Goal: Task Accomplishment & Management: Manage account settings

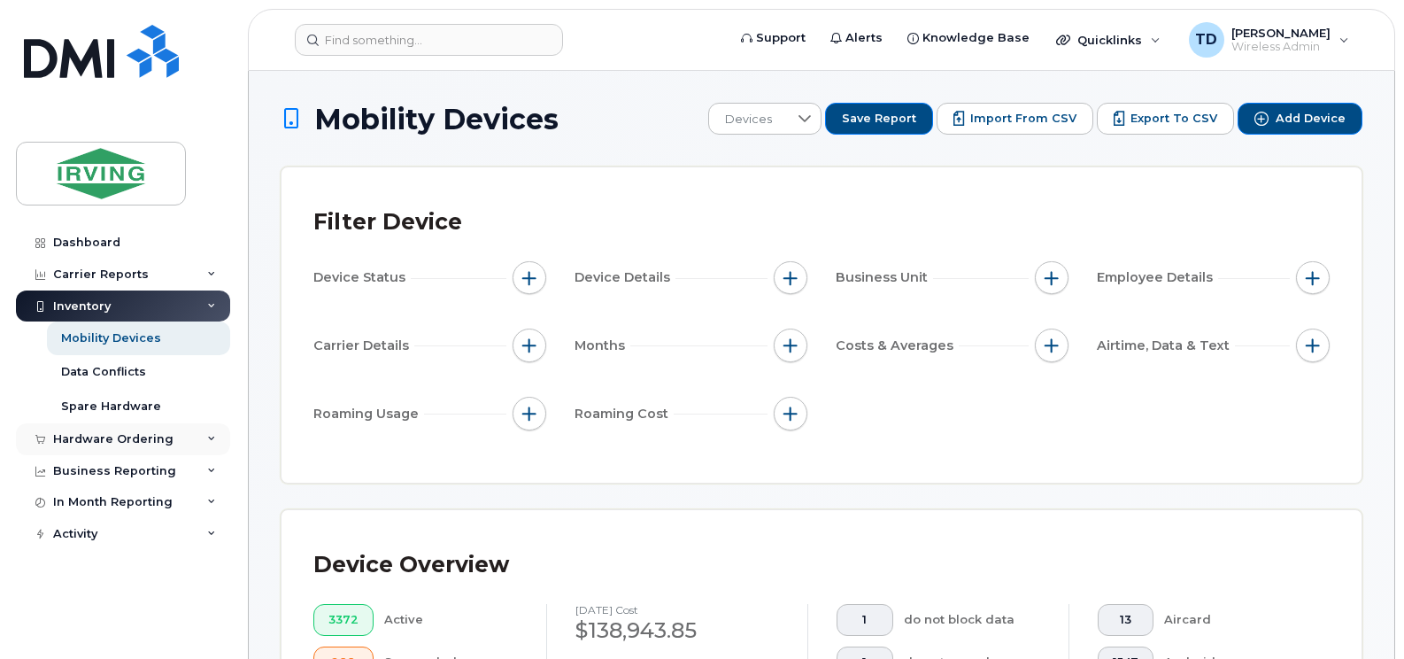
click at [212, 431] on div "Hardware Ordering" at bounding box center [123, 439] width 214 height 32
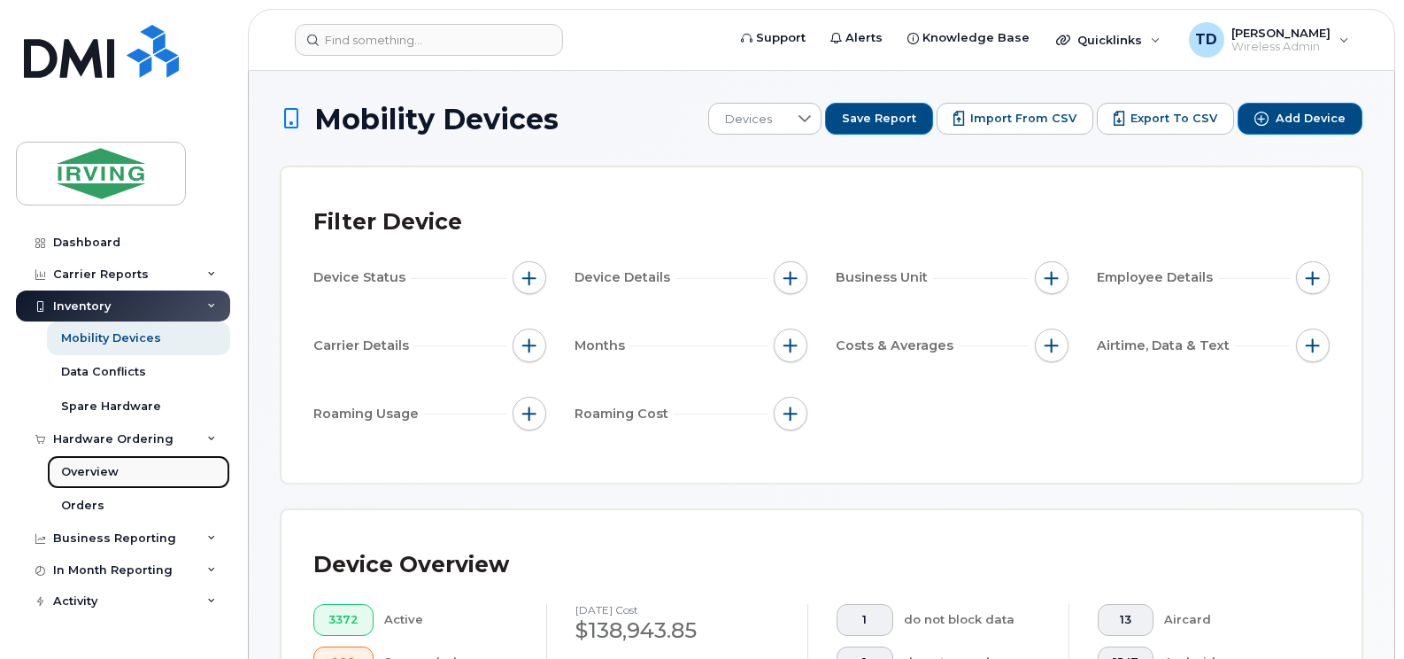
click at [99, 462] on link "Overview" at bounding box center [138, 472] width 183 height 34
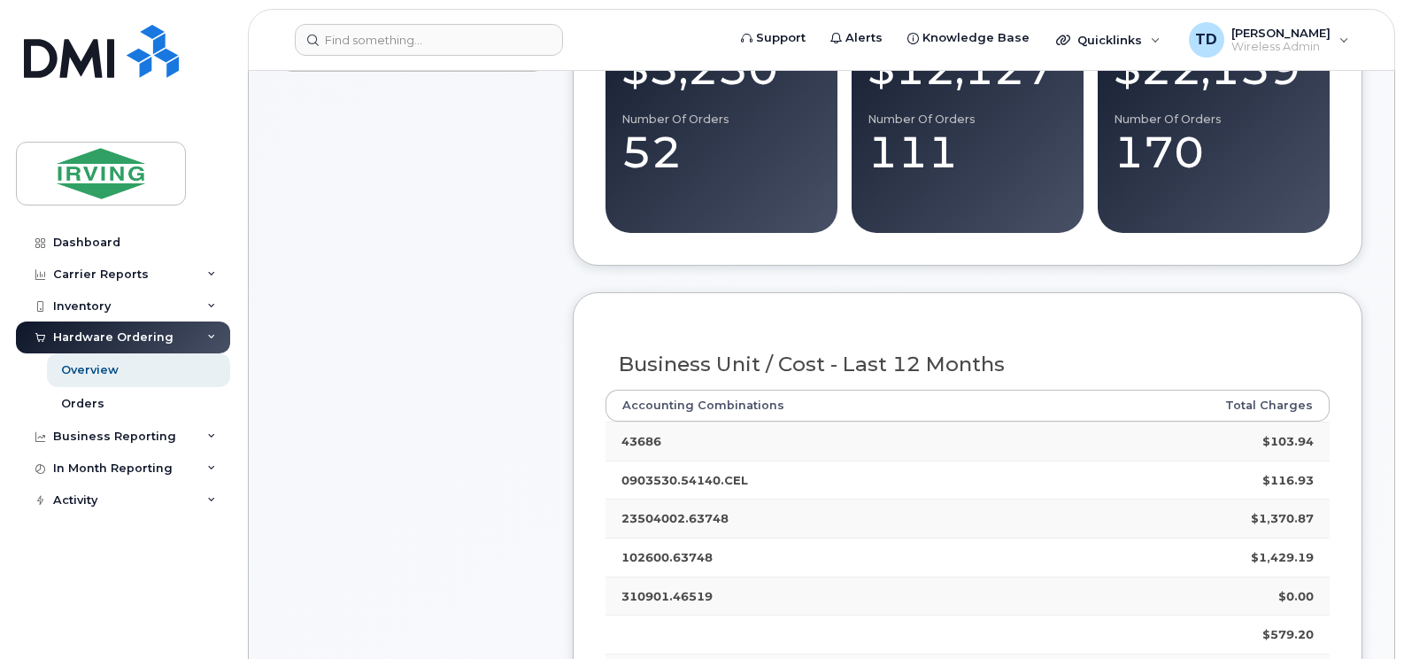
scroll to position [443, 0]
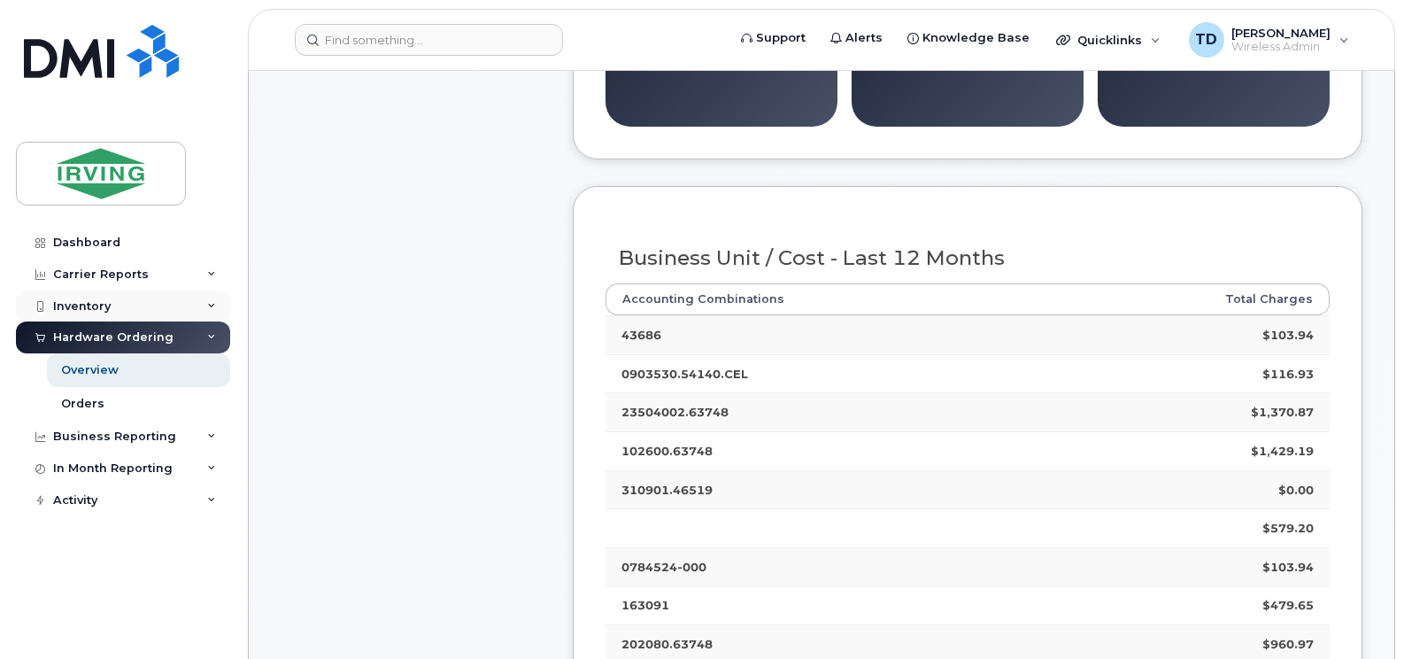
click at [217, 297] on div "Inventory" at bounding box center [123, 306] width 214 height 32
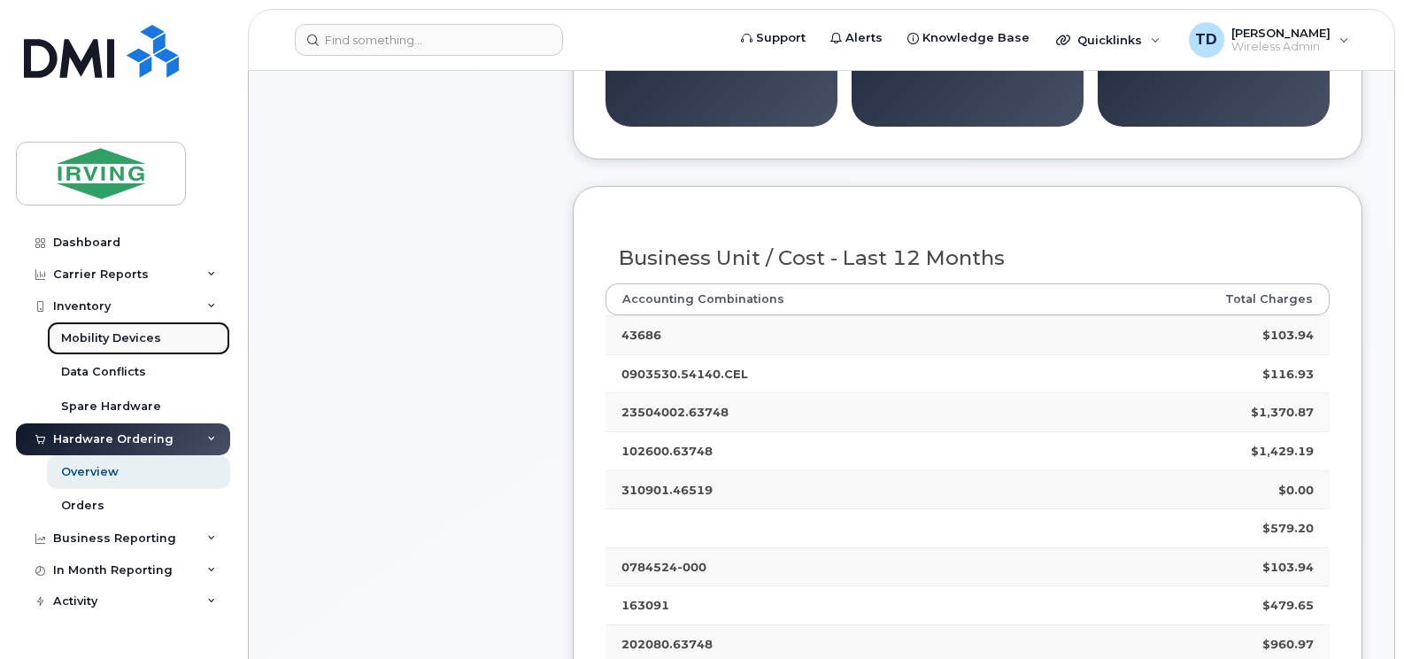
click at [135, 342] on div "Mobility Devices" at bounding box center [111, 338] width 100 height 16
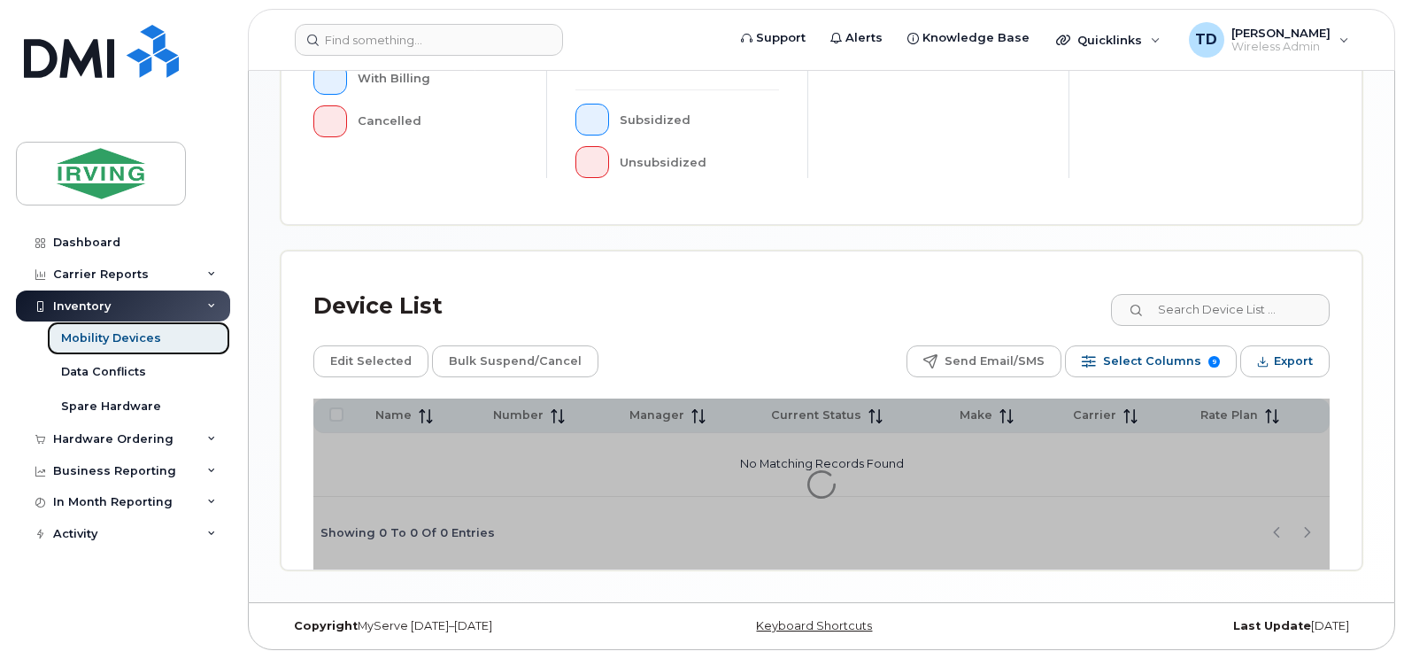
scroll to position [183, 0]
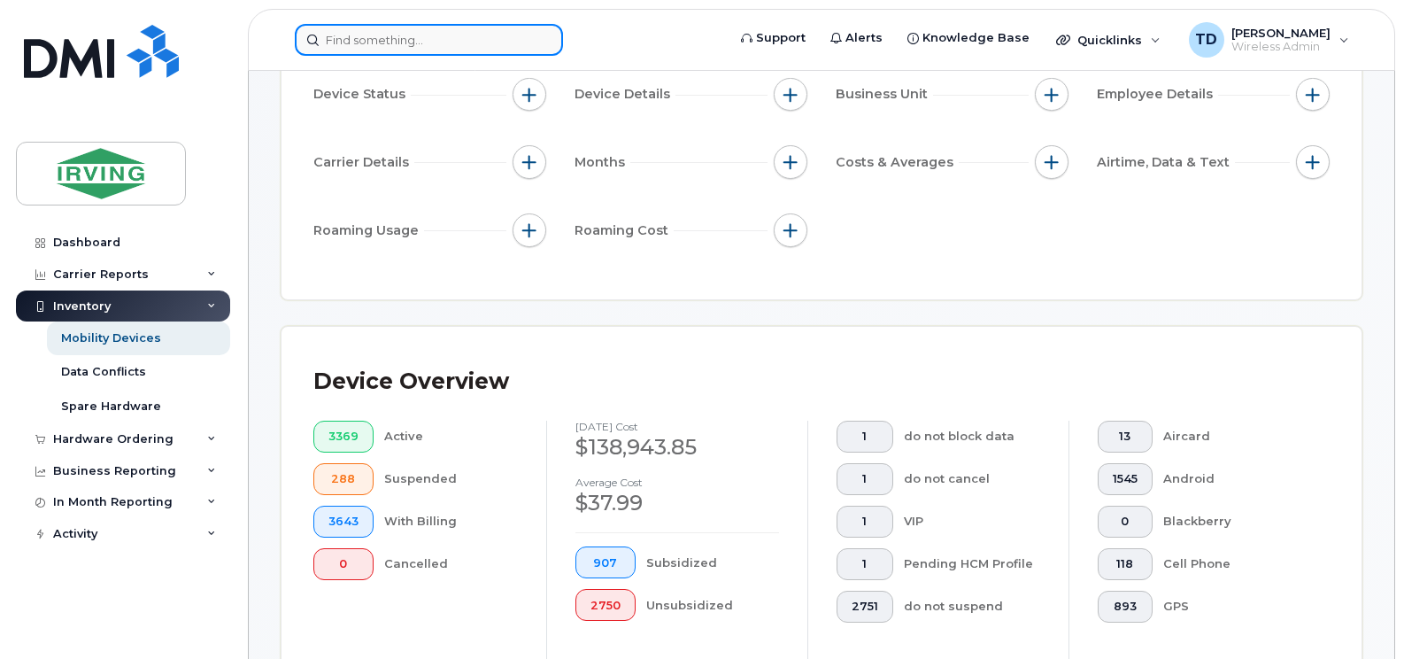
click at [361, 43] on input at bounding box center [429, 40] width 268 height 32
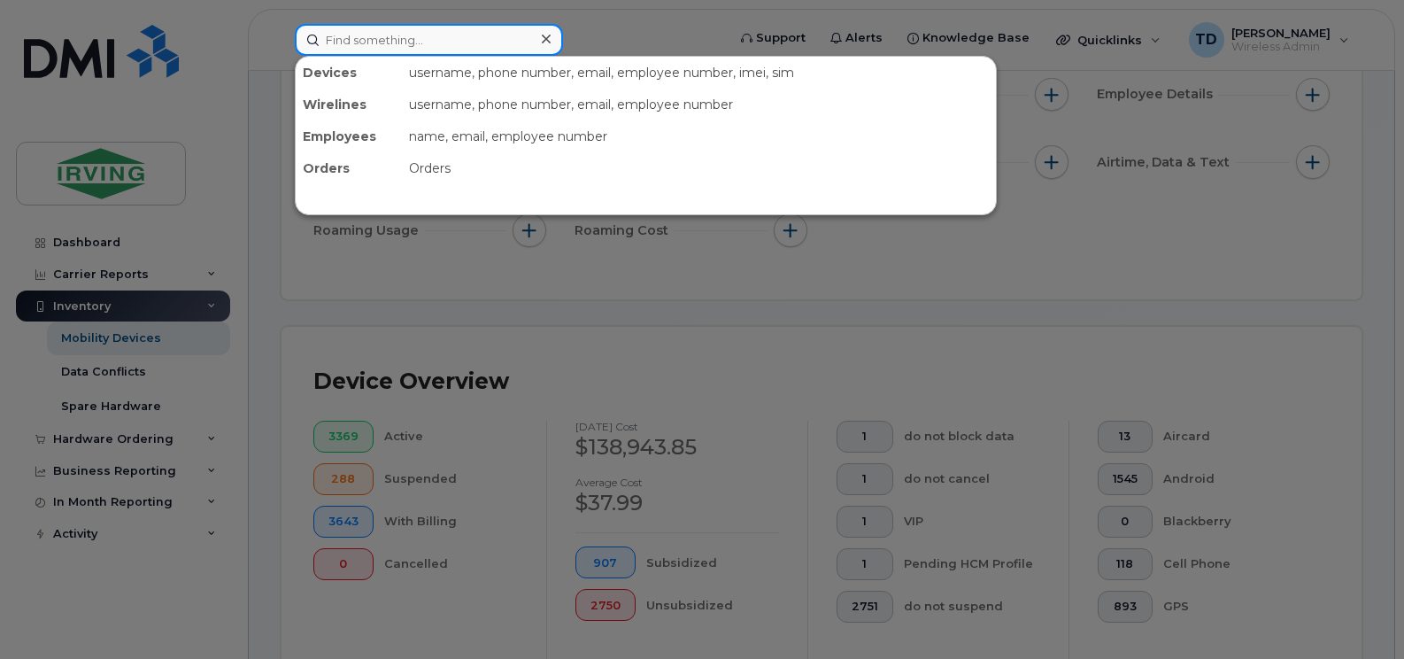
paste input "5062711012"
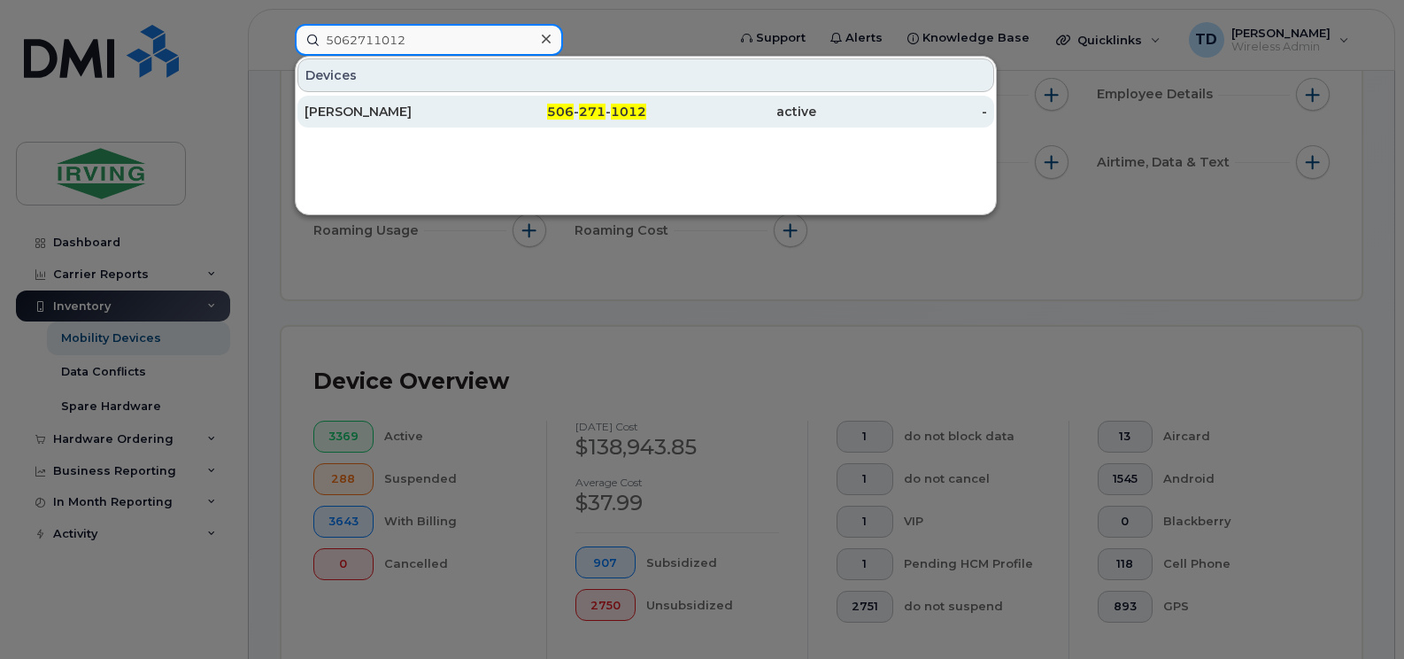
type input "5062711012"
click at [602, 112] on span "271" at bounding box center [592, 112] width 27 height 16
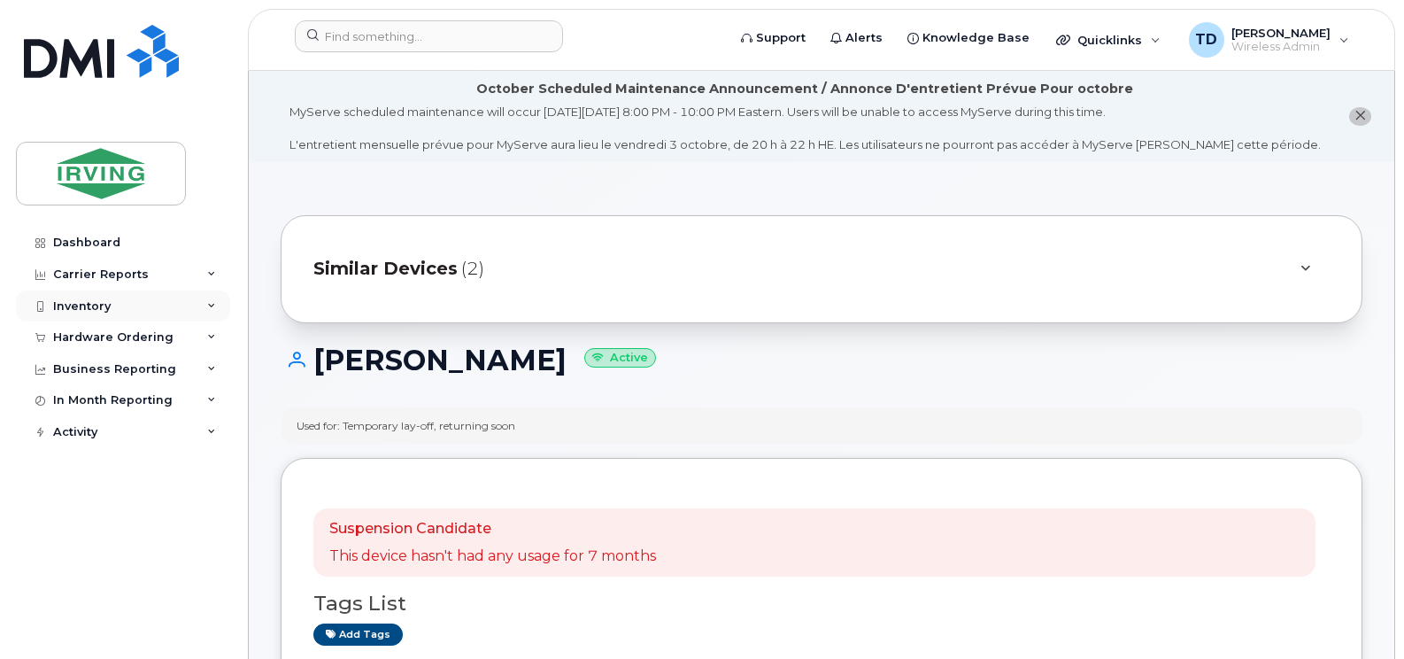
click at [206, 299] on div "Inventory" at bounding box center [123, 306] width 214 height 32
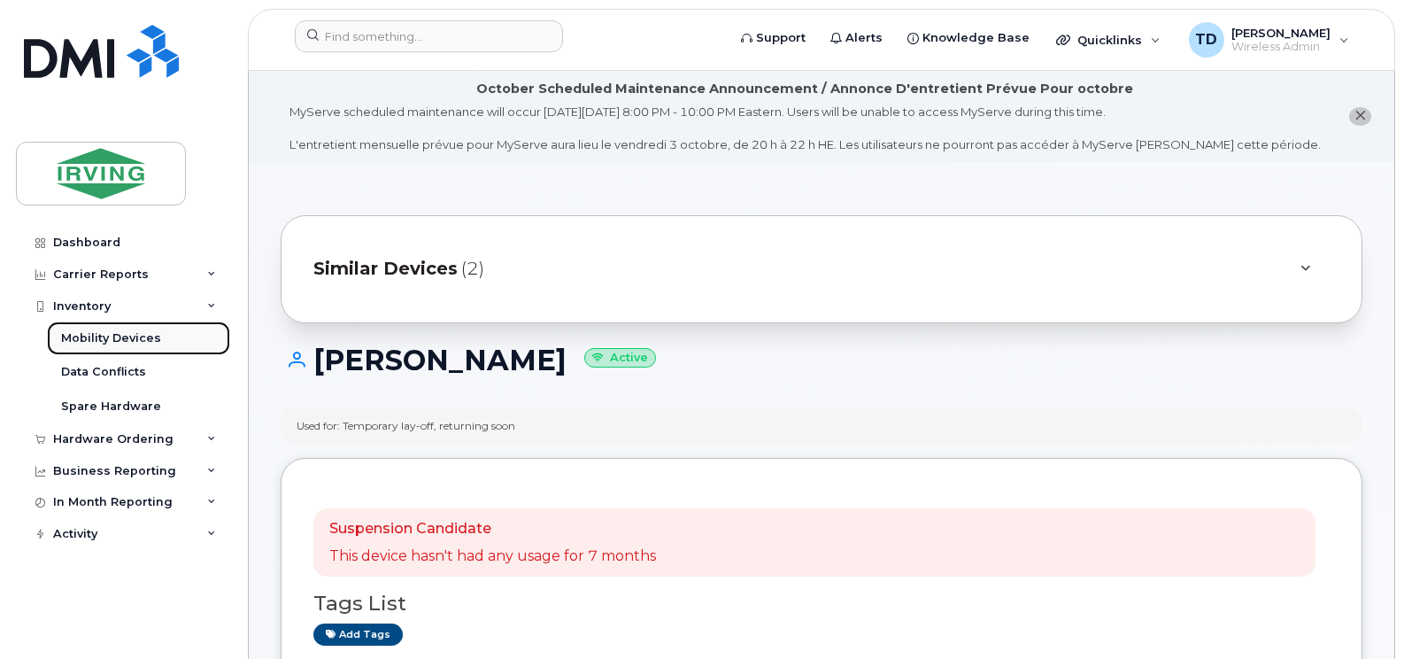
click at [134, 348] on link "Mobility Devices" at bounding box center [138, 338] width 183 height 34
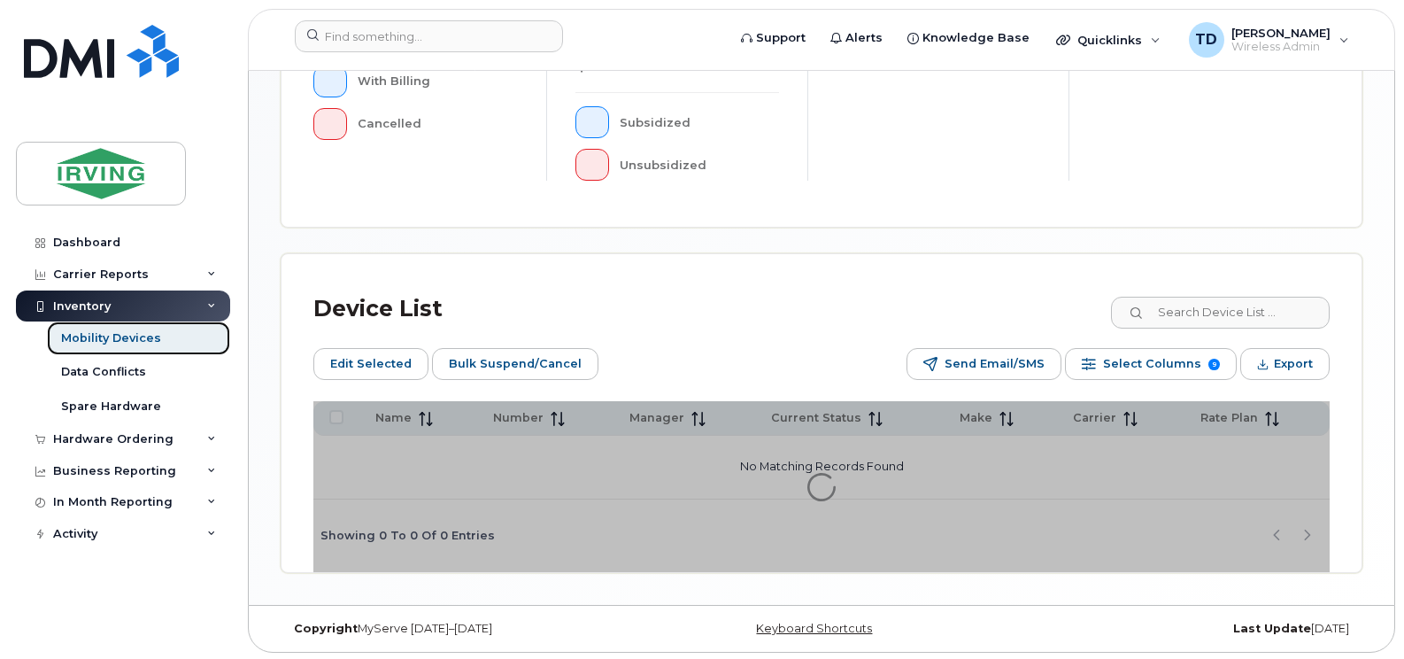
scroll to position [658, 0]
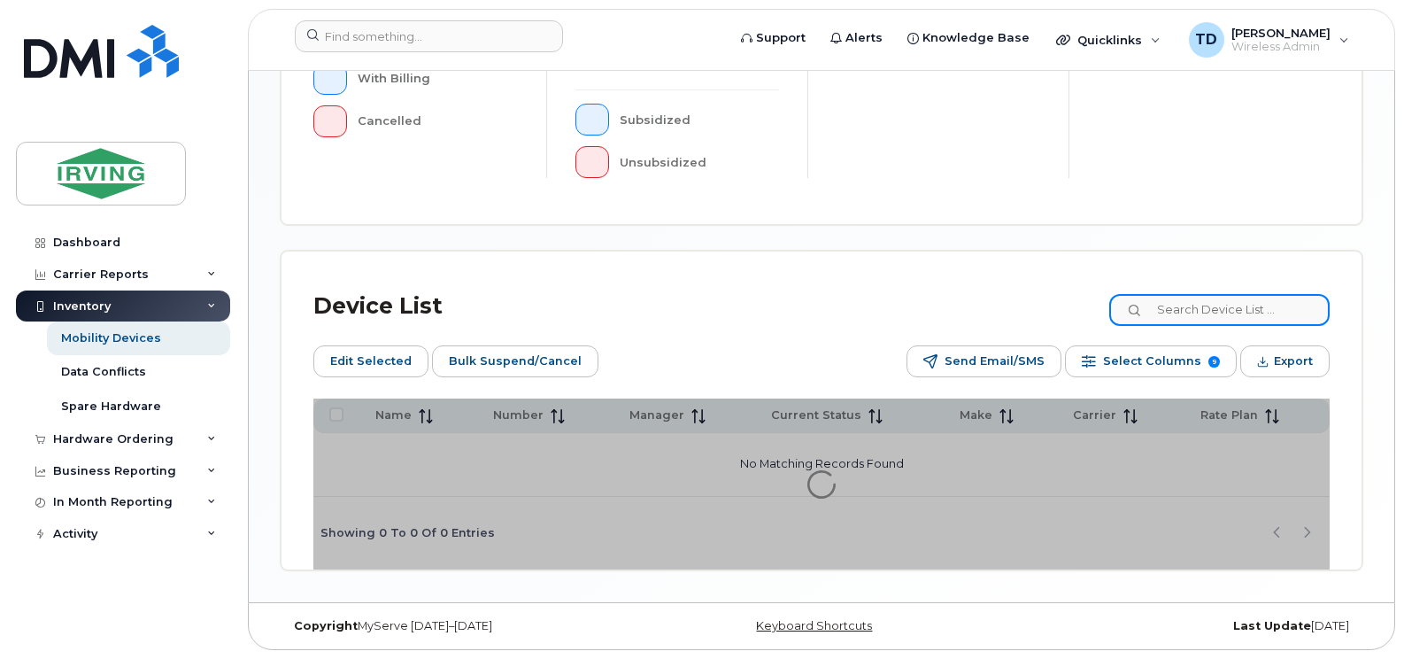
click at [1244, 315] on input at bounding box center [1219, 310] width 220 height 32
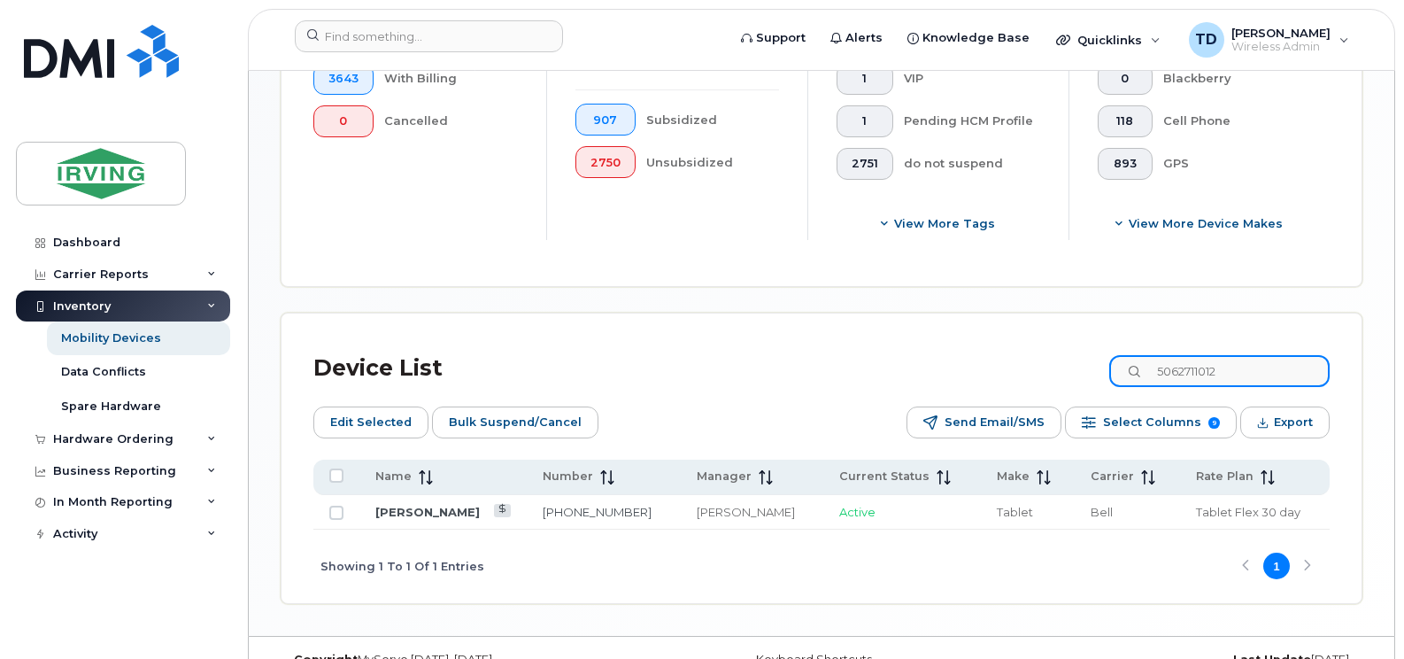
scroll to position [691, 0]
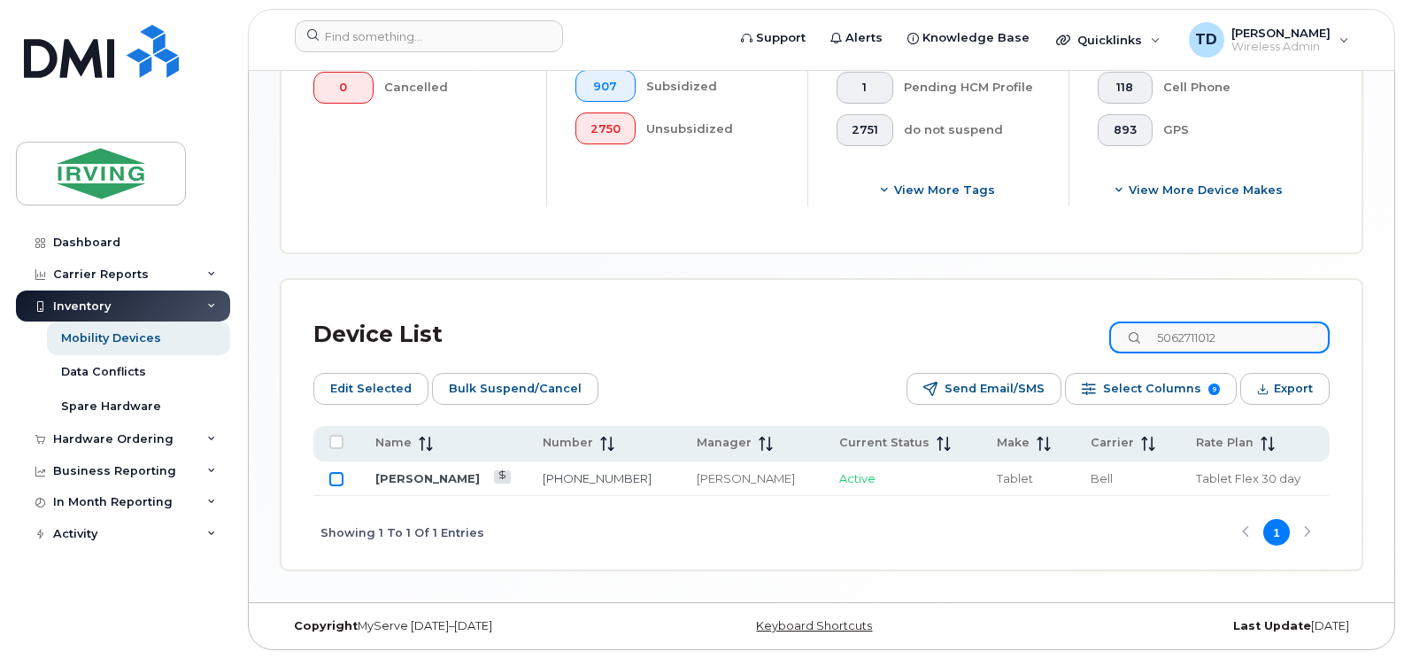
type input "5062711012"
click at [330, 480] on input "Row Unselected" at bounding box center [336, 479] width 14 height 14
checkbox input "true"
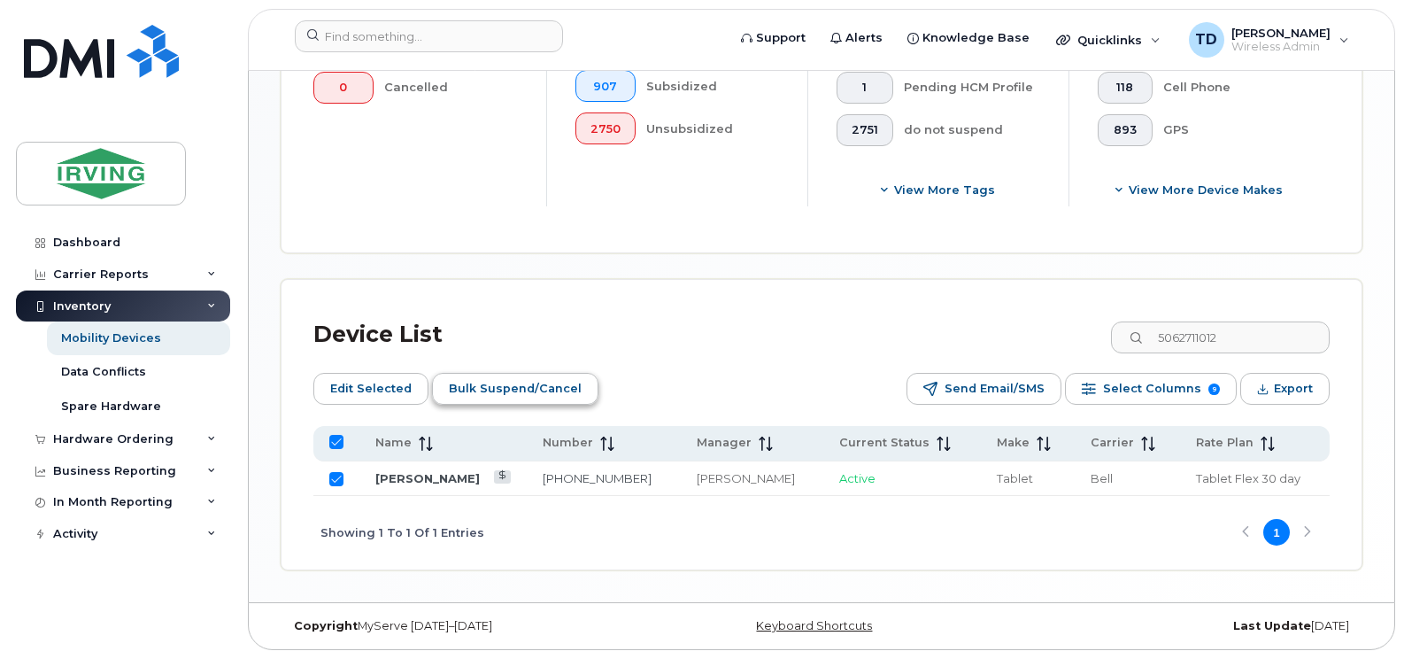
click at [542, 389] on span "Bulk Suspend/Cancel" at bounding box center [515, 388] width 133 height 27
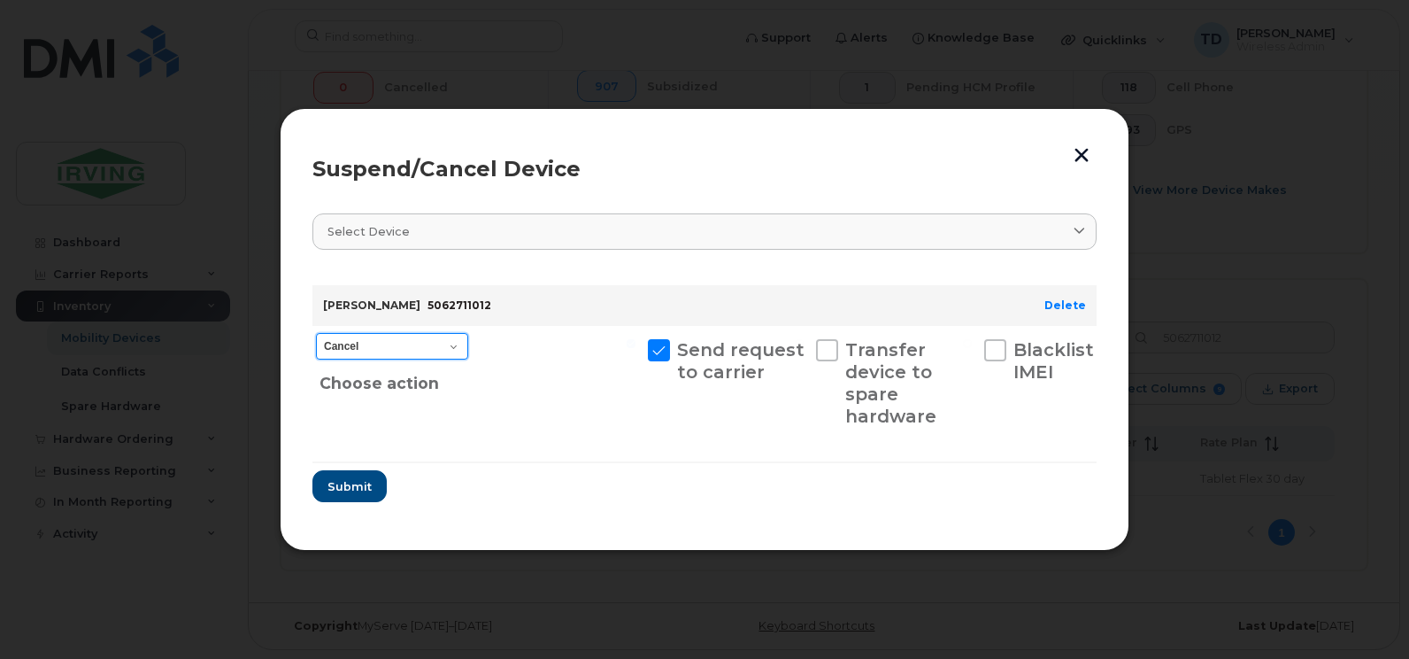
click at [451, 347] on select "Cancel Suspend - Extend Suspension Suspend - Reduced Rate Suspend - Full Rate S…" at bounding box center [392, 346] width 152 height 27
select select "[object Object]"
click at [316, 333] on select "Cancel Suspend - Extend Suspension Suspend - Reduced Rate Suspend - Full Rate S…" at bounding box center [392, 346] width 152 height 27
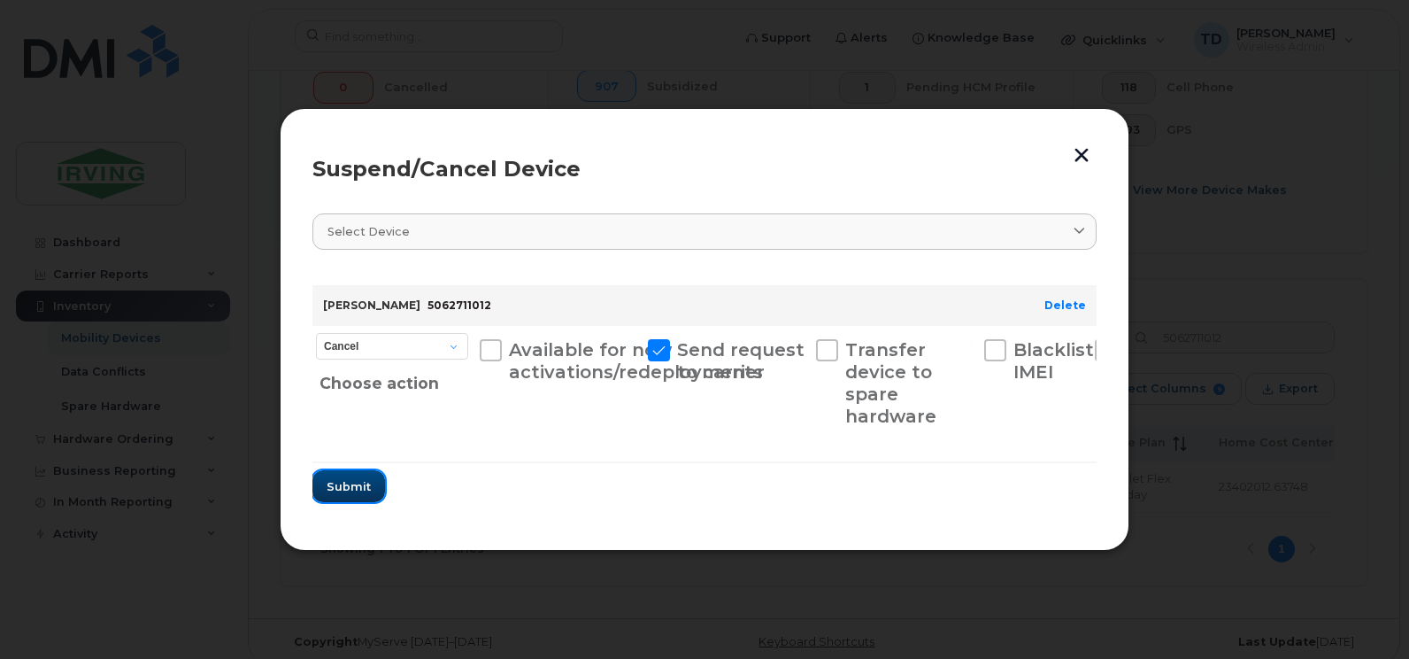
click at [341, 489] on span "Submit" at bounding box center [349, 486] width 44 height 17
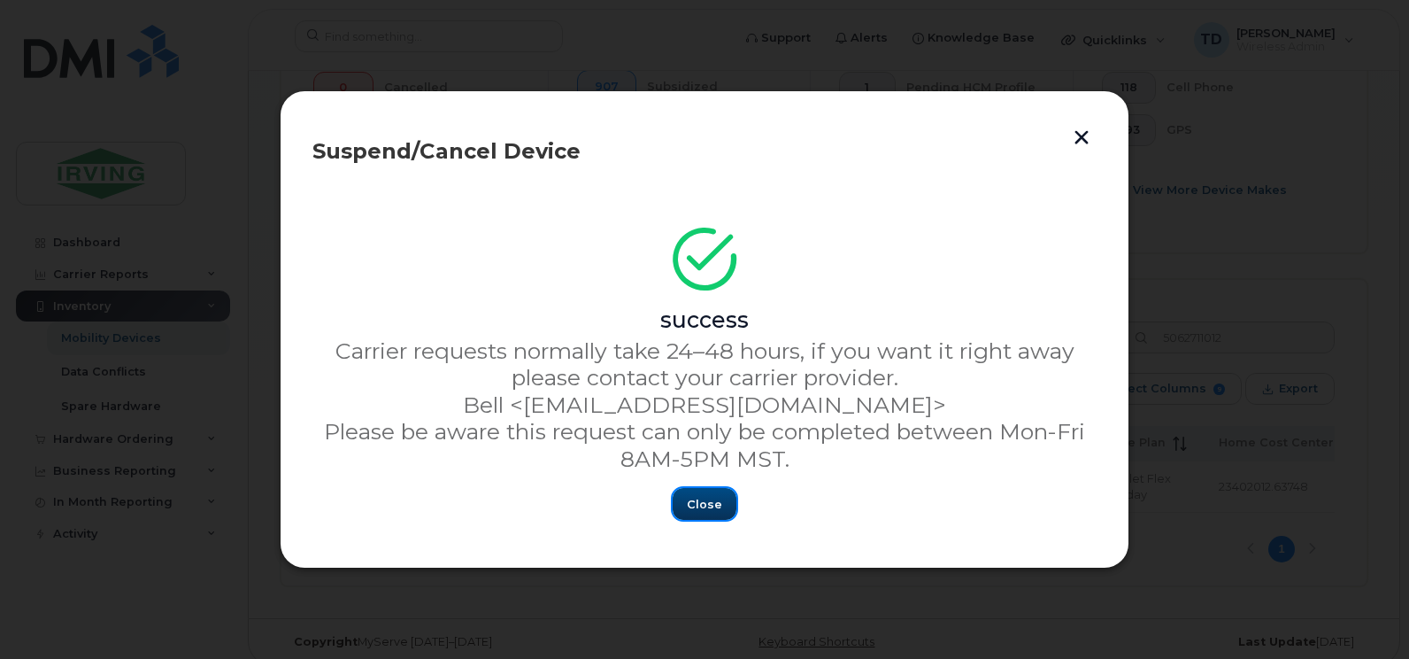
click at [704, 506] on span "Close" at bounding box center [704, 504] width 35 height 17
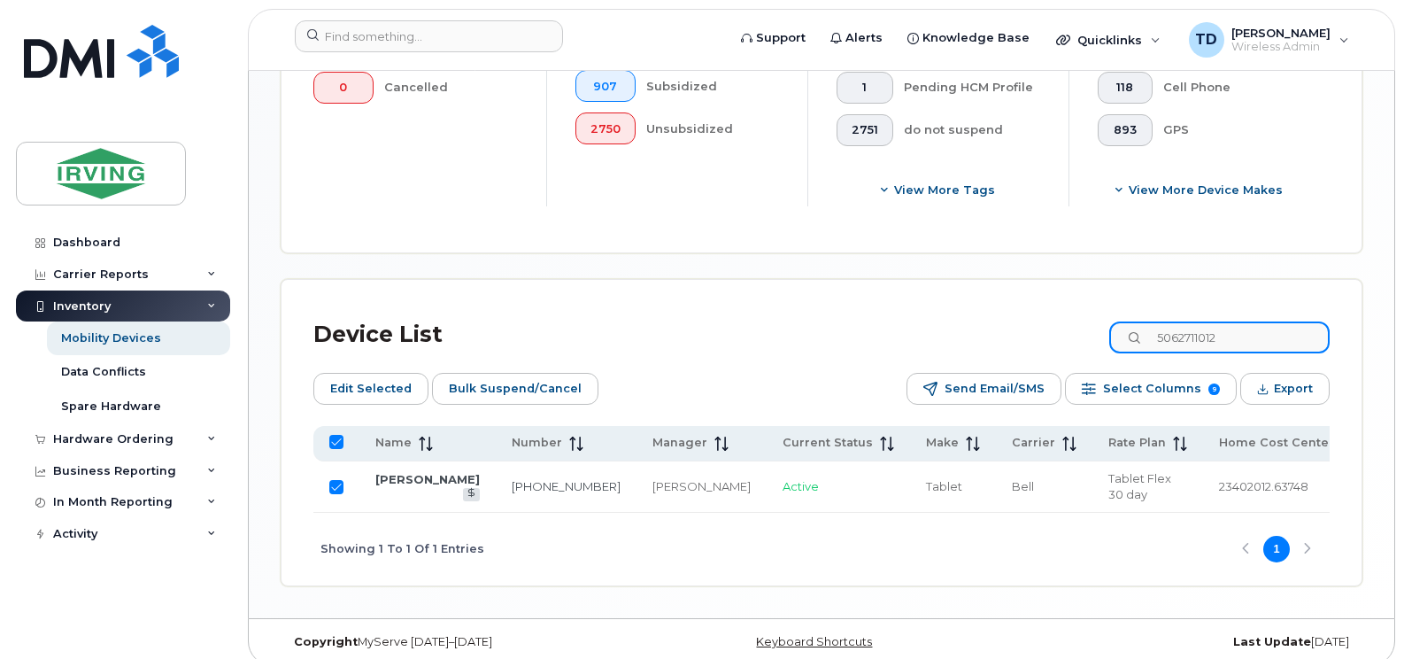
click at [1216, 334] on input "5062711012" at bounding box center [1219, 337] width 220 height 32
paste input "6340"
type input "5062716340"
checkbox input "false"
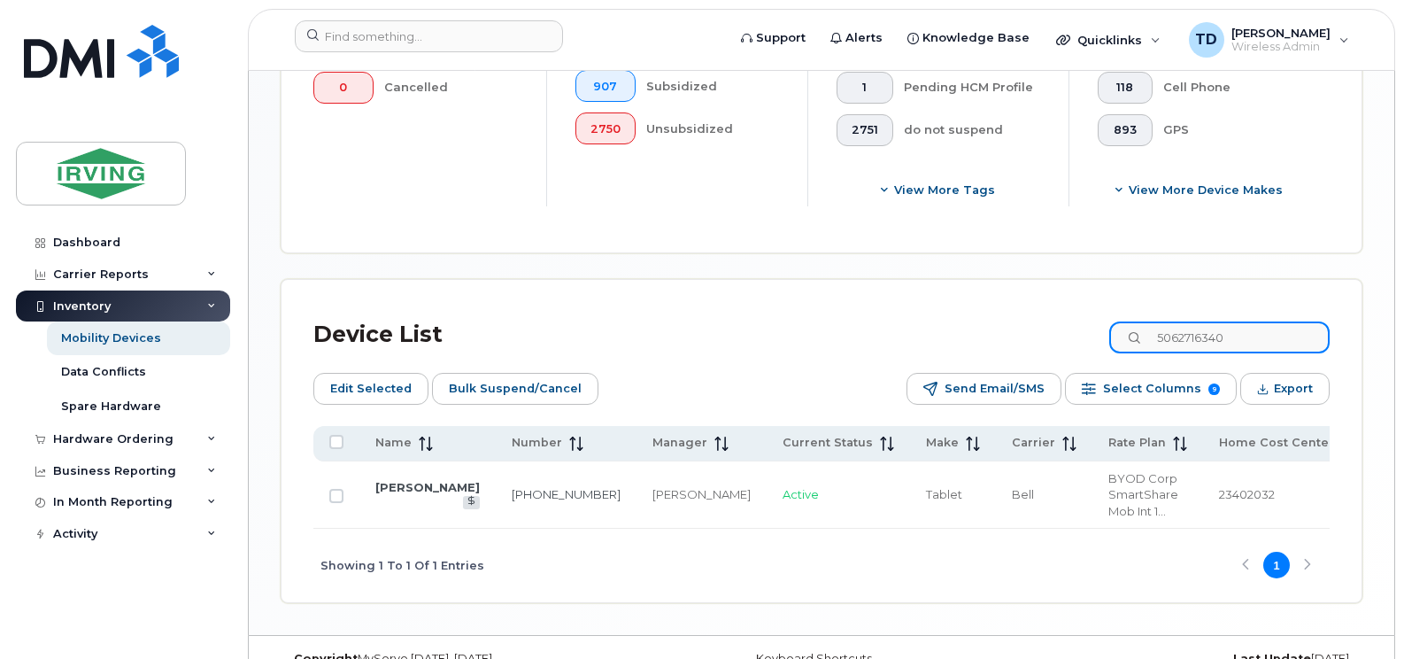
type input "5062716340"
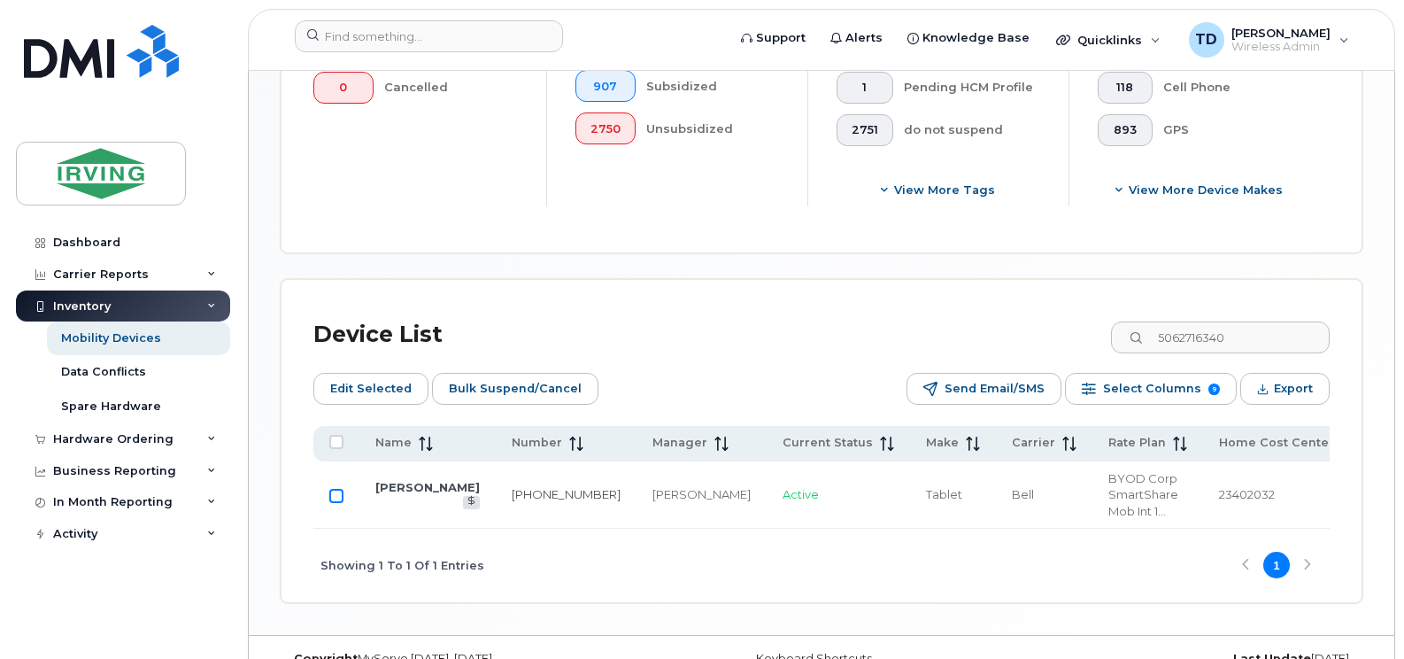
click at [336, 489] on input "Row Unselected" at bounding box center [336, 496] width 14 height 14
checkbox input "true"
click at [590, 300] on div "Device List 5062716340 Edit Selected Bulk Suspend/Cancel Send Email/SMS Select …" at bounding box center [821, 441] width 1080 height 322
click at [526, 388] on span "Bulk Suspend/Cancel" at bounding box center [515, 388] width 133 height 27
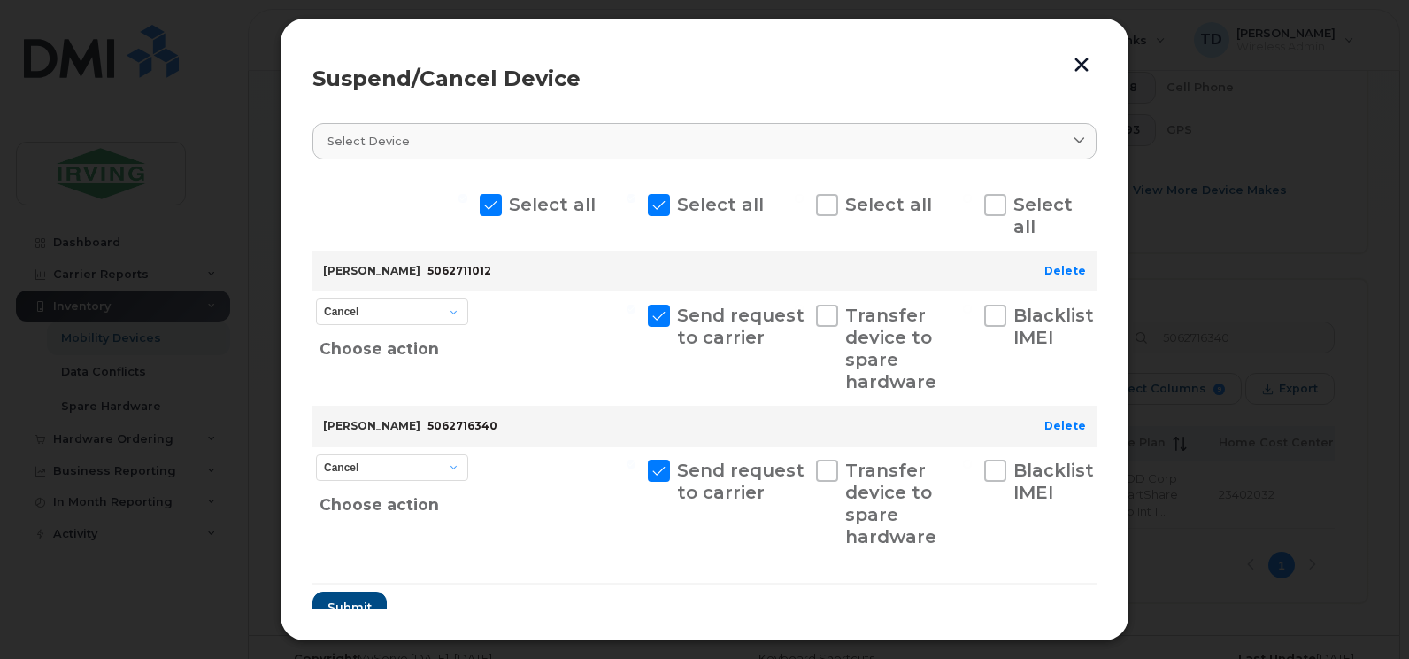
click at [1076, 57] on button "button" at bounding box center [1081, 64] width 27 height 29
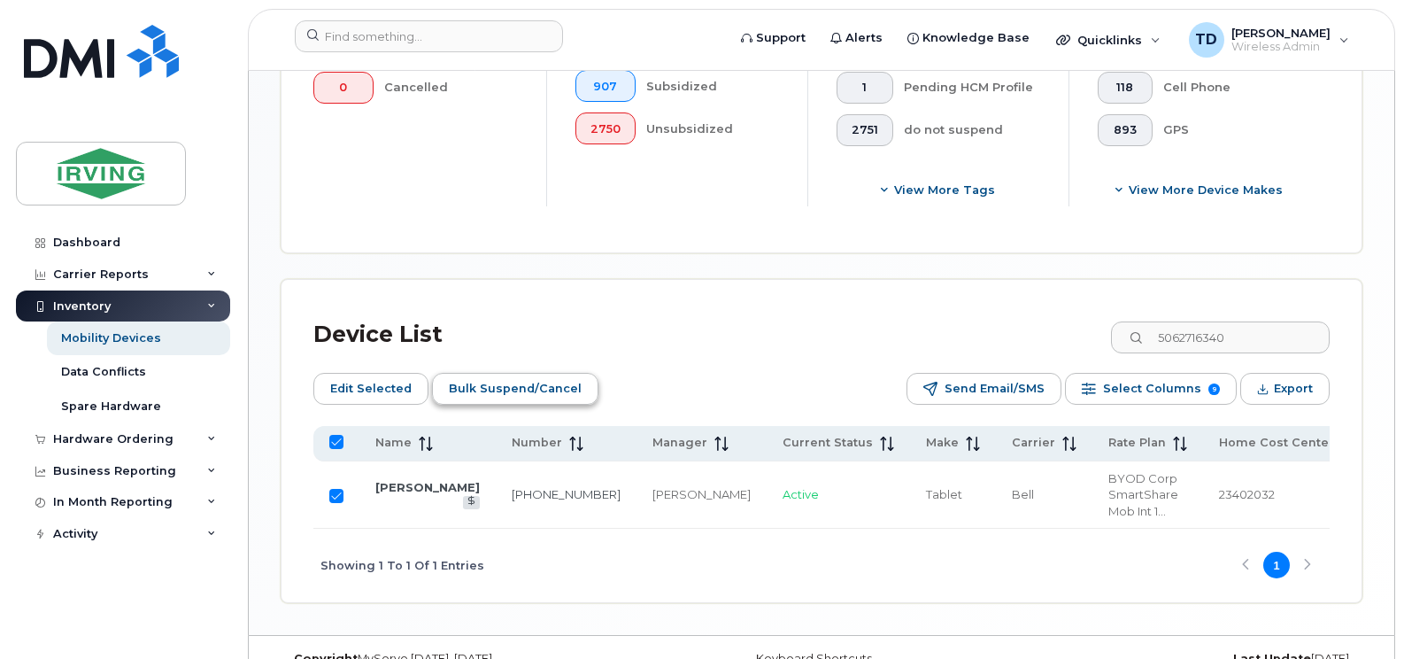
click at [506, 385] on span "Bulk Suspend/Cancel" at bounding box center [515, 388] width 133 height 27
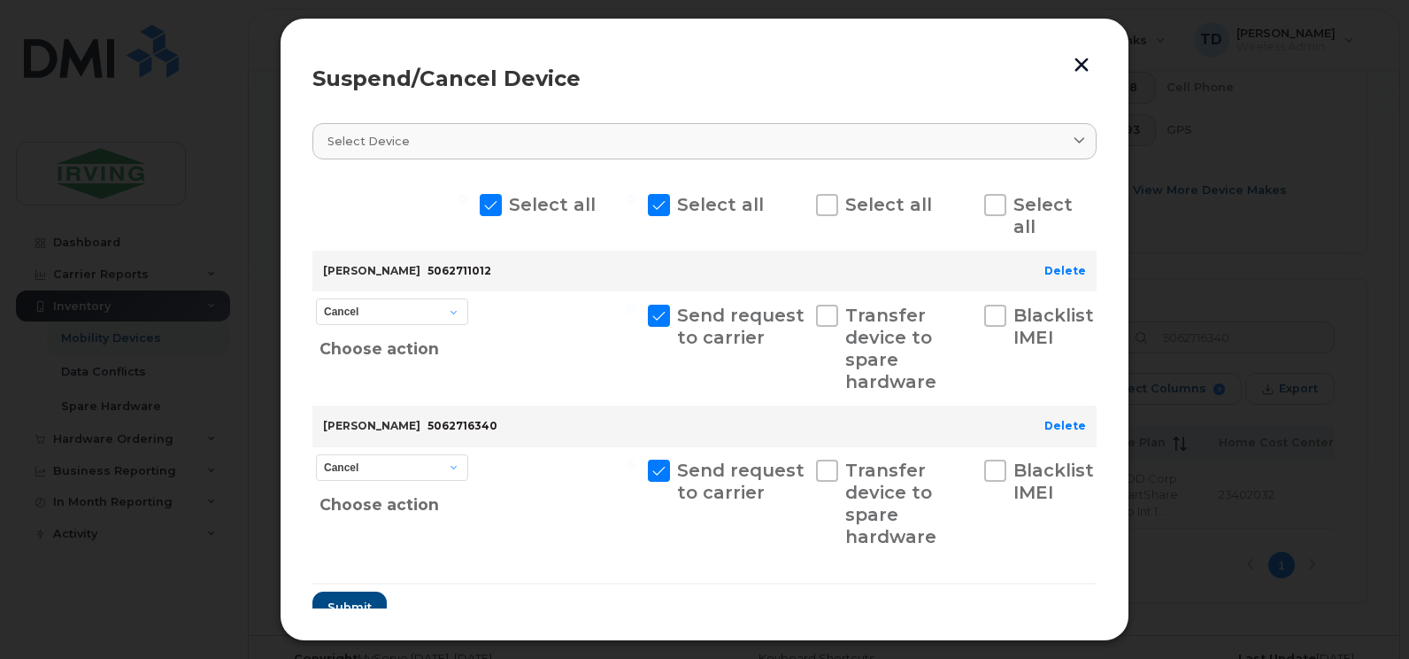
click at [1073, 65] on button "button" at bounding box center [1081, 64] width 27 height 29
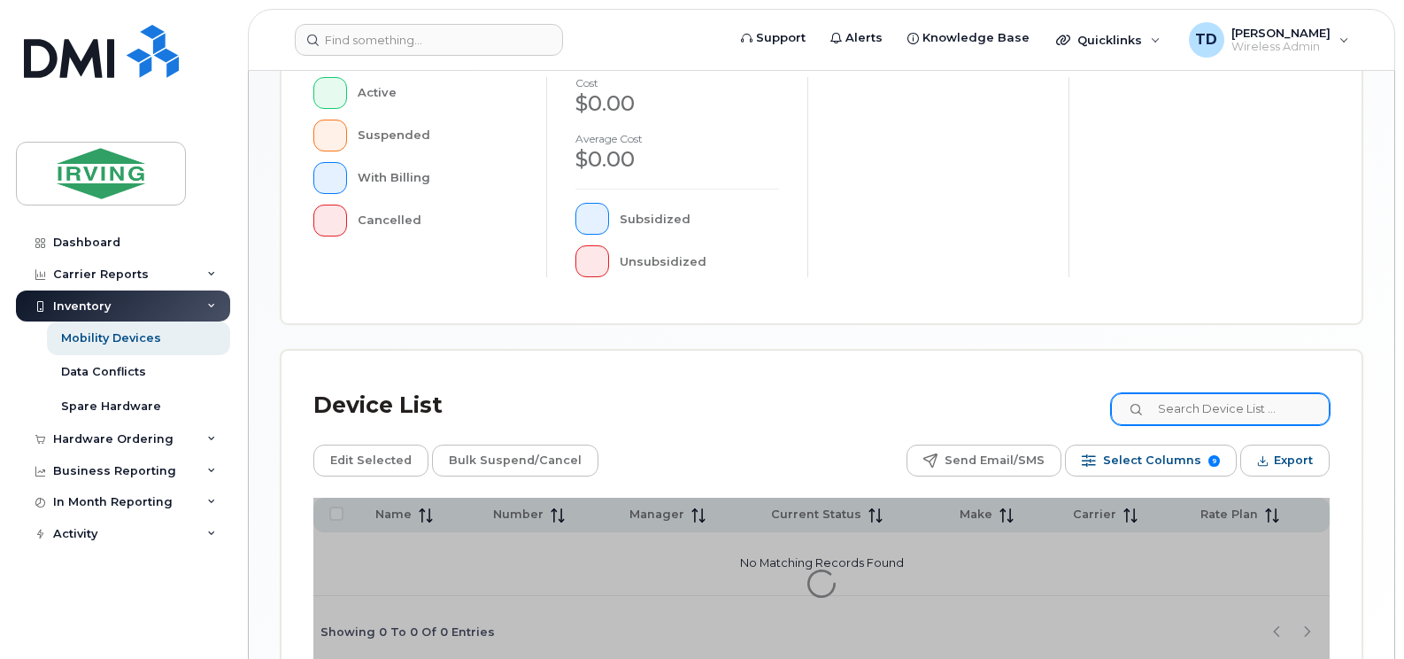
scroll to position [531, 0]
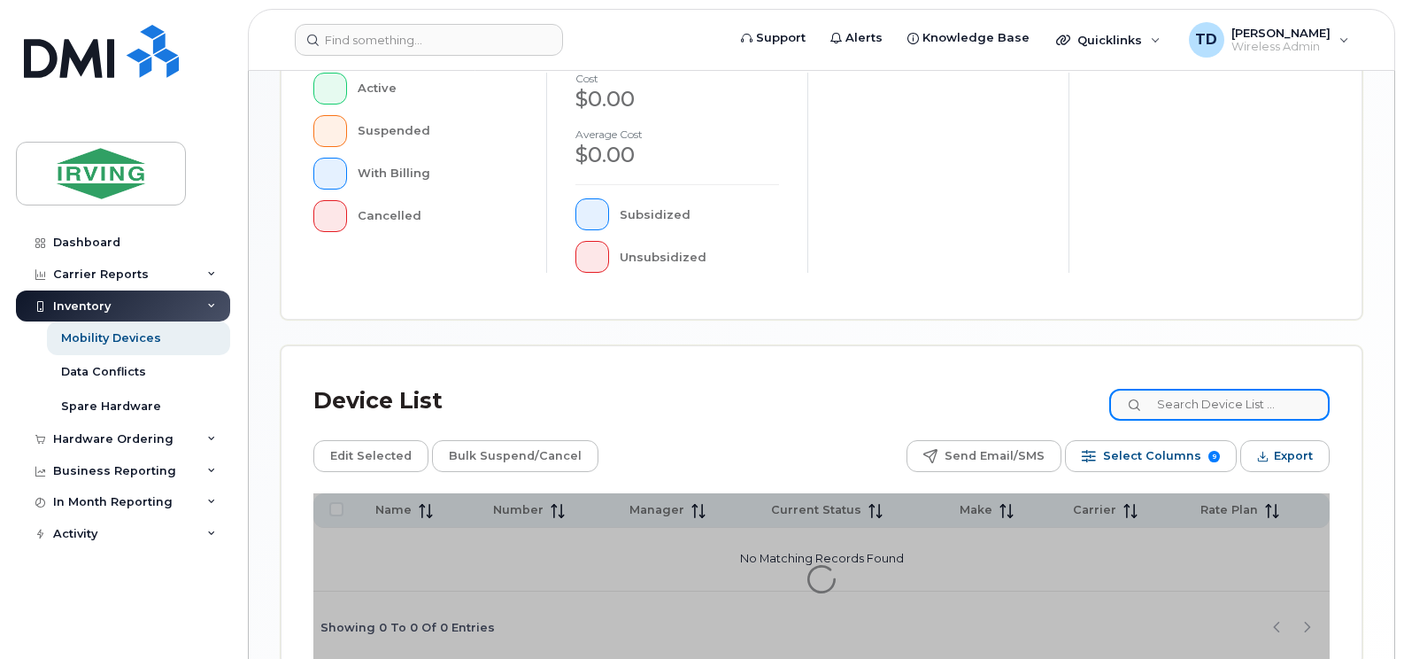
click at [1203, 399] on input at bounding box center [1219, 405] width 220 height 32
paste input "5062716340"
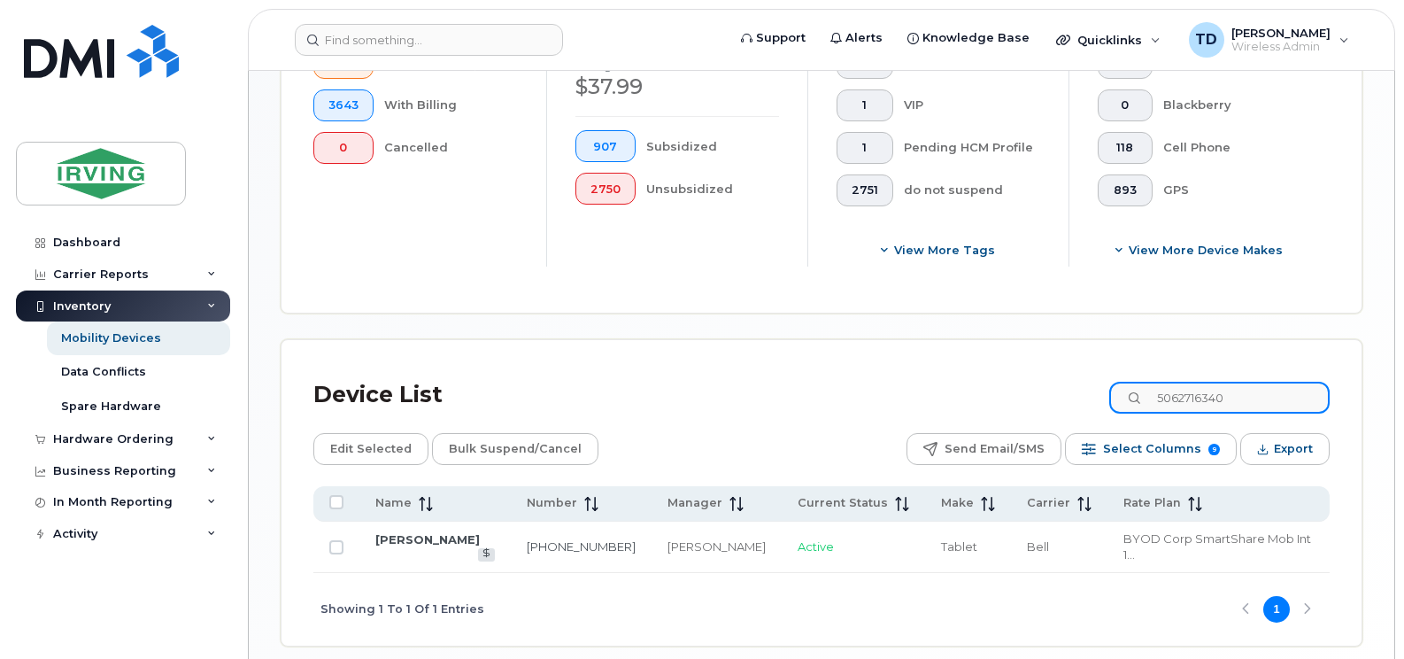
scroll to position [620, 0]
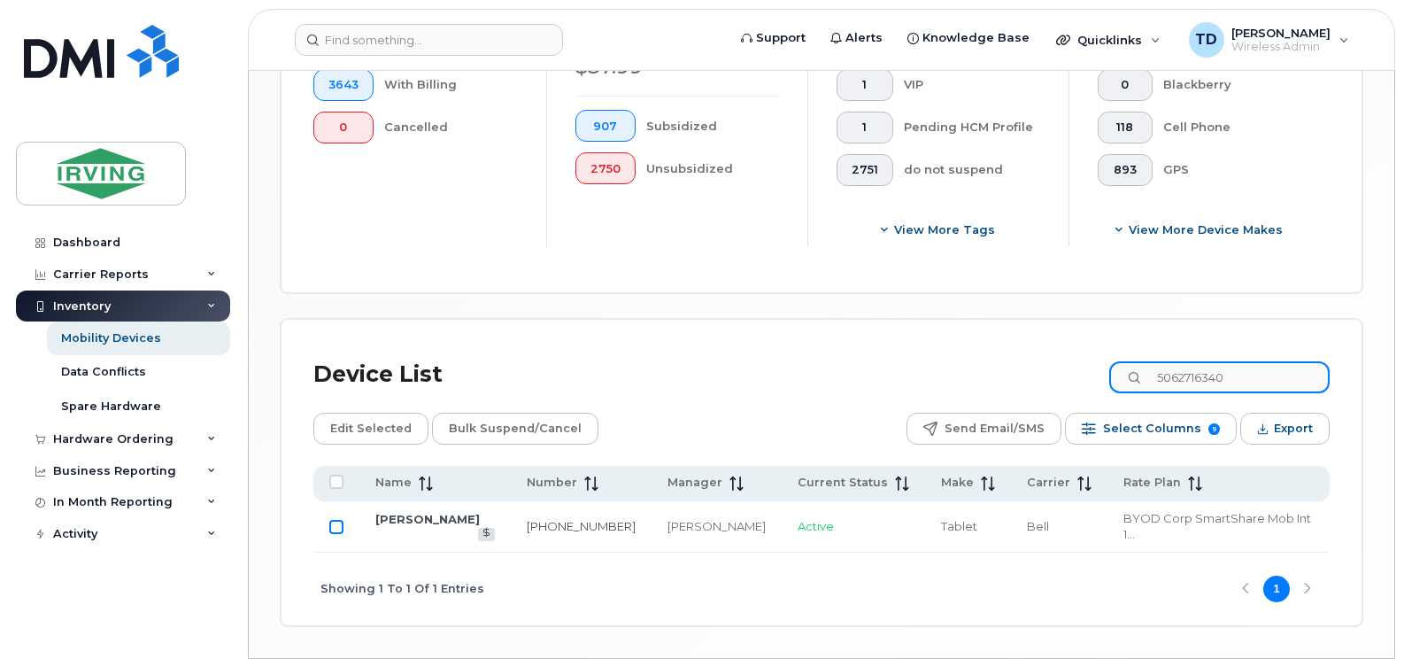
type input "5062716340"
click at [335, 520] on input "Row Unselected" at bounding box center [336, 527] width 14 height 14
checkbox input "true"
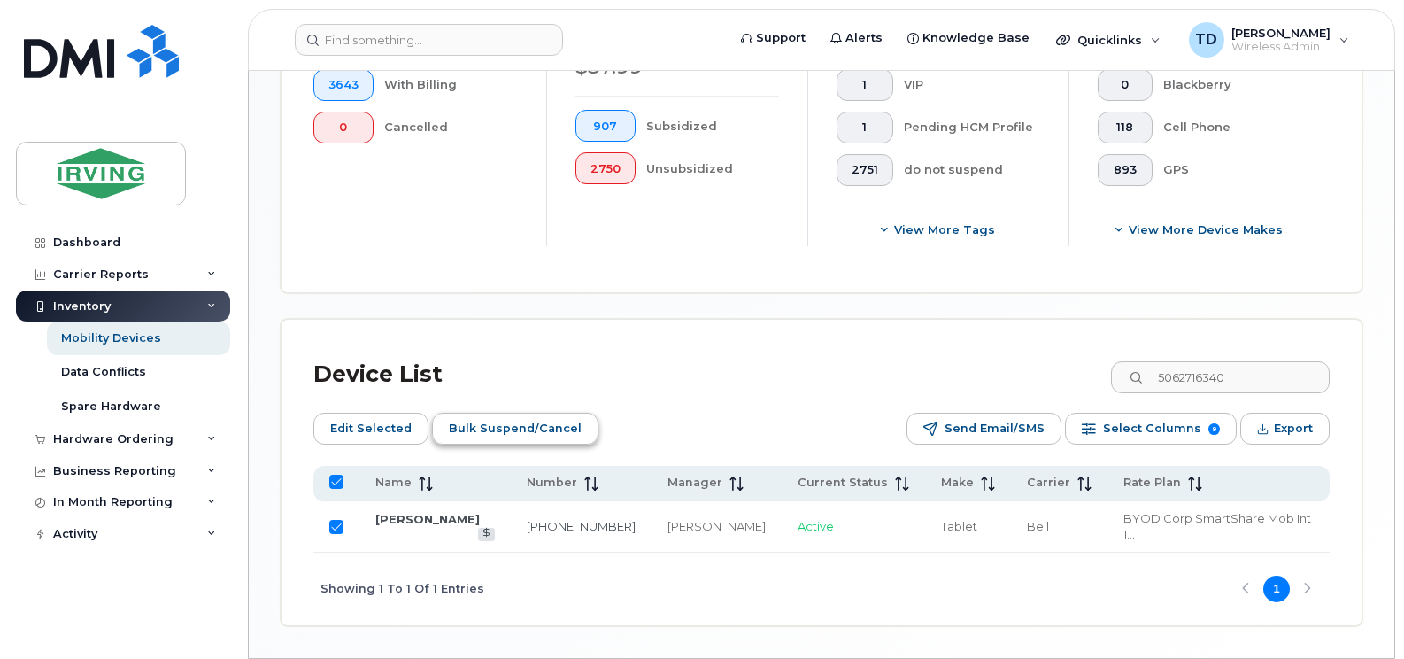
click at [498, 423] on span "Bulk Suspend/Cancel" at bounding box center [515, 428] width 133 height 27
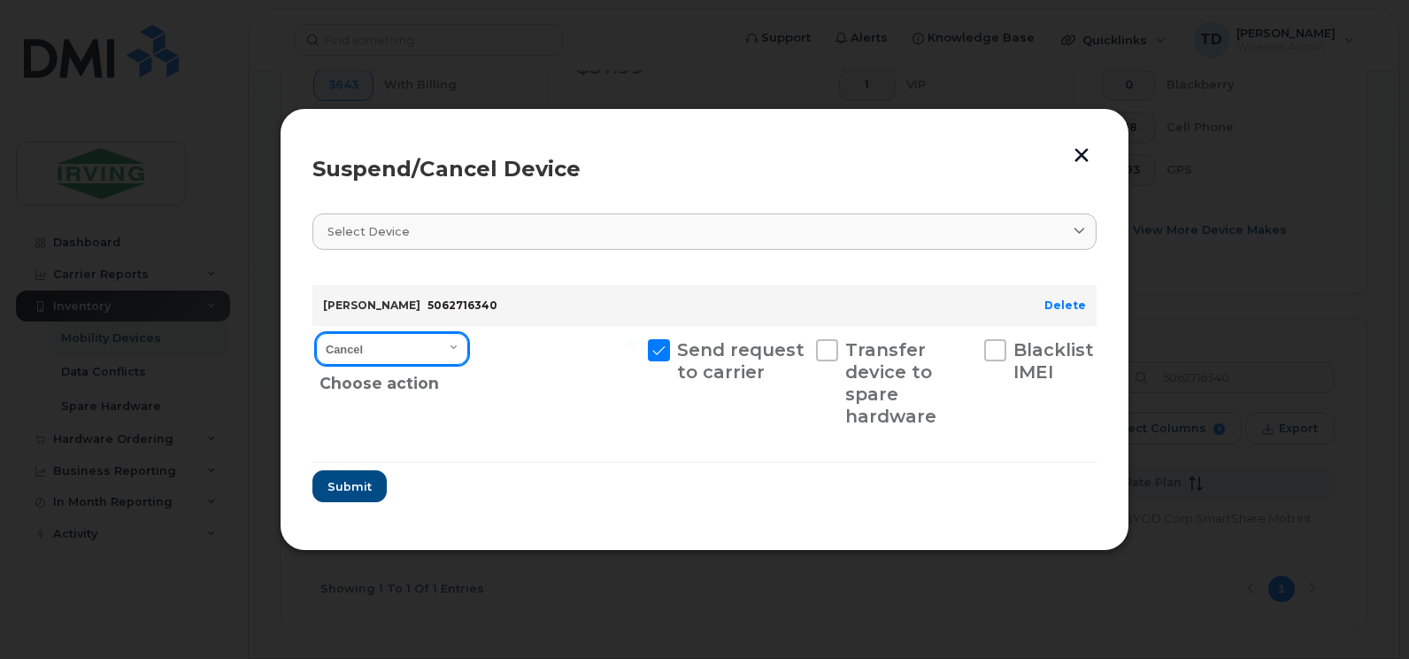
click at [459, 347] on select "Cancel Suspend - Extend Suspension Suspend - Reduced Rate Suspend - Full Rate S…" at bounding box center [392, 349] width 152 height 32
select select "[object Object]"
click at [316, 333] on select "Cancel Suspend - Extend Suspension Suspend - Reduced Rate Suspend - Full Rate S…" at bounding box center [392, 349] width 152 height 32
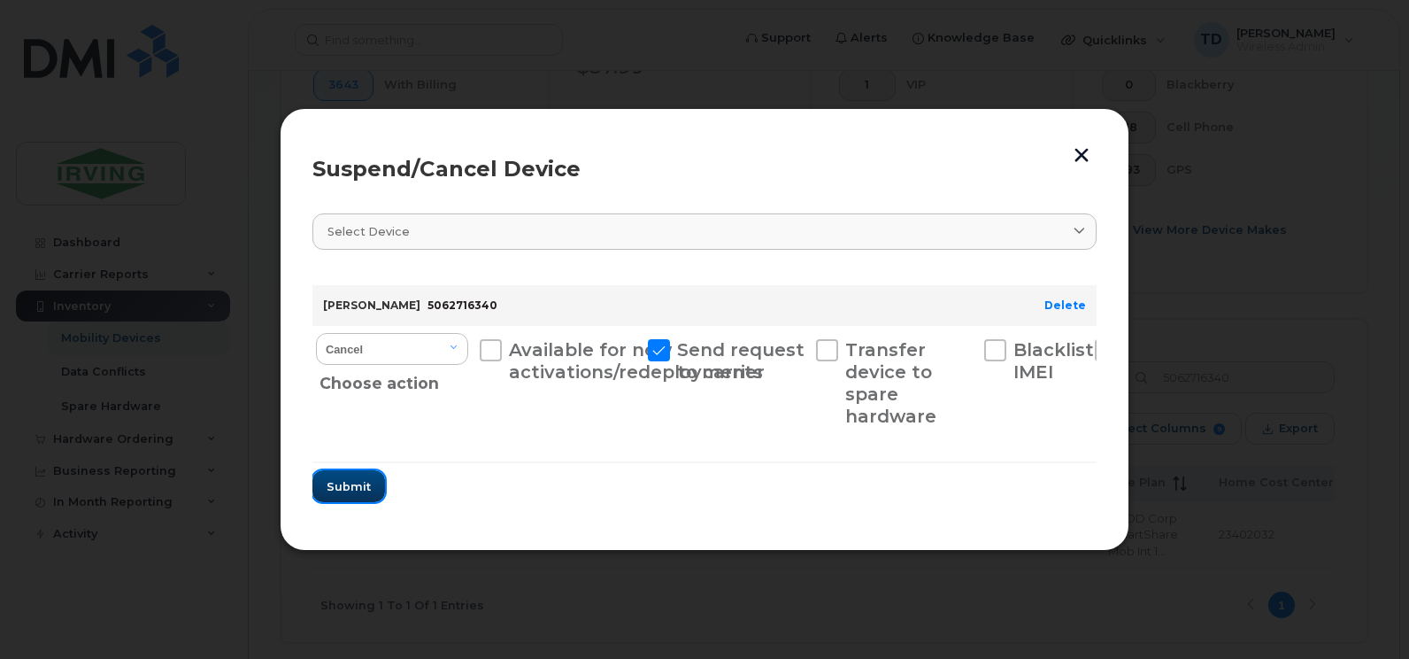
click at [351, 483] on span "Submit" at bounding box center [349, 486] width 44 height 17
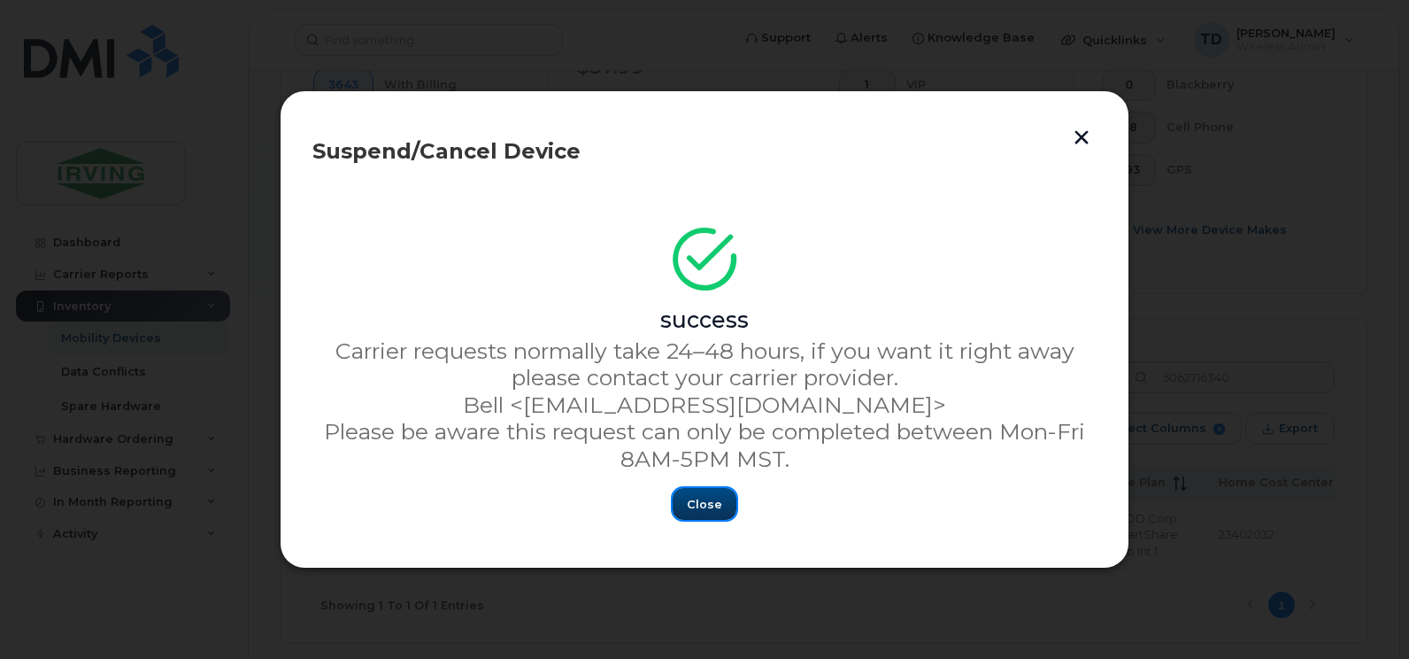
click at [701, 496] on span "Close" at bounding box center [704, 504] width 35 height 17
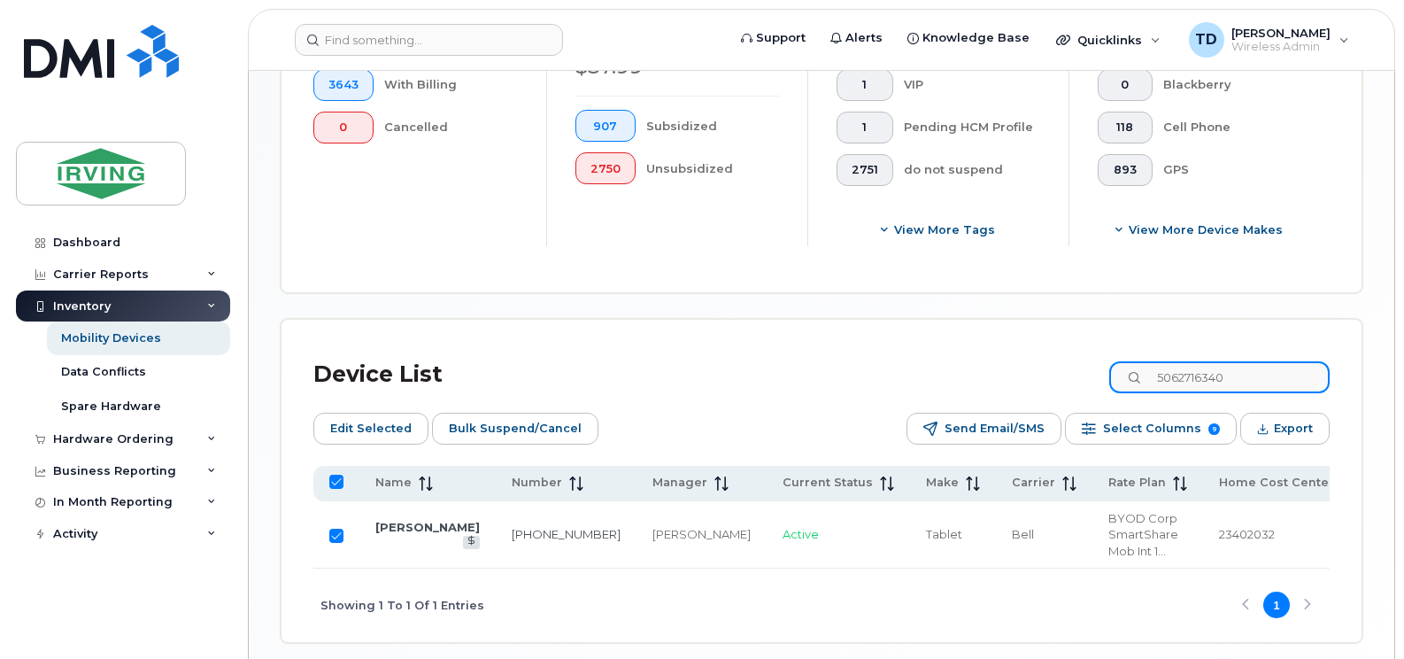
click at [1216, 382] on input "5062716340" at bounding box center [1219, 377] width 220 height 32
paste input "53"
type input "5062716353"
checkbox input "false"
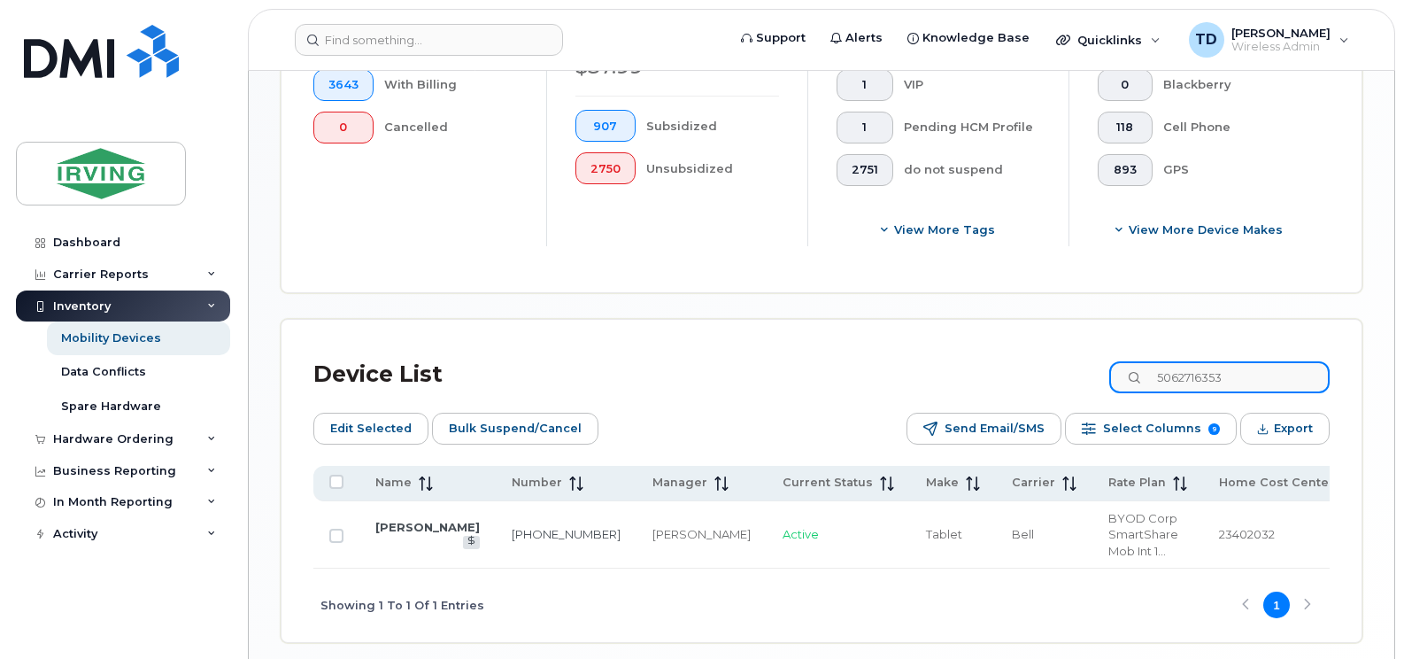
type input "5062716353"
click at [335, 532] on input "Row Unselected" at bounding box center [336, 535] width 14 height 14
checkbox input "true"
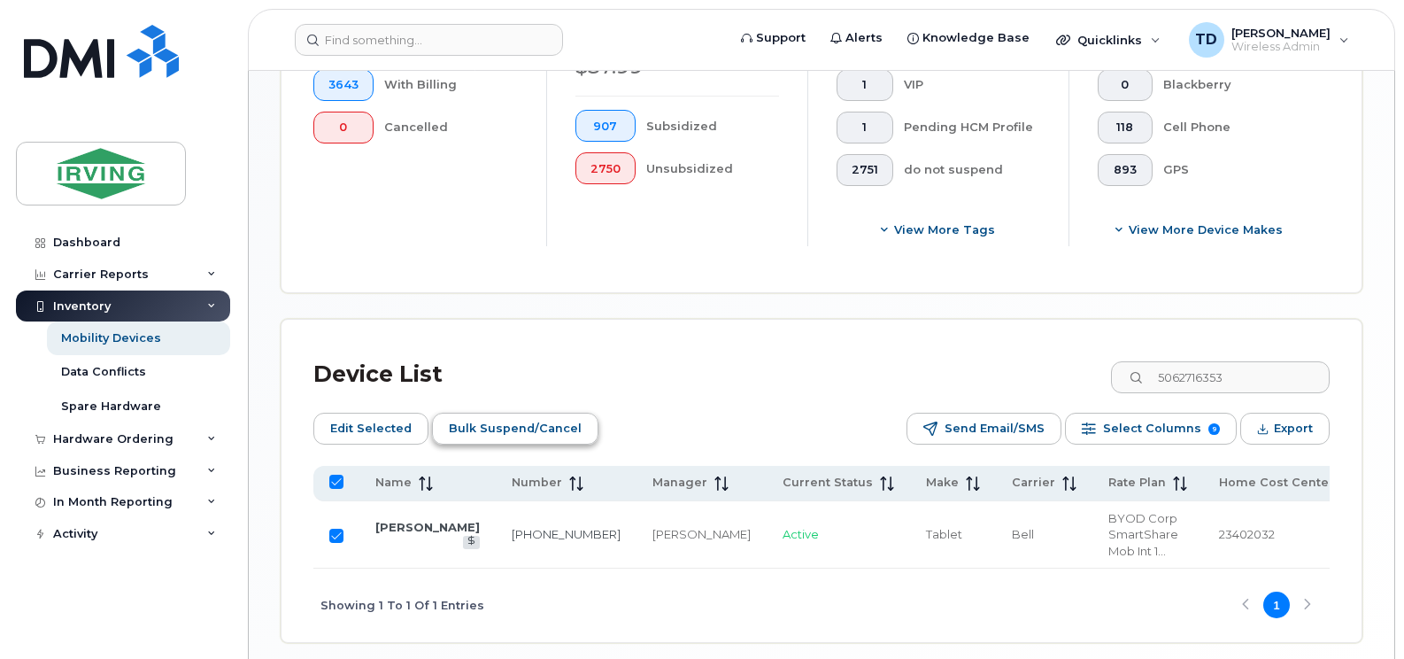
click at [524, 442] on span "Bulk Suspend/Cancel" at bounding box center [515, 428] width 133 height 27
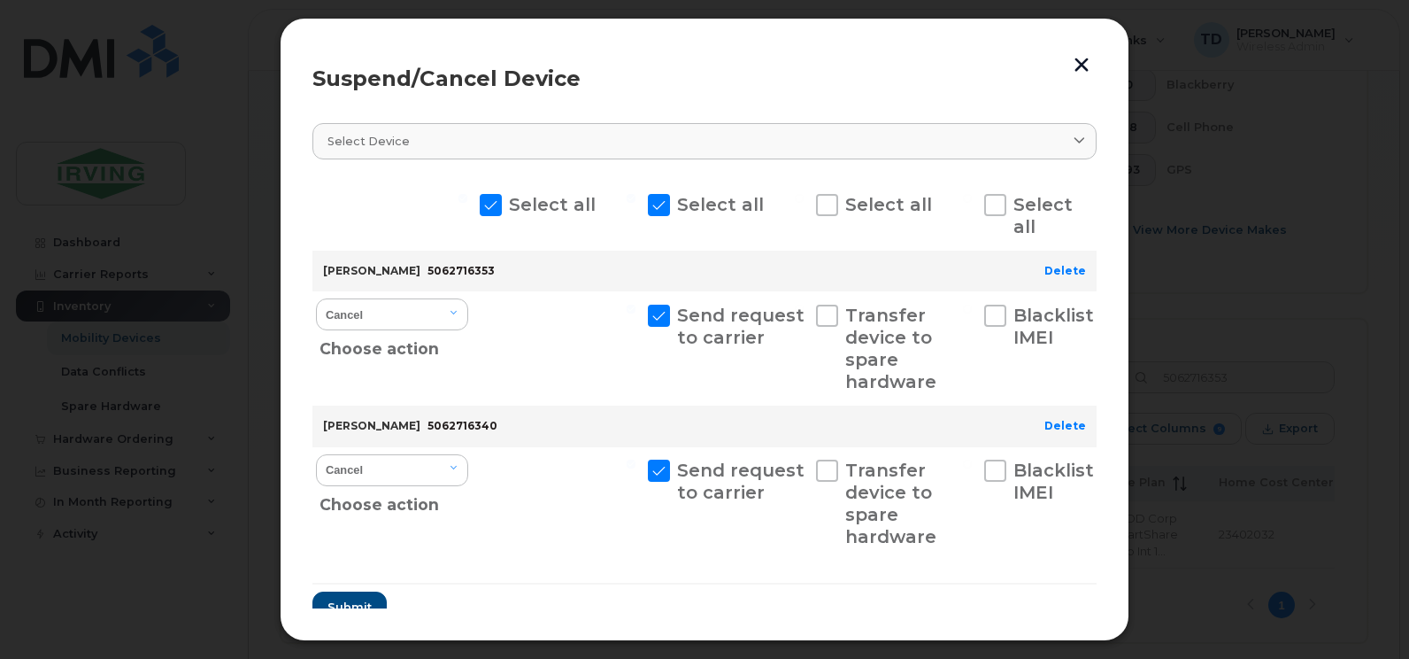
click at [1087, 66] on button "button" at bounding box center [1081, 64] width 27 height 29
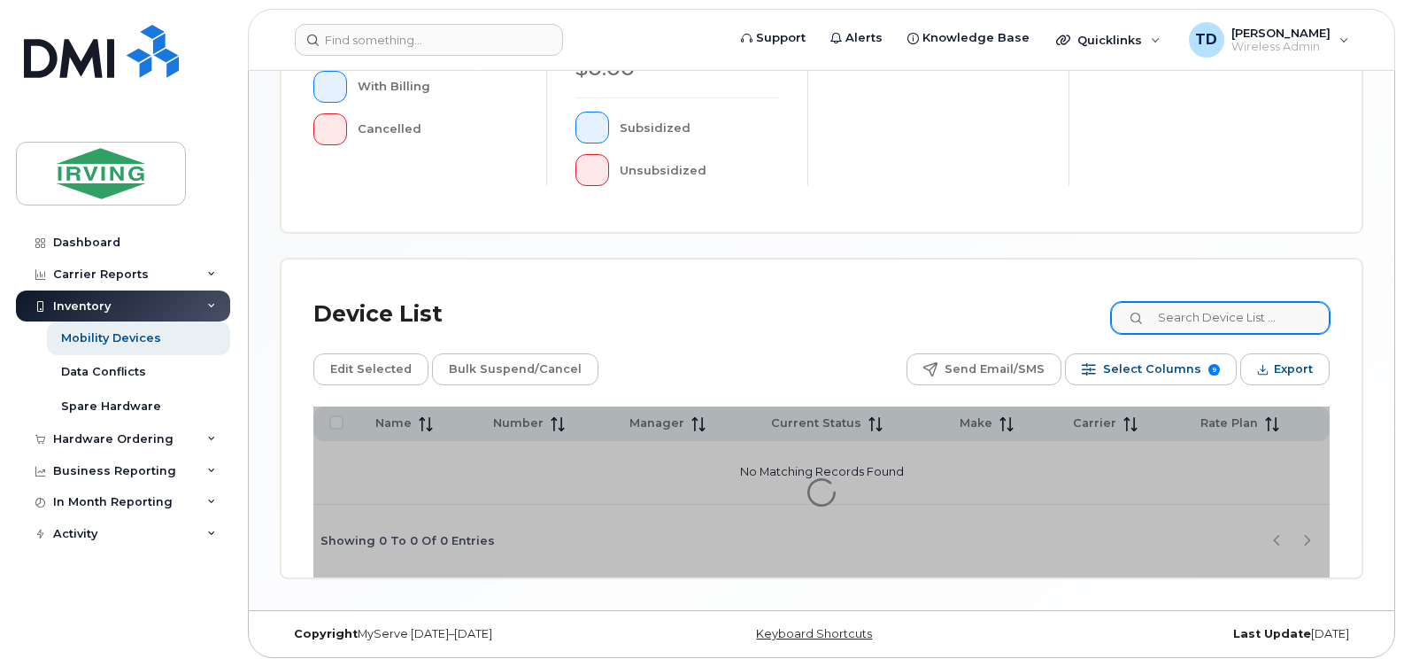
scroll to position [620, 0]
click at [1238, 321] on input at bounding box center [1219, 316] width 220 height 32
paste input "5062716353"
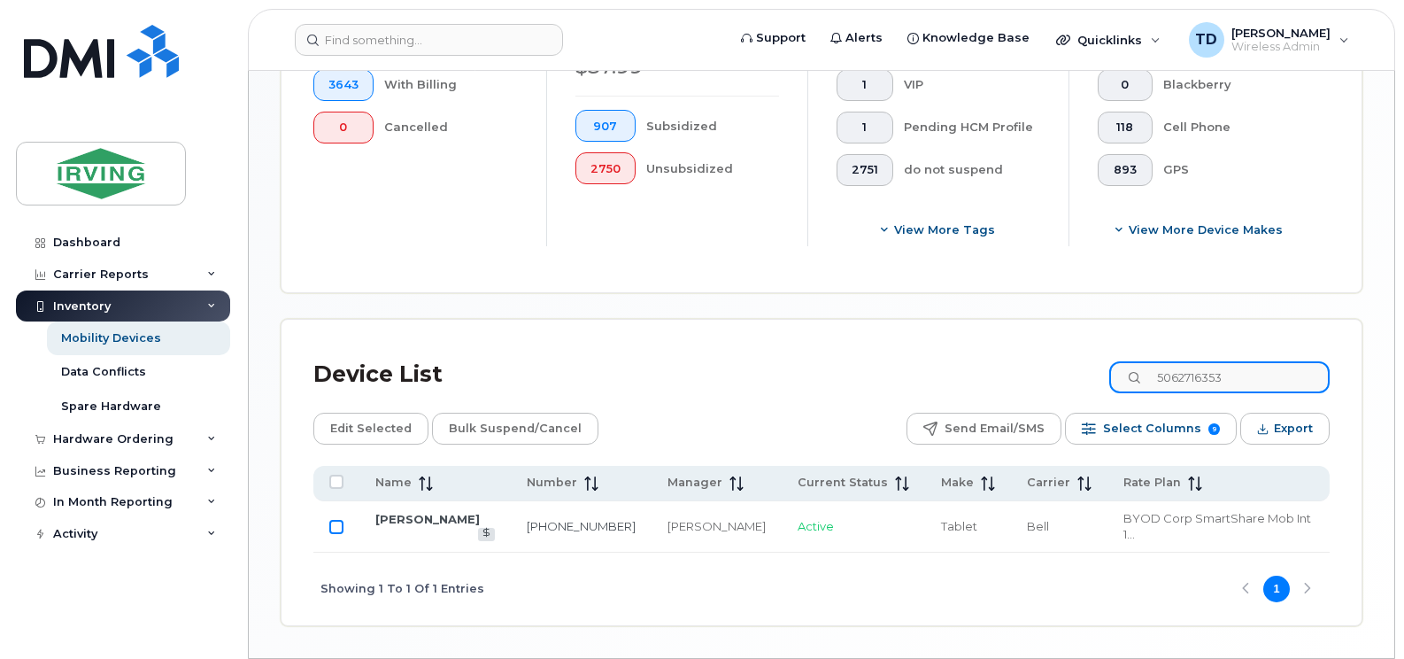
type input "5062716353"
click at [343, 520] on input "Row Unselected" at bounding box center [336, 527] width 14 height 14
checkbox input "true"
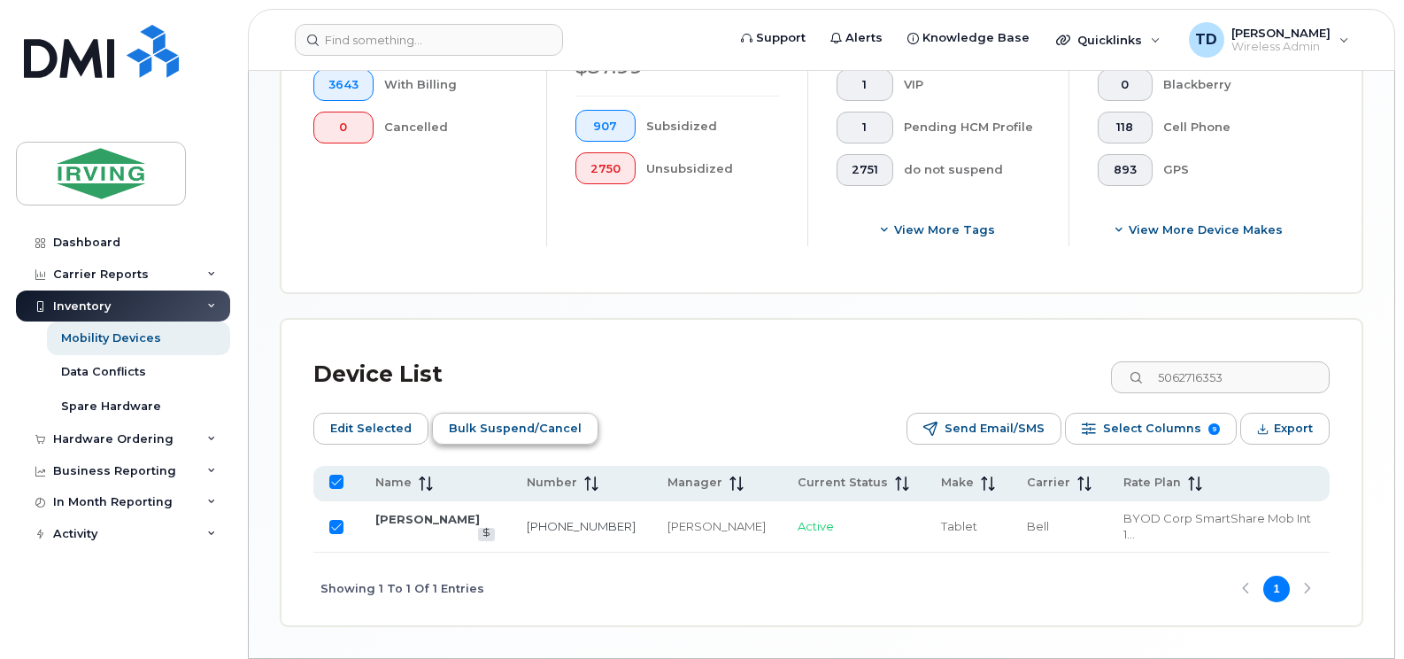
click at [534, 435] on span "Bulk Suspend/Cancel" at bounding box center [515, 428] width 133 height 27
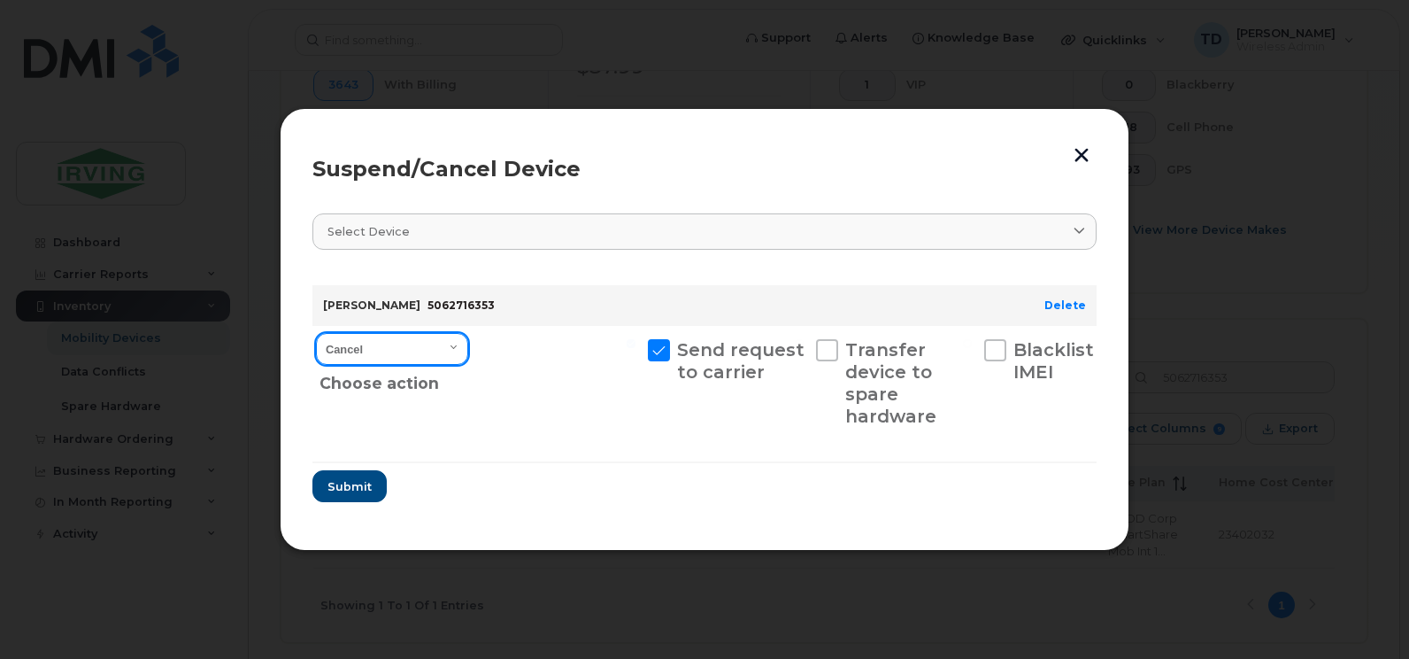
click at [449, 351] on select "Cancel Suspend - Extend Suspension Suspend - Reduced Rate Suspend - Full Rate S…" at bounding box center [392, 349] width 152 height 32
select select "[object Object]"
click at [316, 333] on select "Cancel Suspend - Extend Suspension Suspend - Reduced Rate Suspend - Full Rate S…" at bounding box center [392, 349] width 152 height 32
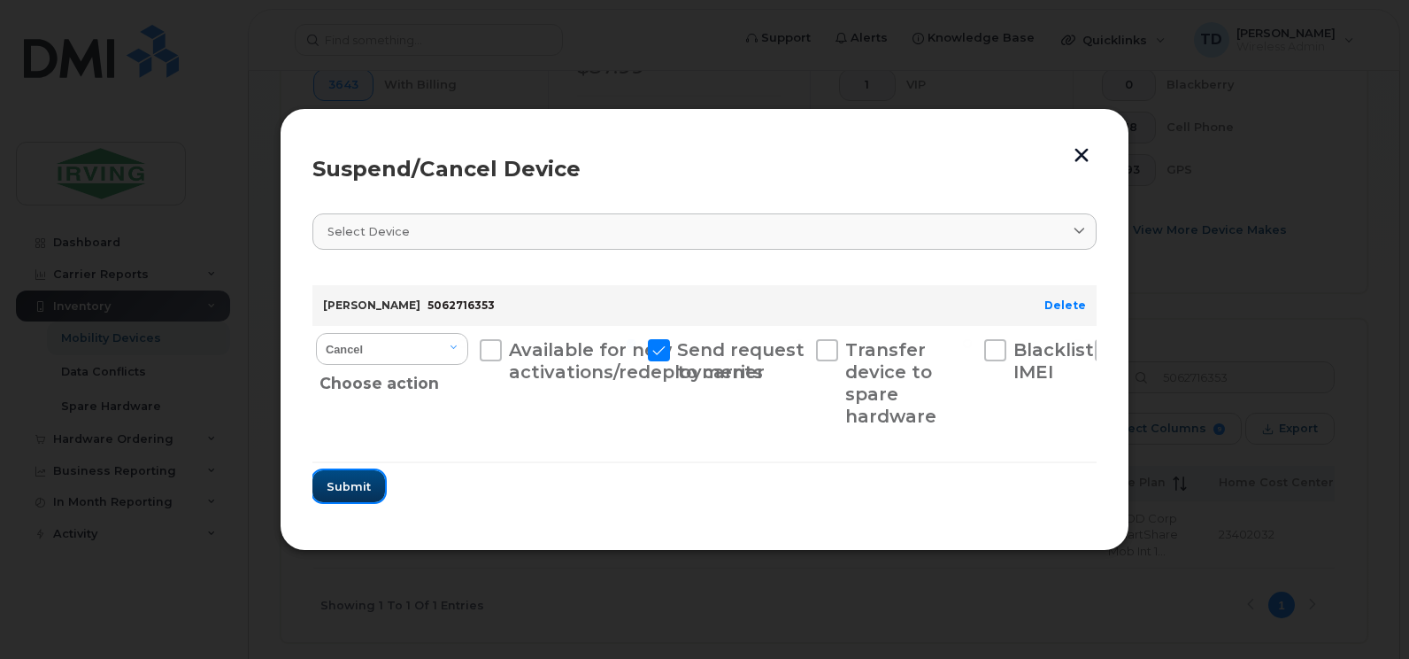
click at [351, 494] on span "Submit" at bounding box center [349, 486] width 44 height 17
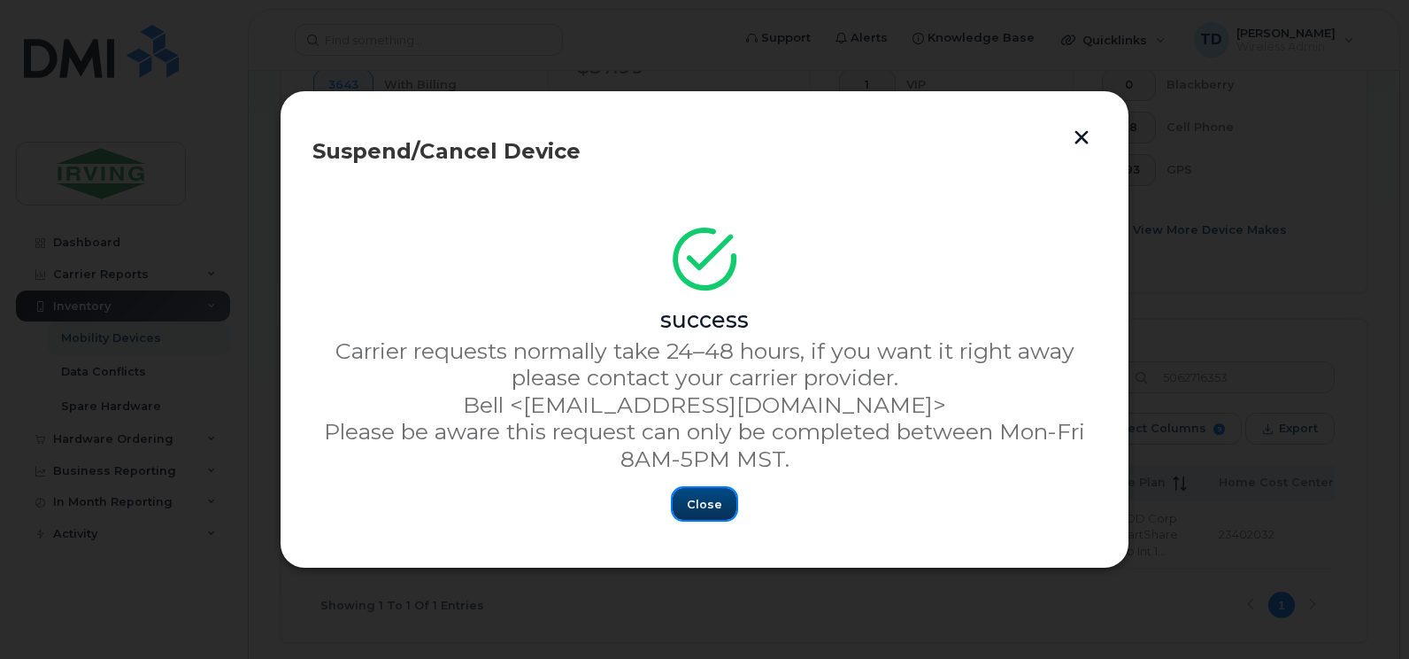
click at [701, 508] on span "Close" at bounding box center [704, 504] width 35 height 17
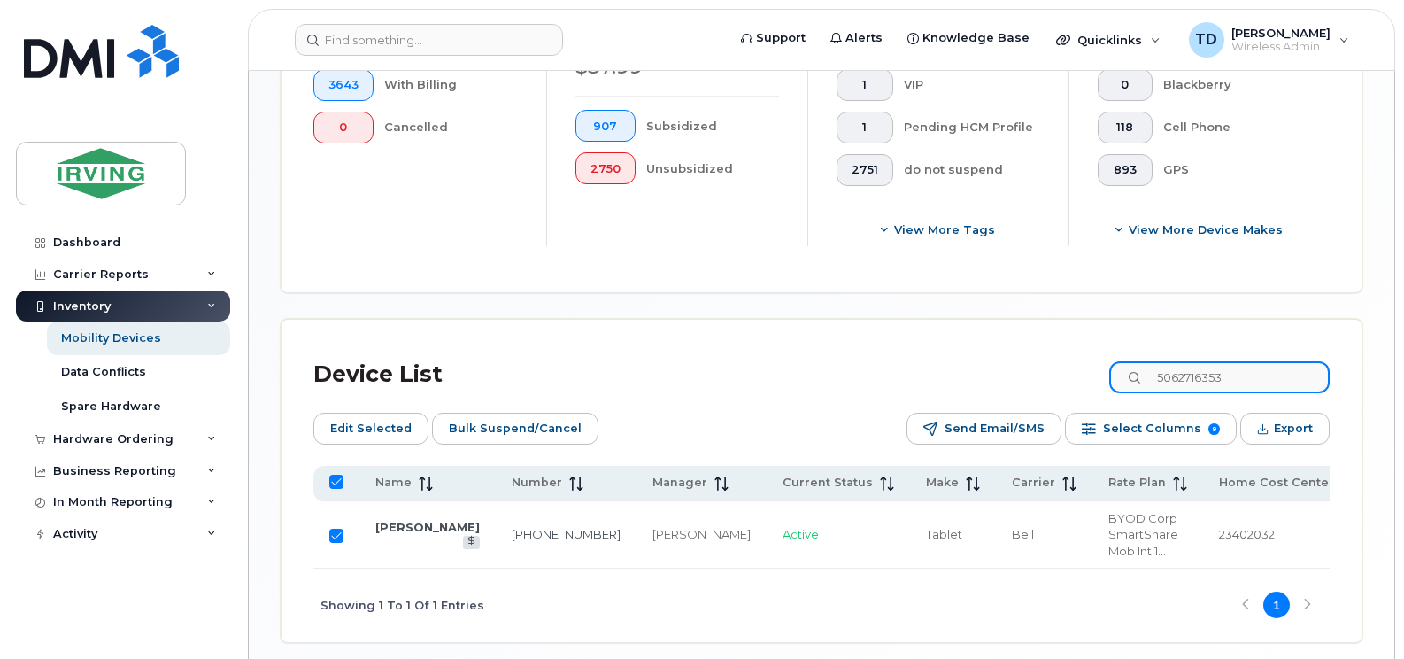
click at [1193, 370] on input "5062716353" at bounding box center [1219, 377] width 220 height 32
paste input "64"
type input "5062716364"
checkbox input "false"
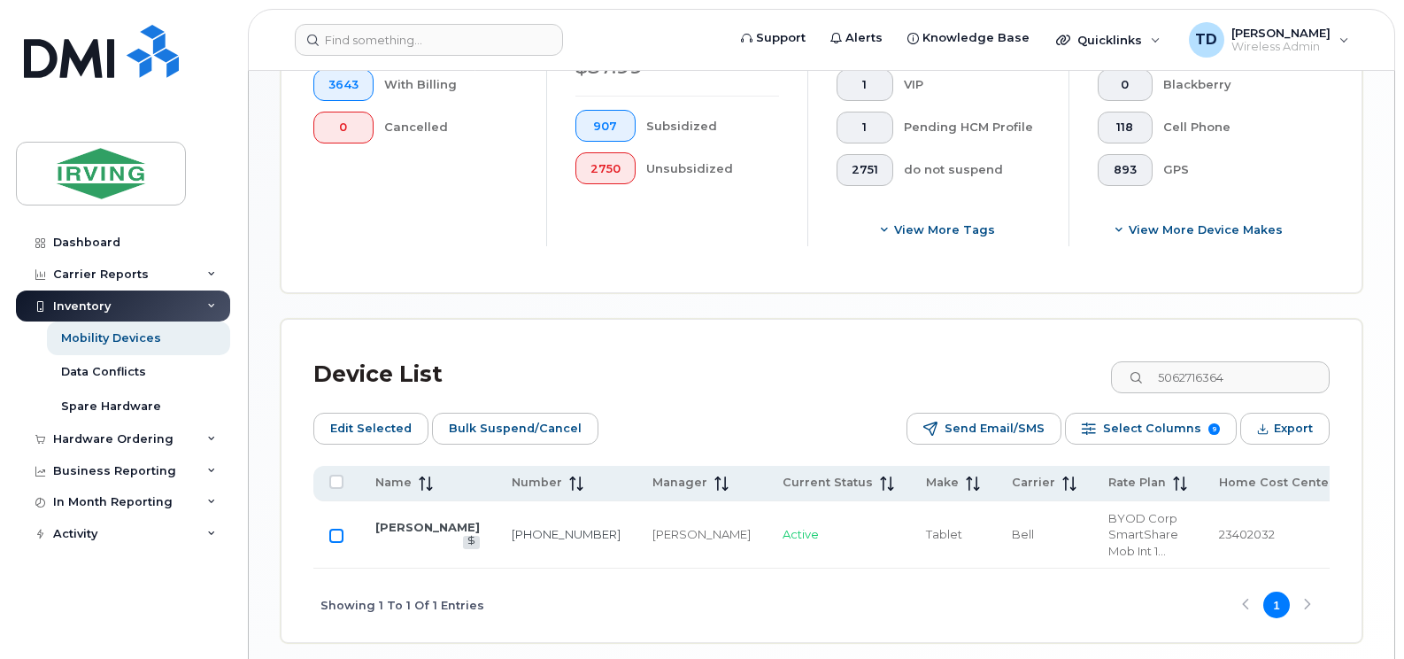
click at [338, 528] on input "Row Unselected" at bounding box center [336, 535] width 14 height 14
checkbox input "true"
click at [495, 439] on span "Bulk Suspend/Cancel" at bounding box center [515, 428] width 133 height 27
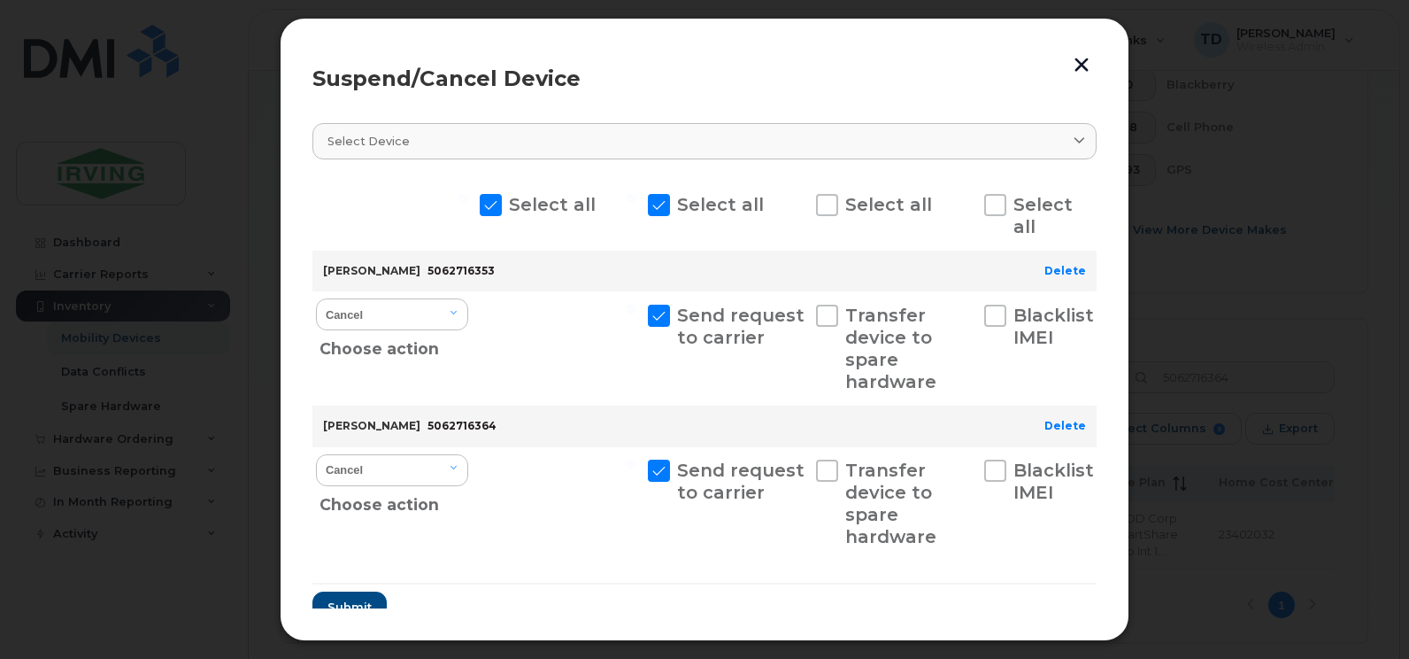
click at [1065, 76] on div "Suspend/Cancel Device" at bounding box center [704, 78] width 784 height 21
click at [1089, 65] on button "button" at bounding box center [1081, 64] width 27 height 29
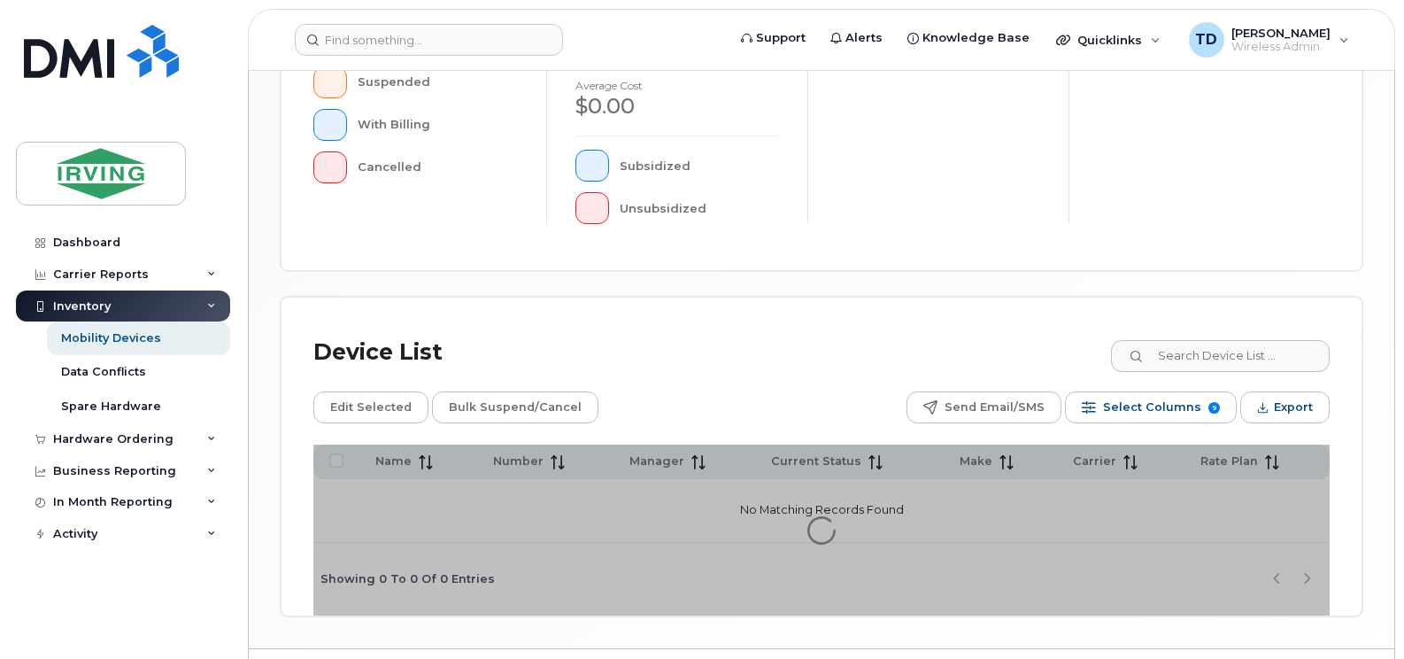
scroll to position [626, 0]
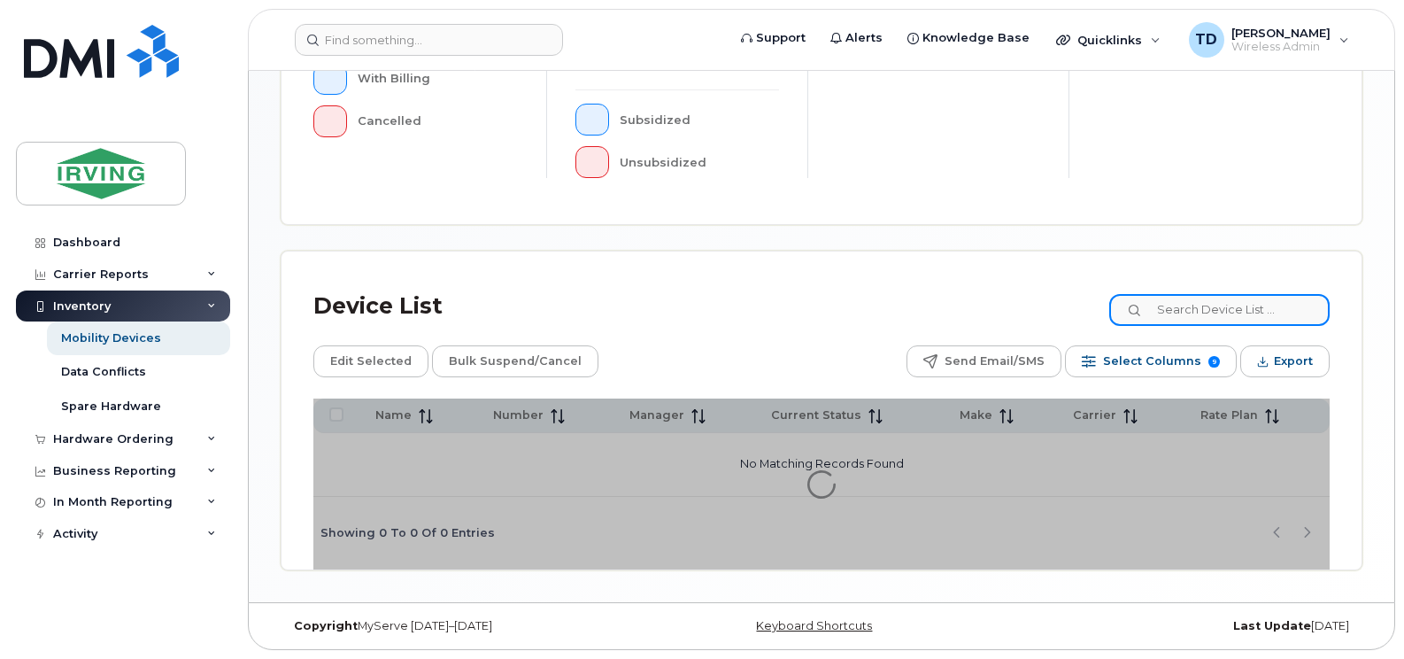
click at [1190, 315] on input at bounding box center [1219, 310] width 220 height 32
paste input "5062716364"
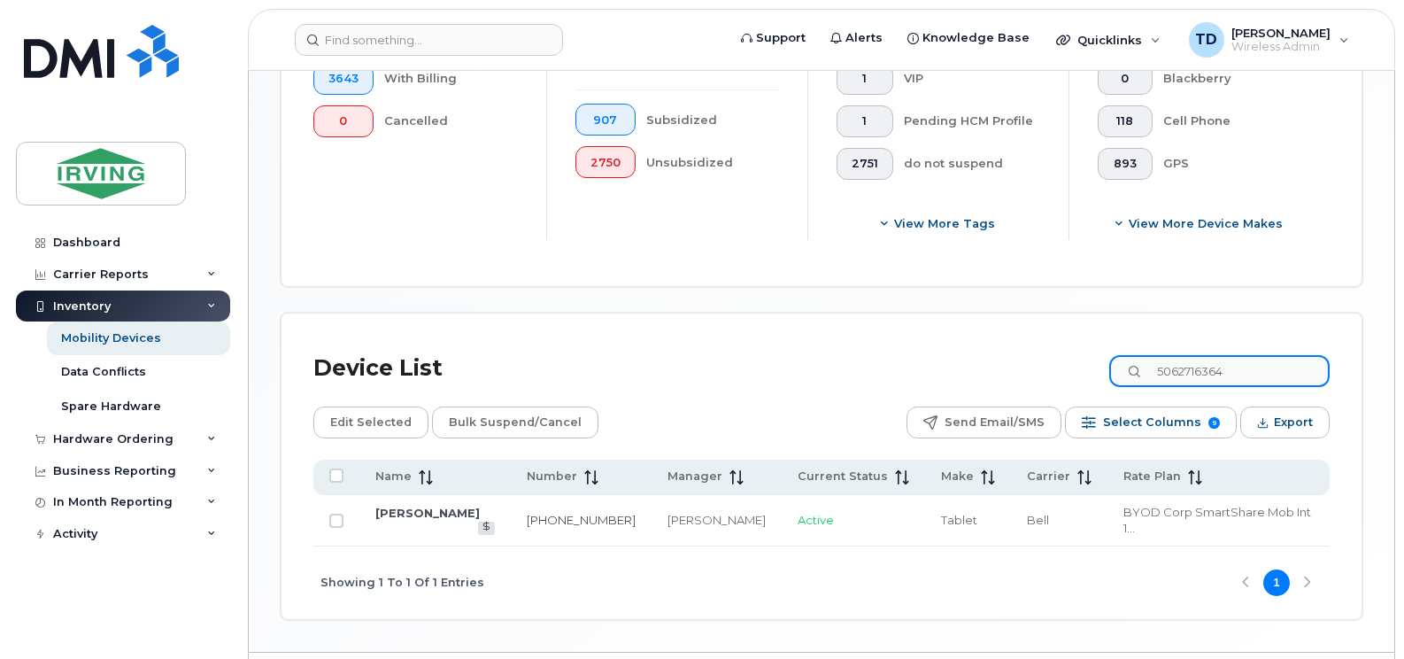
type input "5062716364"
click at [343, 510] on td at bounding box center [336, 520] width 46 height 51
click at [335, 513] on input "Row Unselected" at bounding box center [336, 520] width 14 height 14
checkbox input "true"
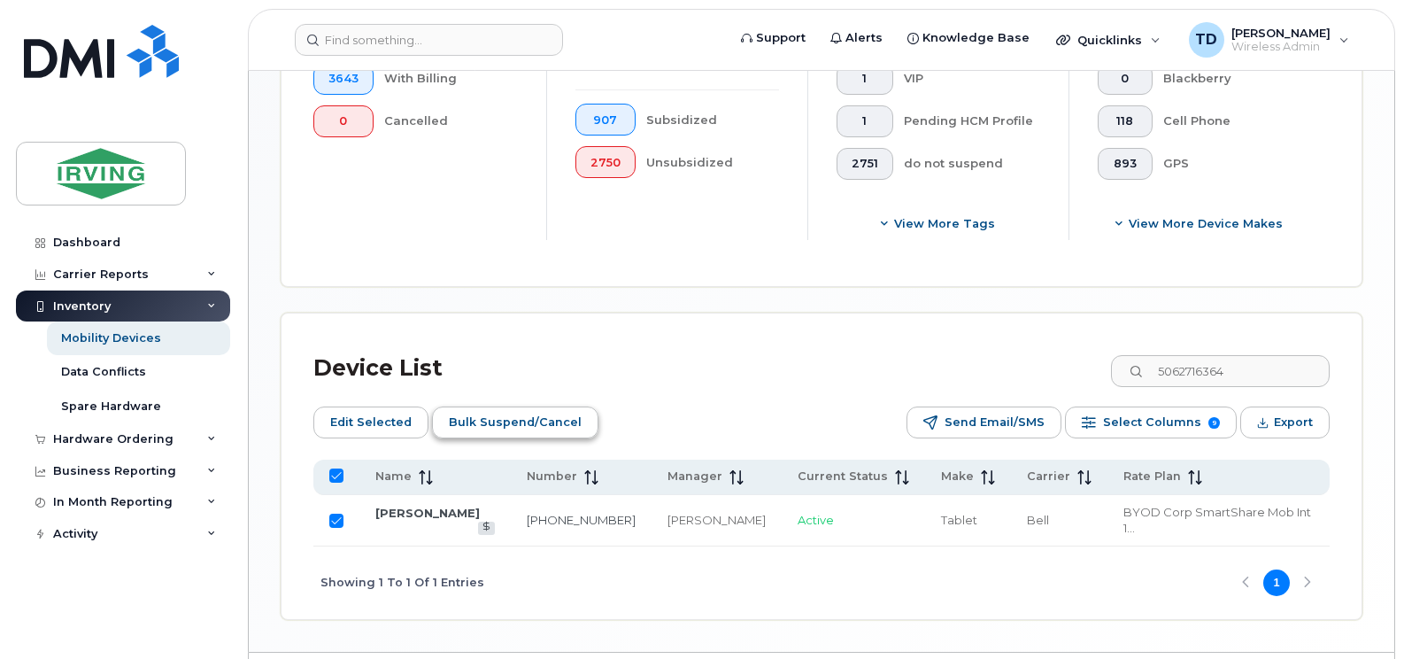
click at [533, 428] on span "Bulk Suspend/Cancel" at bounding box center [515, 422] width 133 height 27
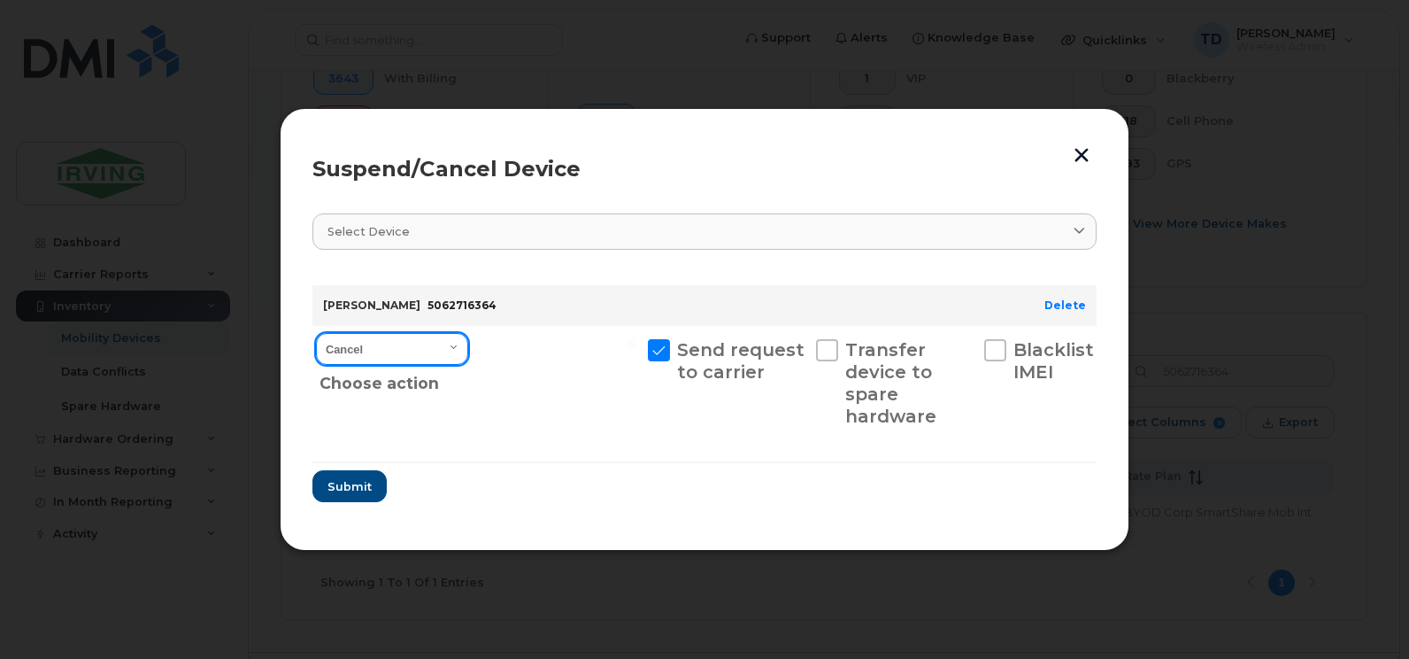
drag, startPoint x: 447, startPoint y: 341, endPoint x: 448, endPoint y: 351, distance: 9.8
click at [447, 341] on select "Cancel Suspend - Extend Suspension Suspend - Reduced Rate Suspend - Full Rate S…" at bounding box center [392, 349] width 152 height 32
select select "[object Object]"
click at [316, 333] on select "Cancel Suspend - Extend Suspension Suspend - Reduced Rate Suspend - Full Rate S…" at bounding box center [392, 349] width 152 height 32
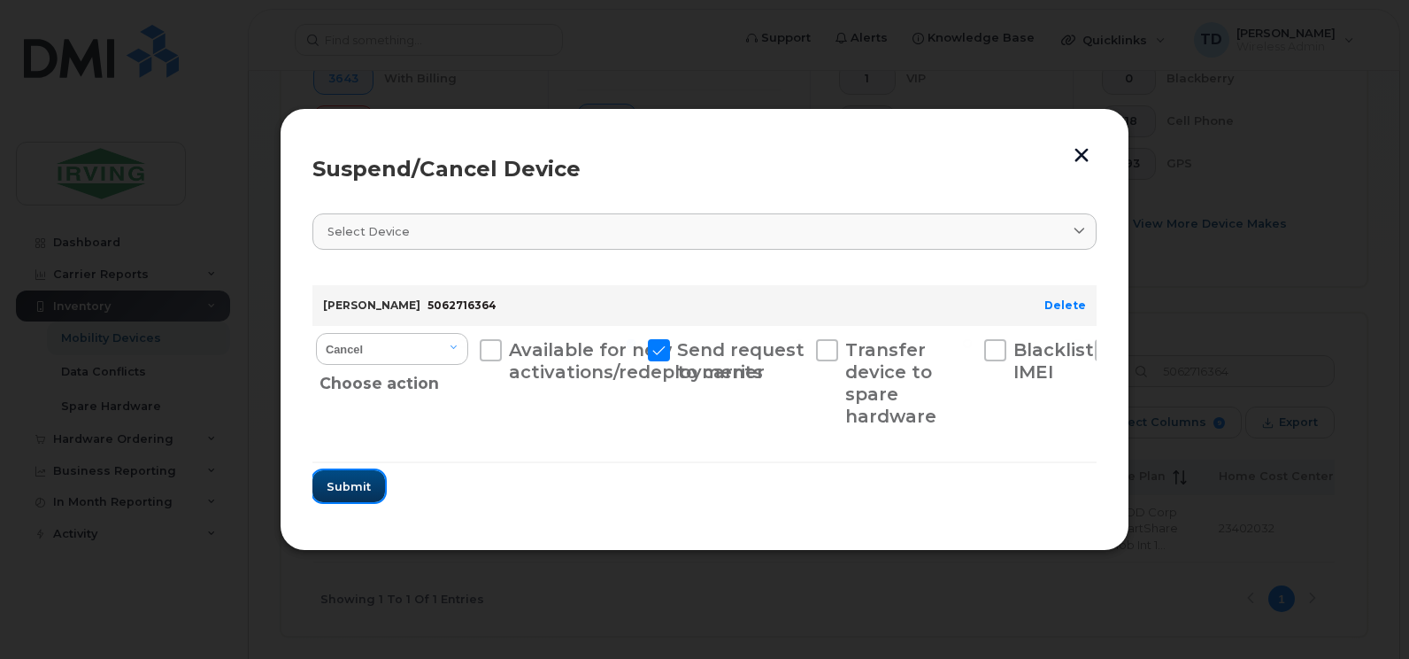
click at [326, 494] on button "Submit" at bounding box center [348, 486] width 73 height 32
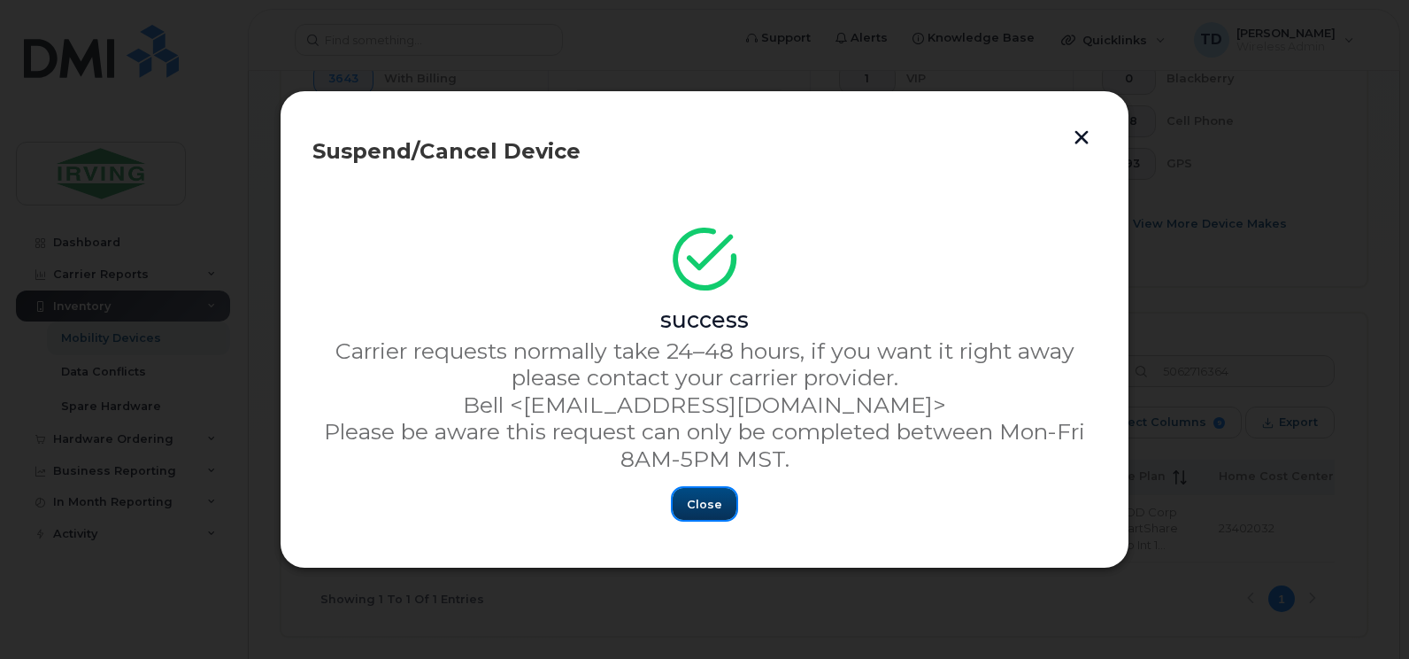
click at [701, 504] on span "Close" at bounding box center [704, 504] width 35 height 17
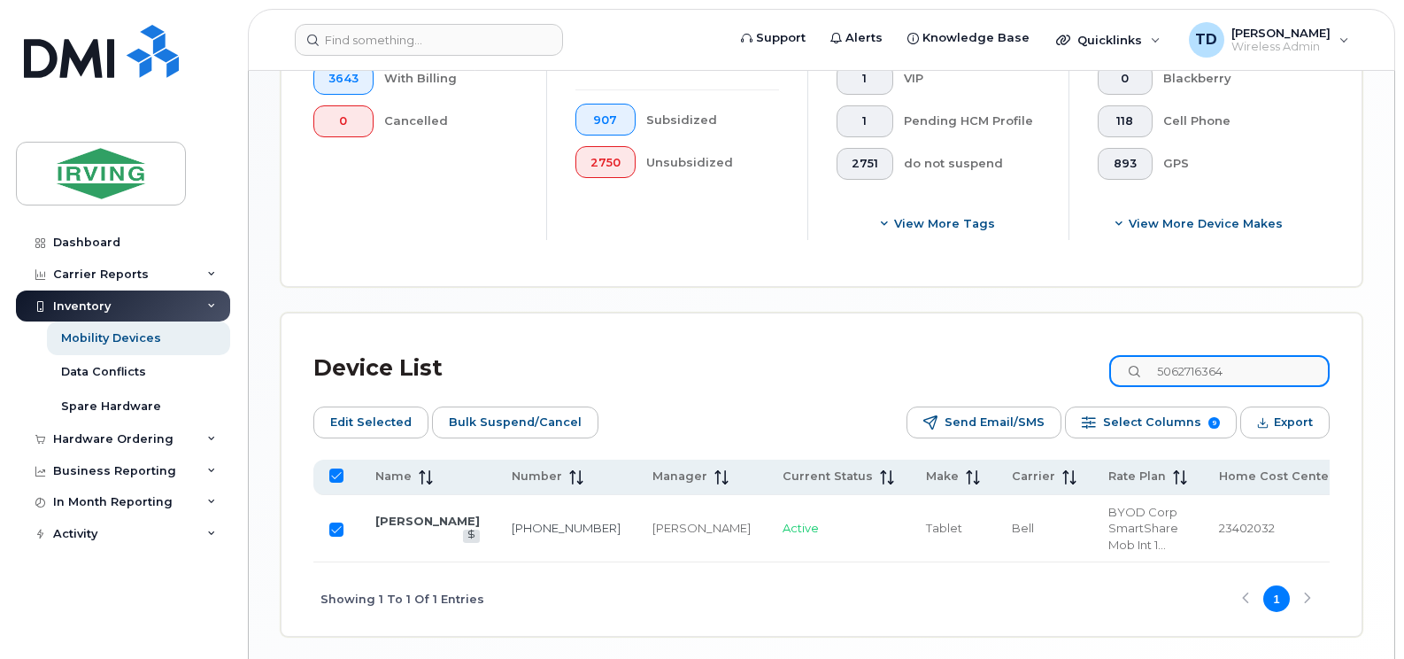
click at [1221, 366] on input "5062716364" at bounding box center [1219, 371] width 220 height 32
paste input "6"
type input "5062716366"
checkbox input "false"
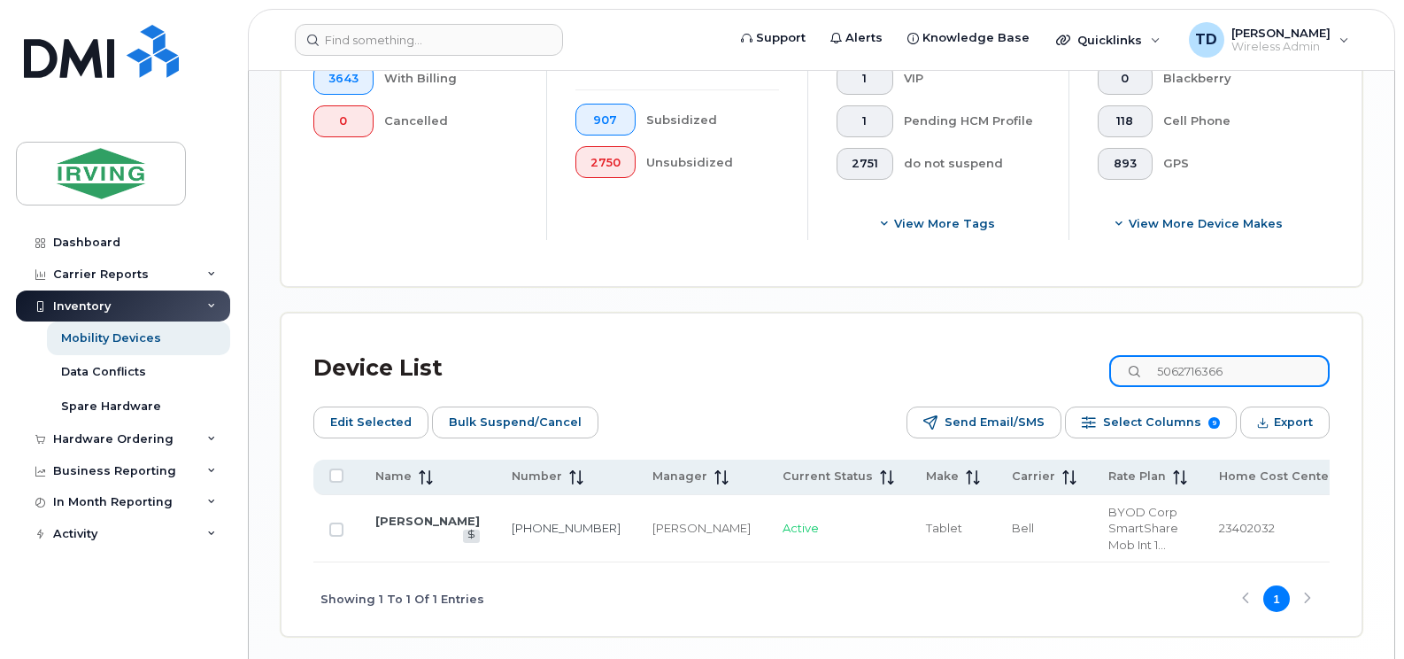
type input "5062716366"
click at [336, 522] on input "Row Unselected" at bounding box center [336, 529] width 14 height 14
checkbox input "true"
click at [533, 428] on span "Bulk Suspend/Cancel" at bounding box center [515, 422] width 133 height 27
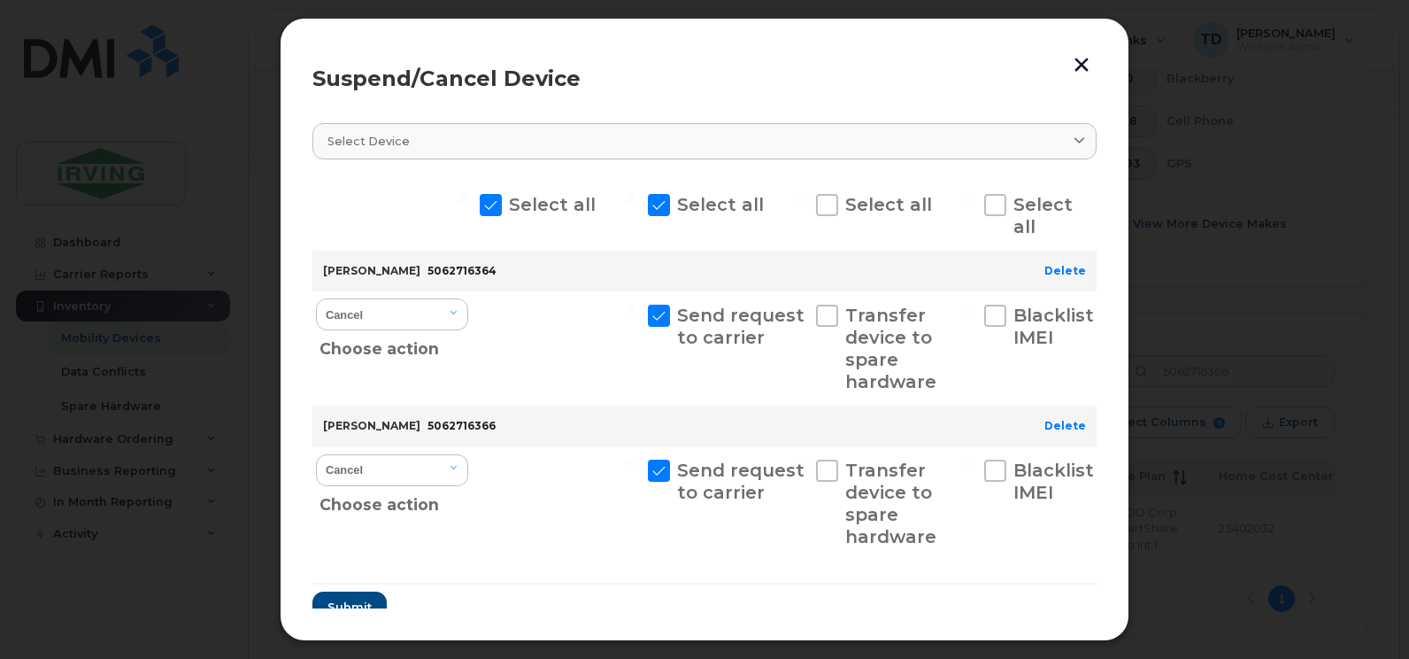
click at [1086, 60] on button "button" at bounding box center [1081, 64] width 27 height 29
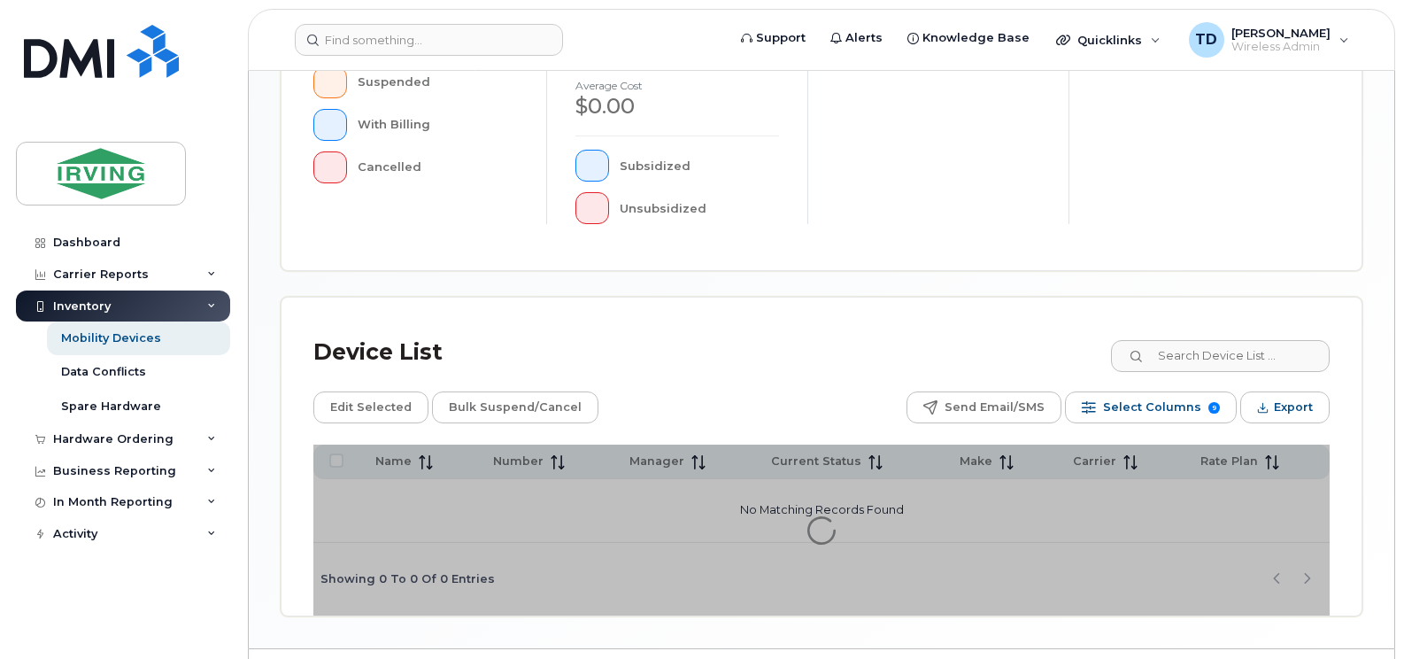
scroll to position [626, 0]
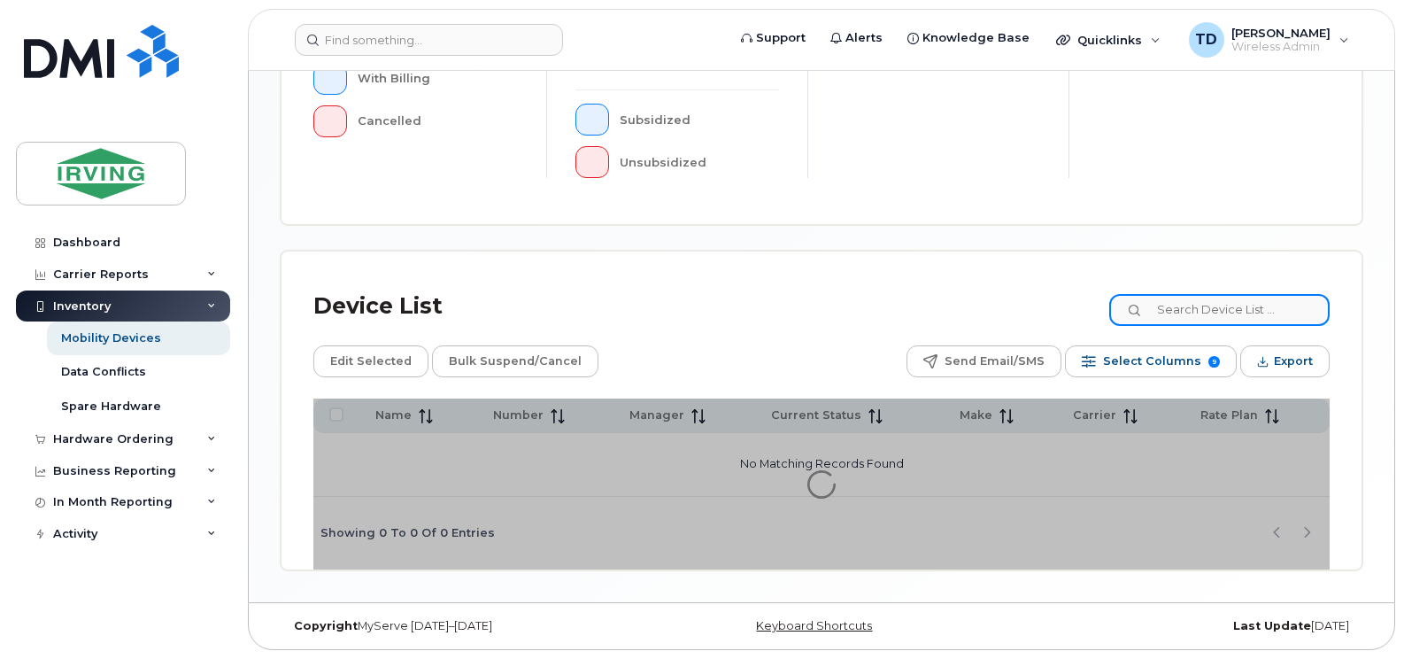
click at [1241, 317] on input at bounding box center [1219, 310] width 220 height 32
paste input "5062716366"
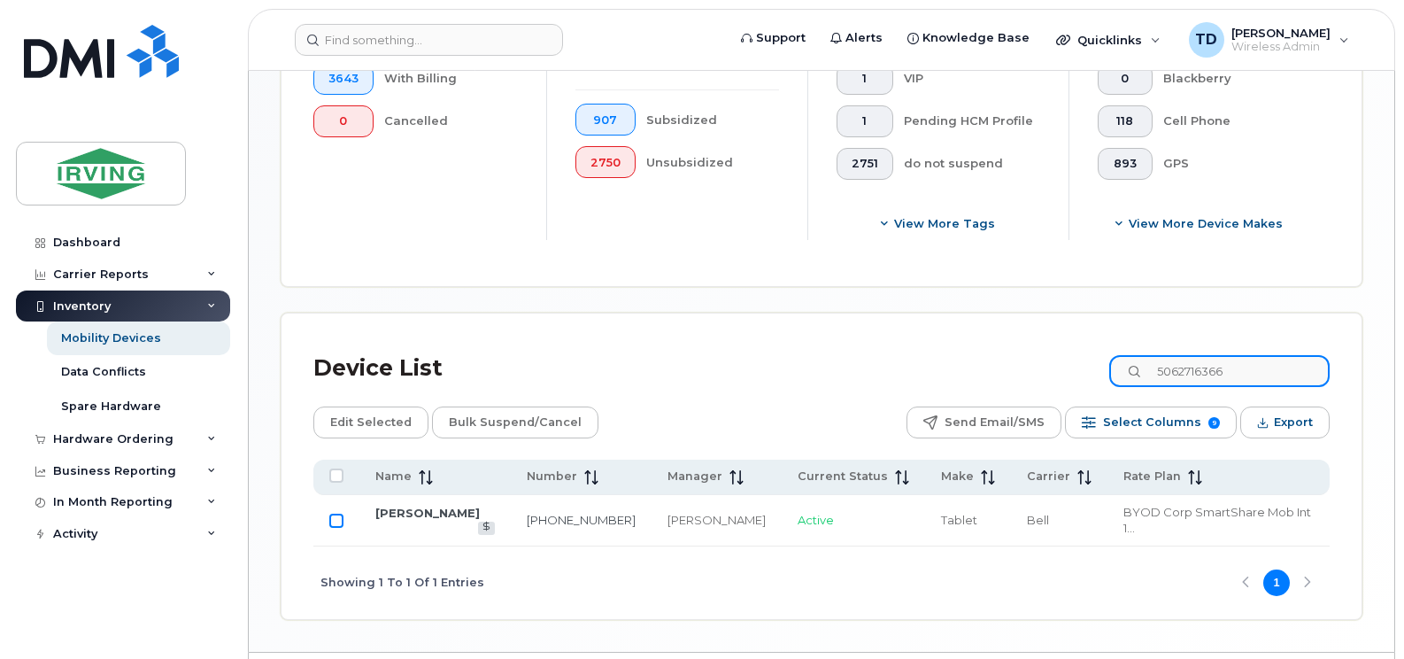
type input "5062716366"
click at [341, 516] on input "Row Unselected" at bounding box center [336, 520] width 14 height 14
checkbox input "true"
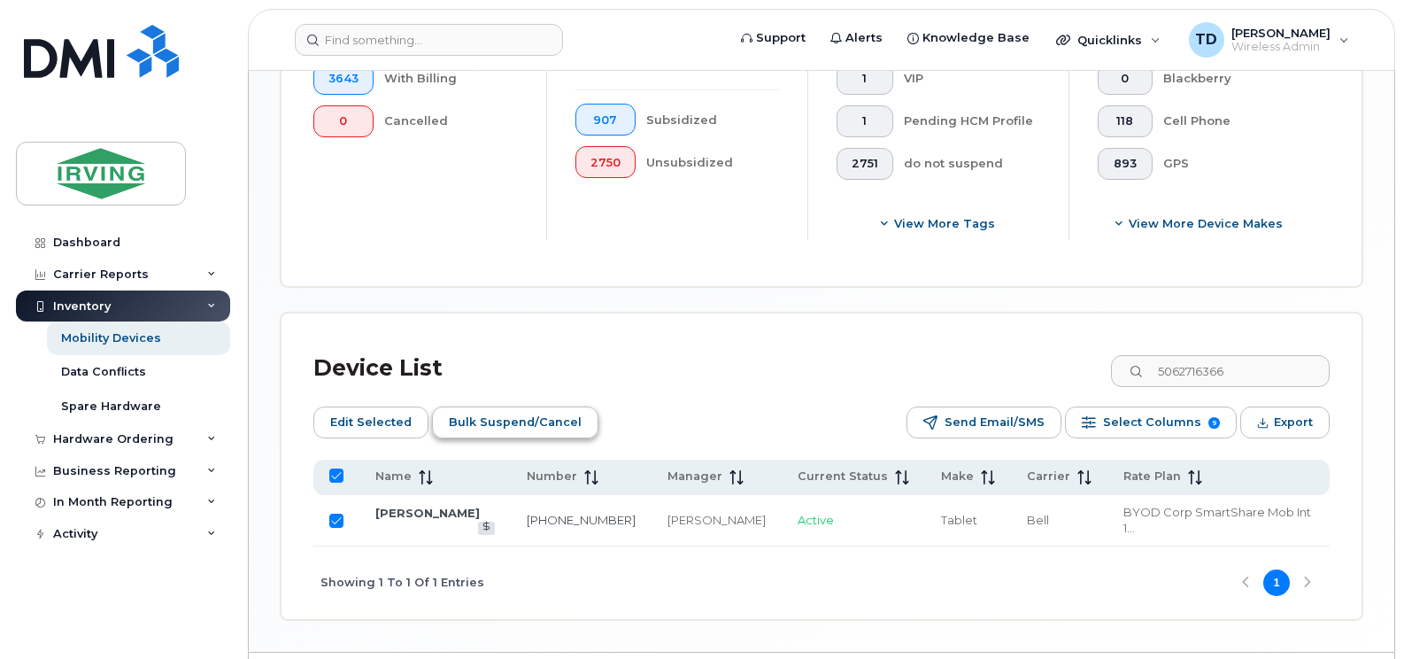
click at [515, 431] on span "Bulk Suspend/Cancel" at bounding box center [515, 422] width 133 height 27
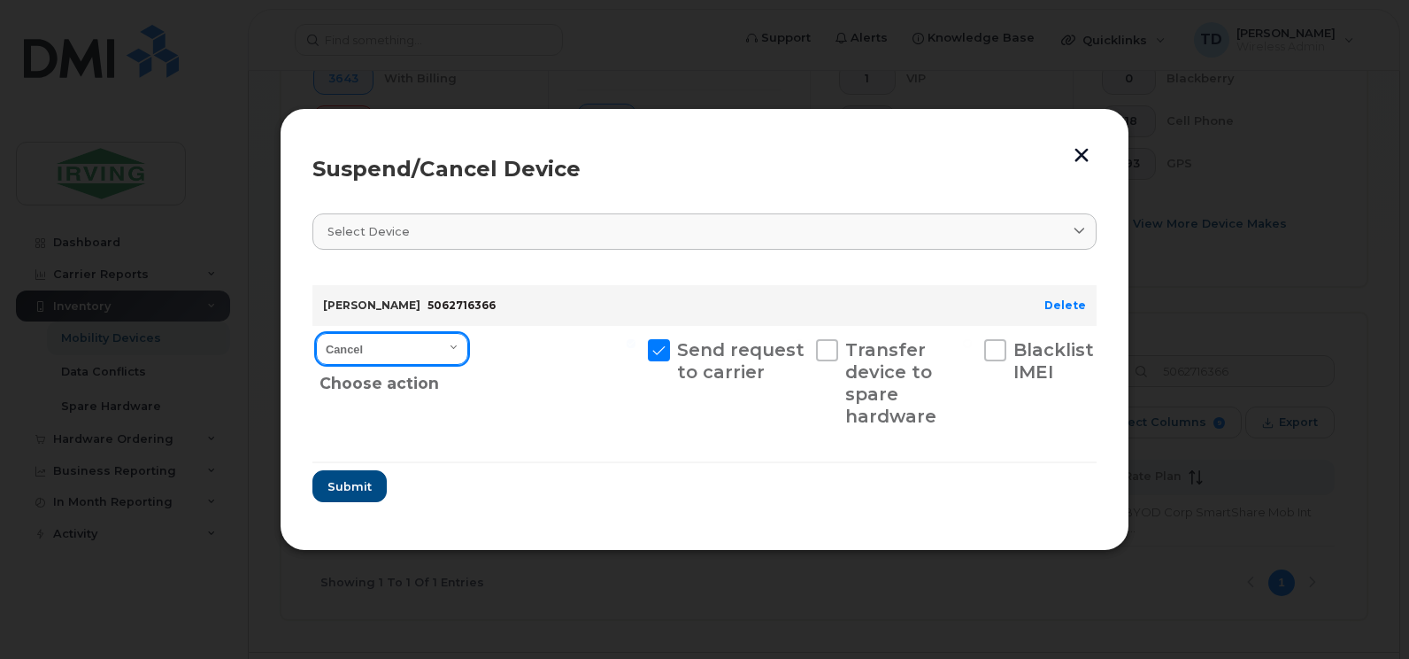
click at [416, 353] on select "Cancel Suspend - Extend Suspension Suspend - Reduced Rate Suspend - Full Rate S…" at bounding box center [392, 349] width 152 height 32
select select "[object Object]"
click at [316, 333] on select "Cancel Suspend - Extend Suspension Suspend - Reduced Rate Suspend - Full Rate S…" at bounding box center [392, 349] width 152 height 32
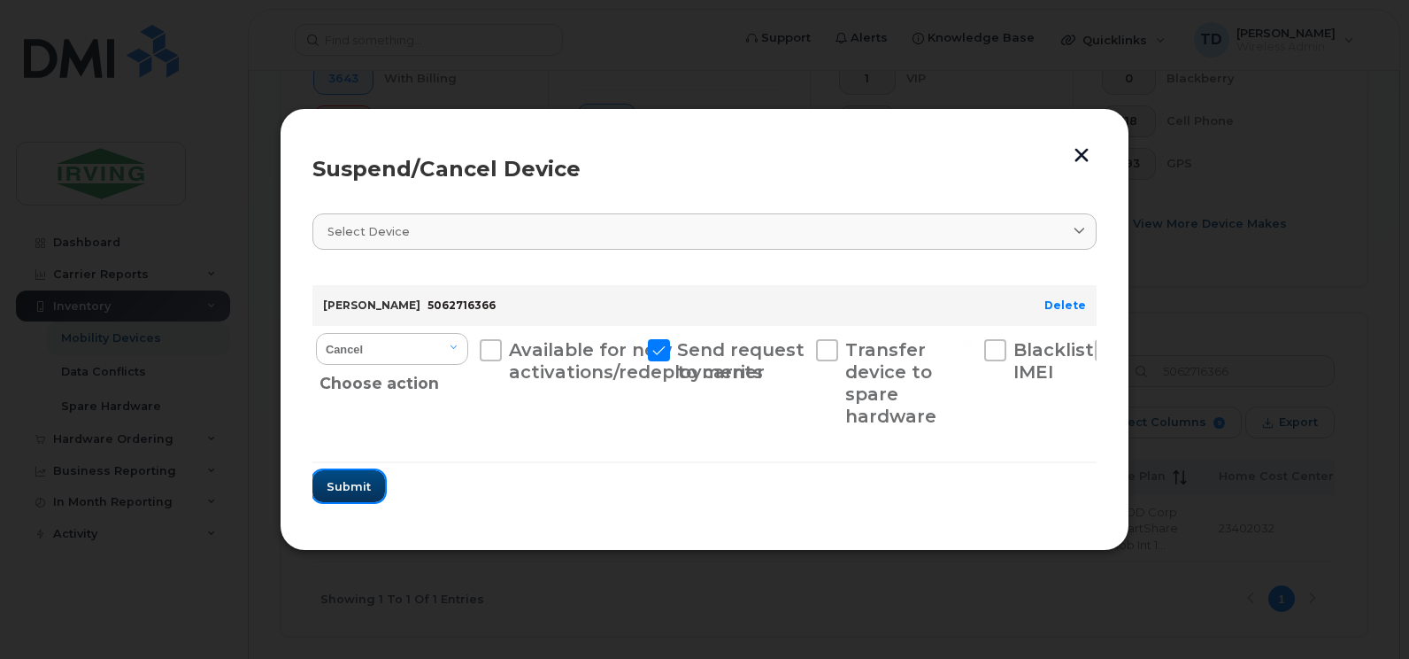
click at [348, 499] on button "Submit" at bounding box center [348, 486] width 73 height 32
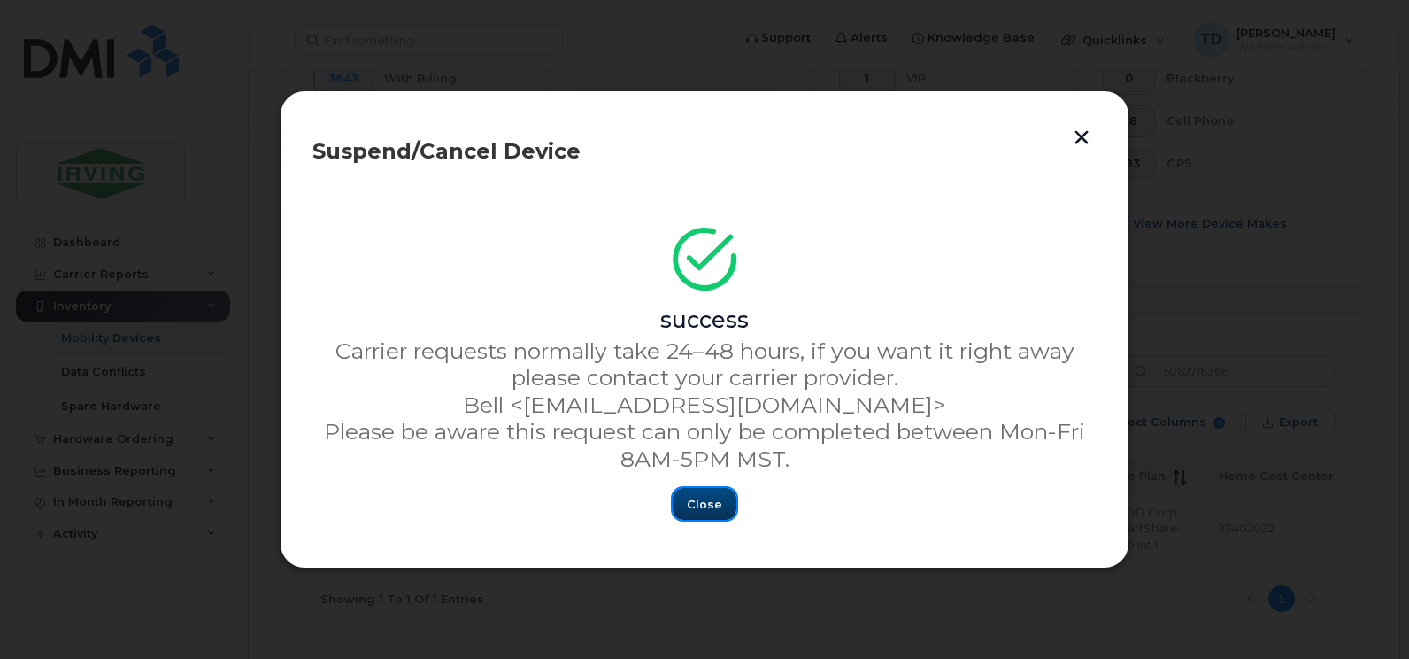
click at [702, 511] on span "Close" at bounding box center [704, 504] width 35 height 17
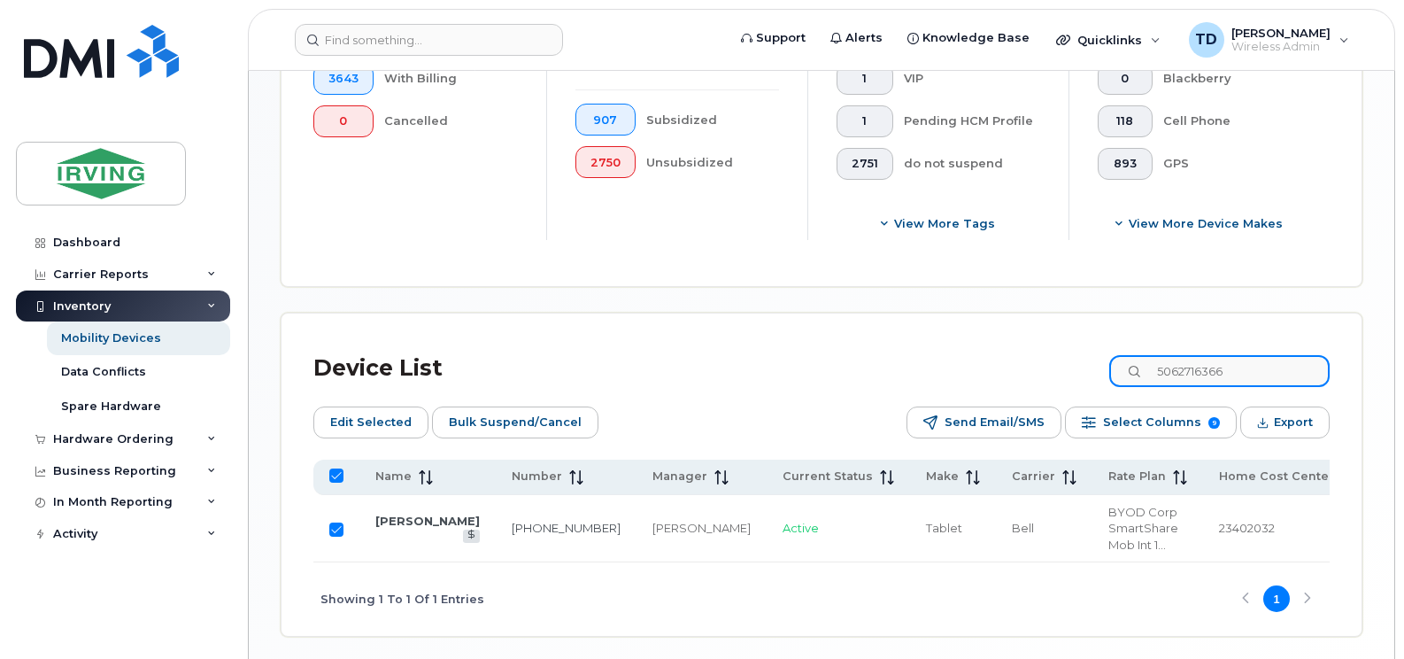
click at [1215, 370] on input "5062716366" at bounding box center [1219, 371] width 220 height 32
paste input "77"
type input "5062716377"
checkbox input "false"
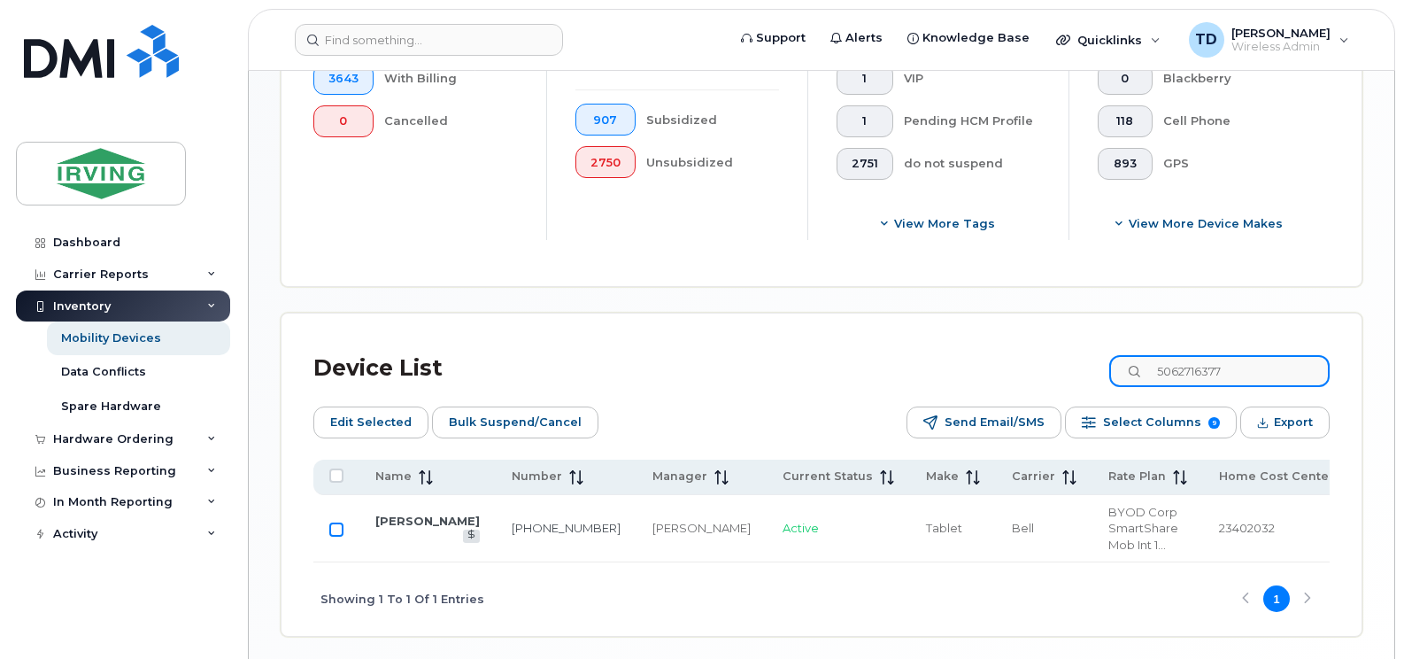
type input "5062716377"
click at [339, 522] on input "Row Unselected" at bounding box center [336, 529] width 14 height 14
checkbox input "true"
click at [540, 424] on span "Bulk Suspend/Cancel" at bounding box center [515, 422] width 133 height 27
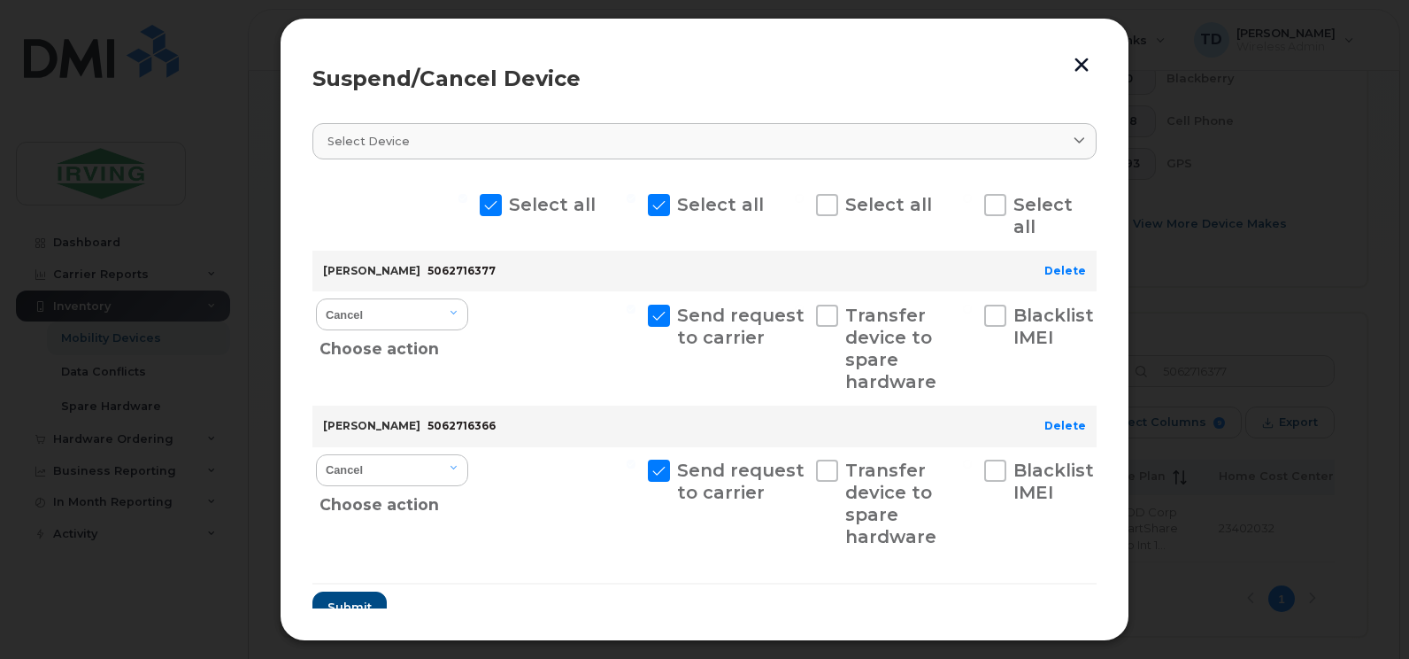
click at [1084, 66] on button "button" at bounding box center [1081, 64] width 27 height 29
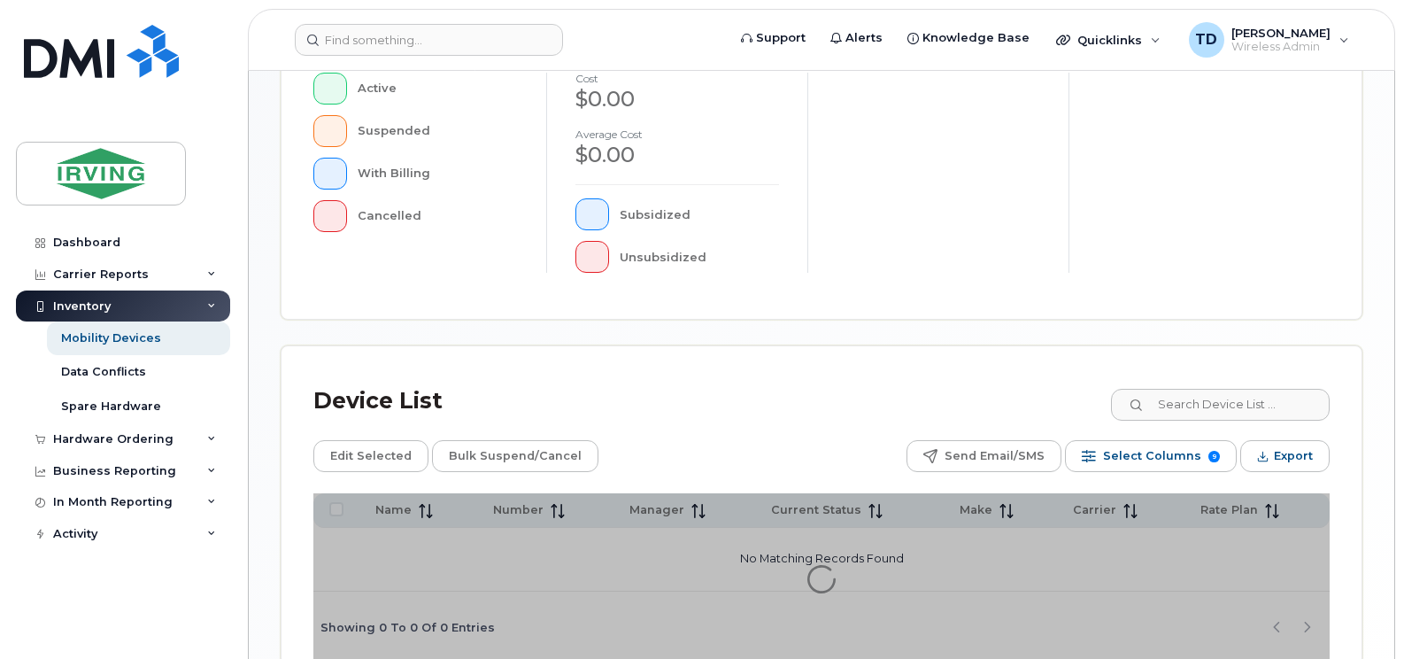
scroll to position [626, 0]
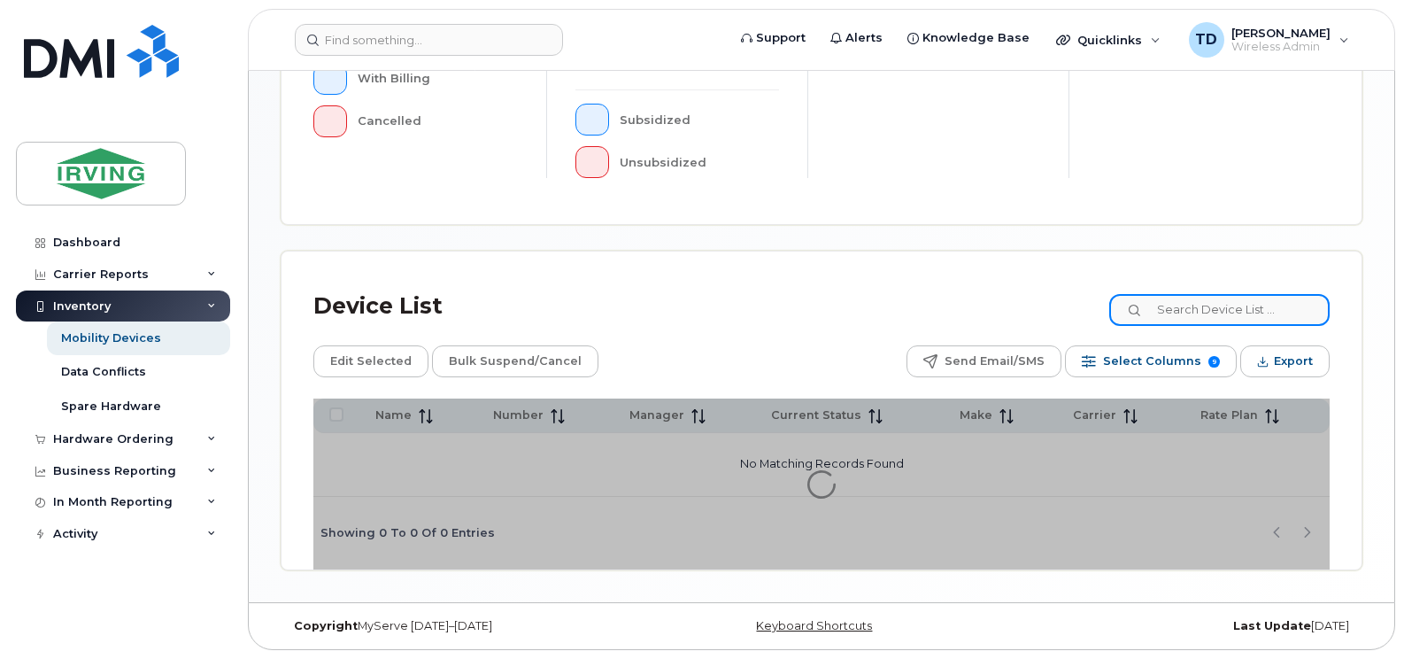
click at [1242, 312] on input at bounding box center [1219, 310] width 220 height 32
paste input "5062716377"
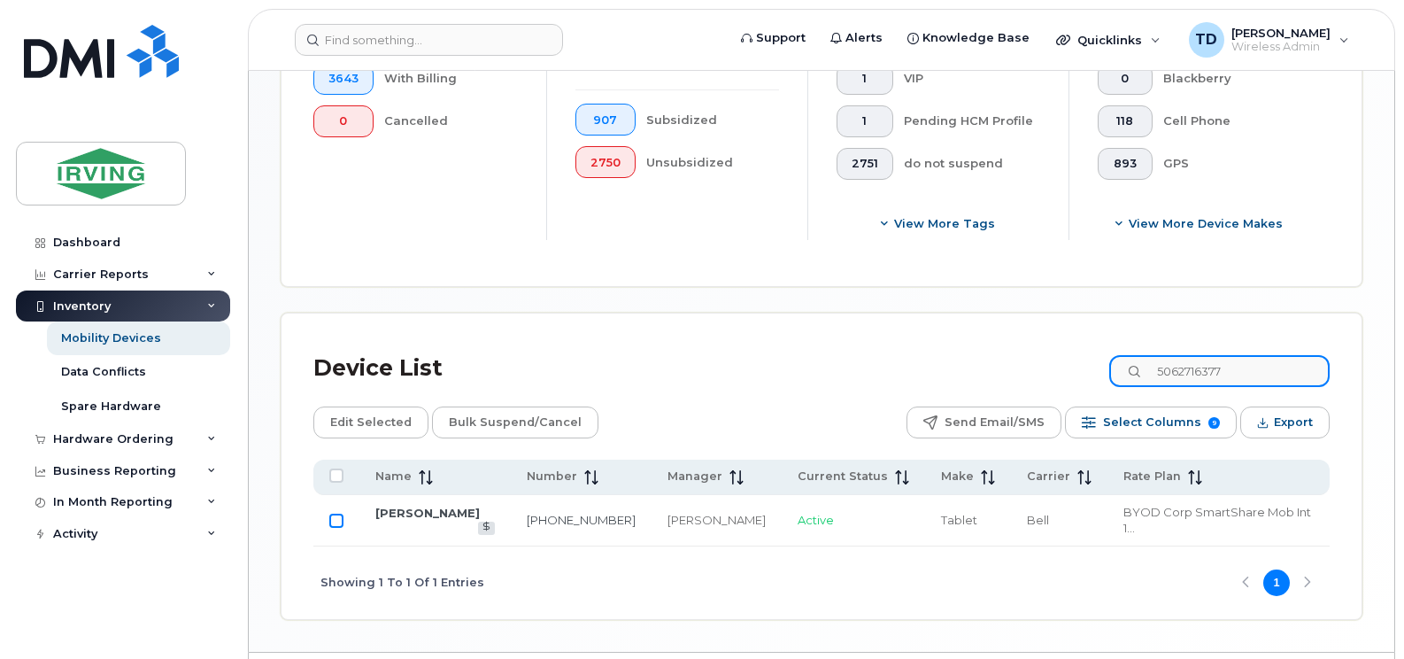
type input "5062716377"
click at [336, 513] on input "Row Unselected" at bounding box center [336, 520] width 14 height 14
checkbox input "true"
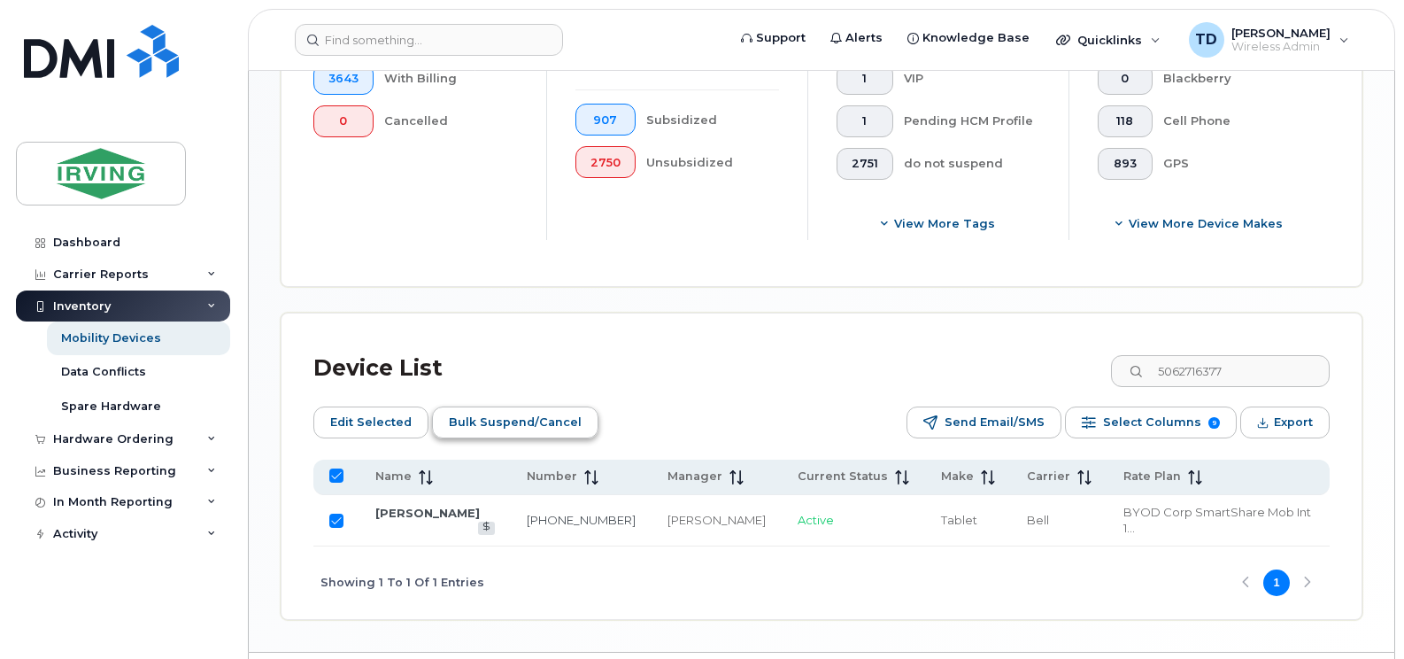
click at [510, 427] on span "Bulk Suspend/Cancel" at bounding box center [515, 422] width 133 height 27
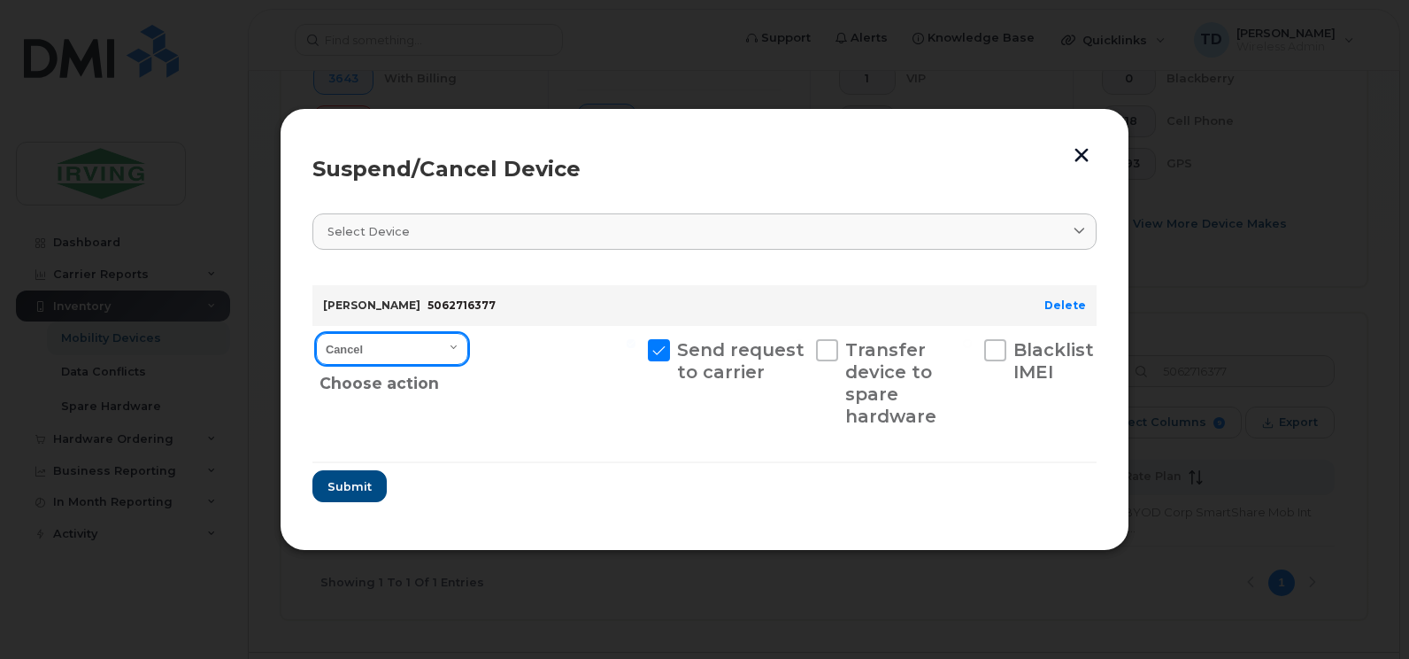
click at [452, 345] on select "Cancel Suspend - Extend Suspension Suspend - Reduced Rate Suspend - Full Rate S…" at bounding box center [392, 349] width 152 height 32
select select "[object Object]"
click at [316, 333] on select "Cancel Suspend - Extend Suspension Suspend - Reduced Rate Suspend - Full Rate S…" at bounding box center [392, 349] width 152 height 32
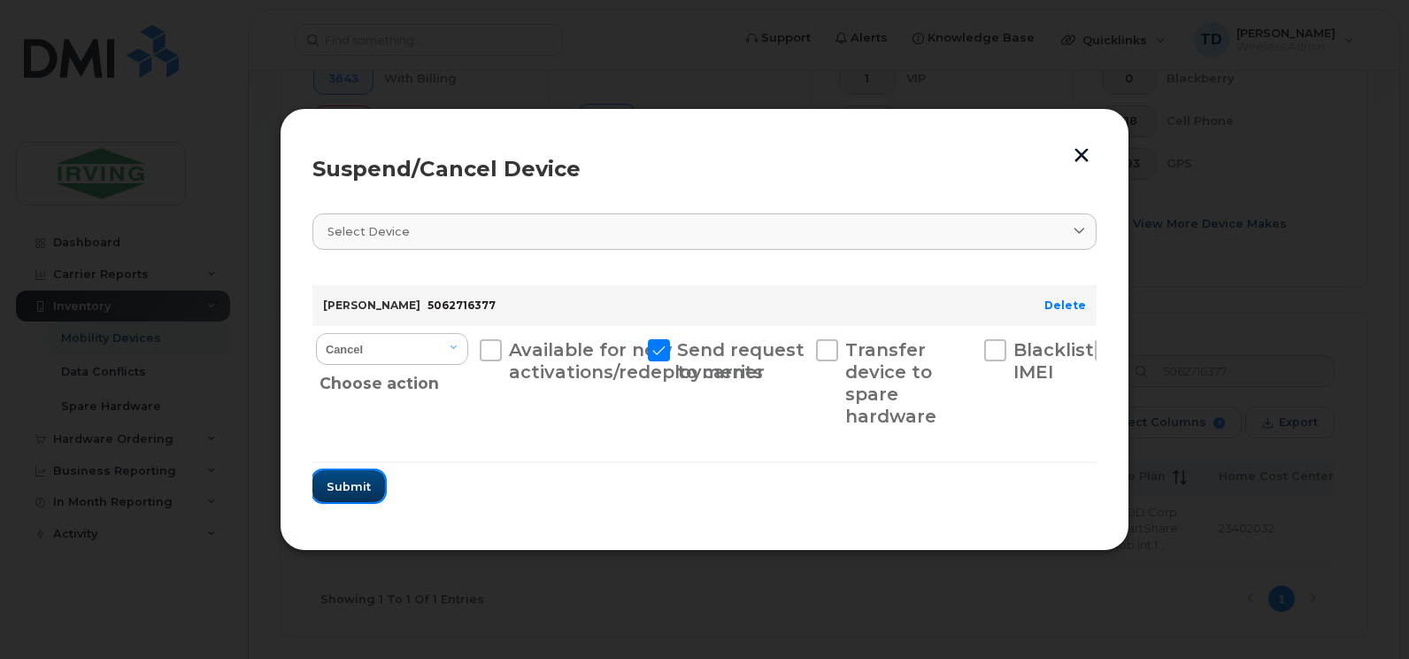
click at [357, 483] on span "Submit" at bounding box center [349, 486] width 44 height 17
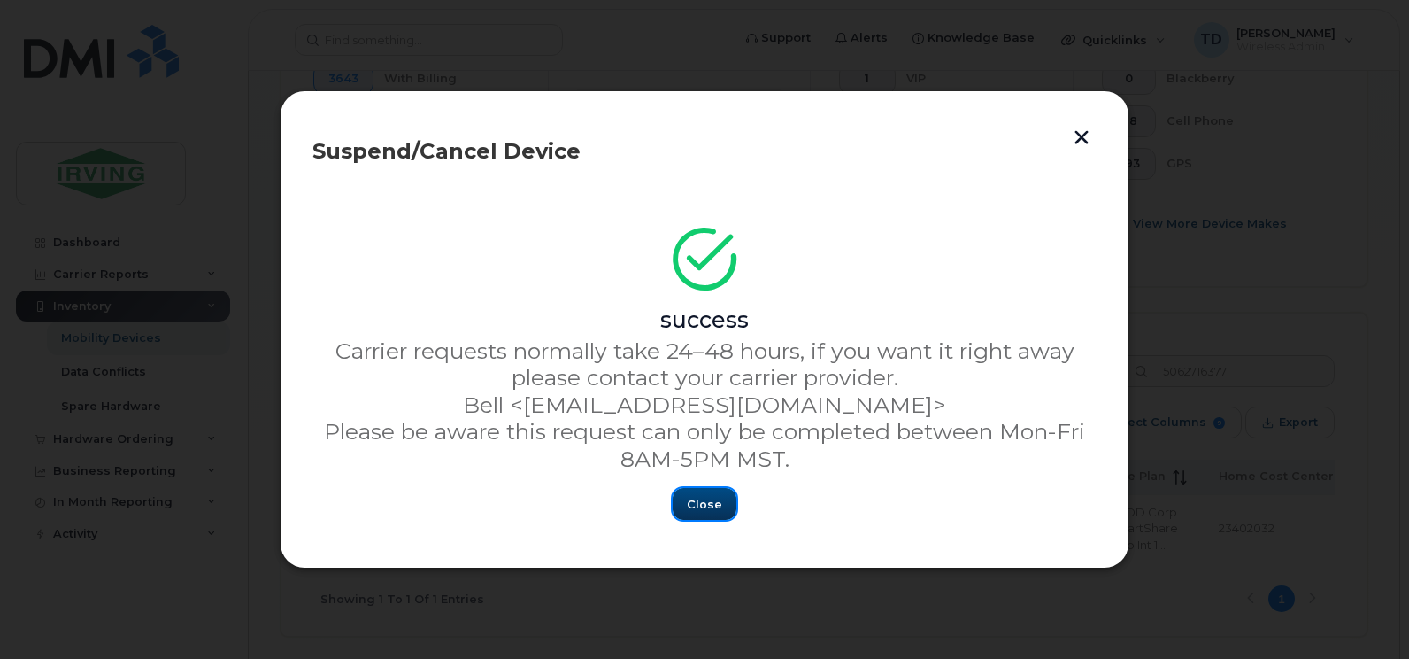
click at [720, 512] on span "Close" at bounding box center [704, 504] width 35 height 17
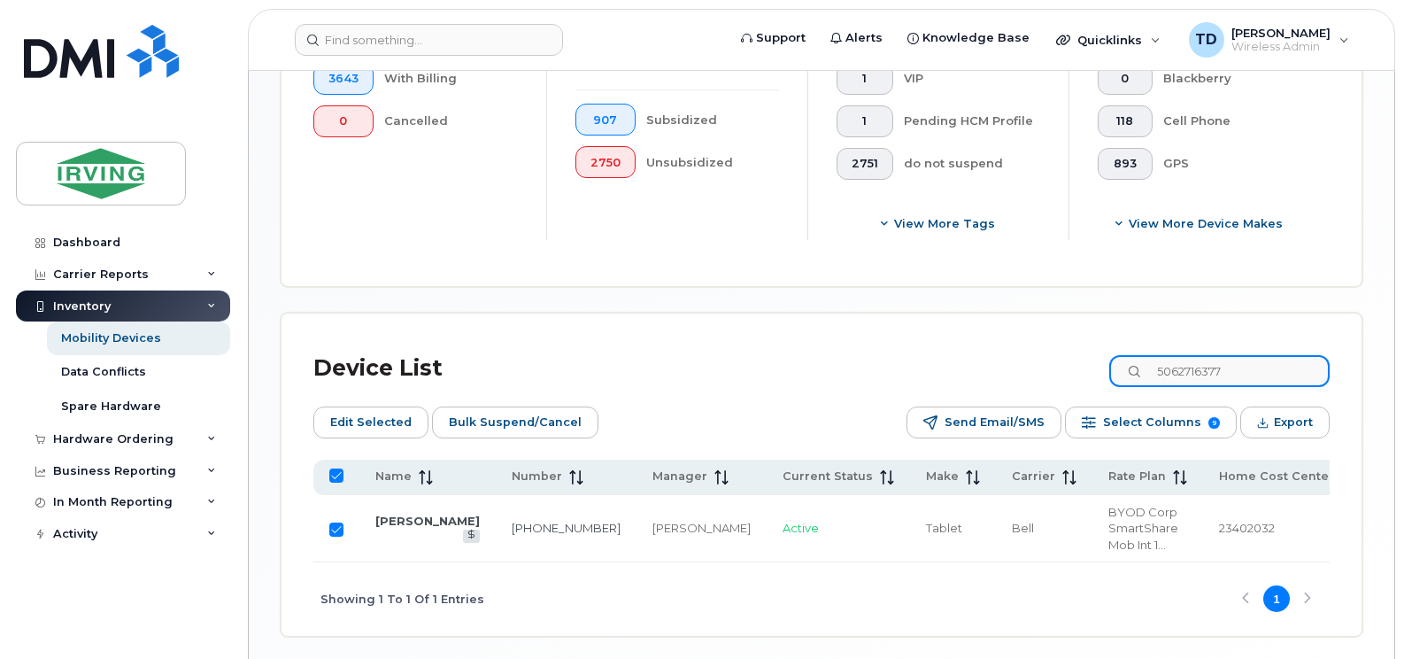
click at [1214, 364] on input "5062716377" at bounding box center [1219, 371] width 220 height 32
paste input "3437863"
type input "5063437863"
checkbox input "false"
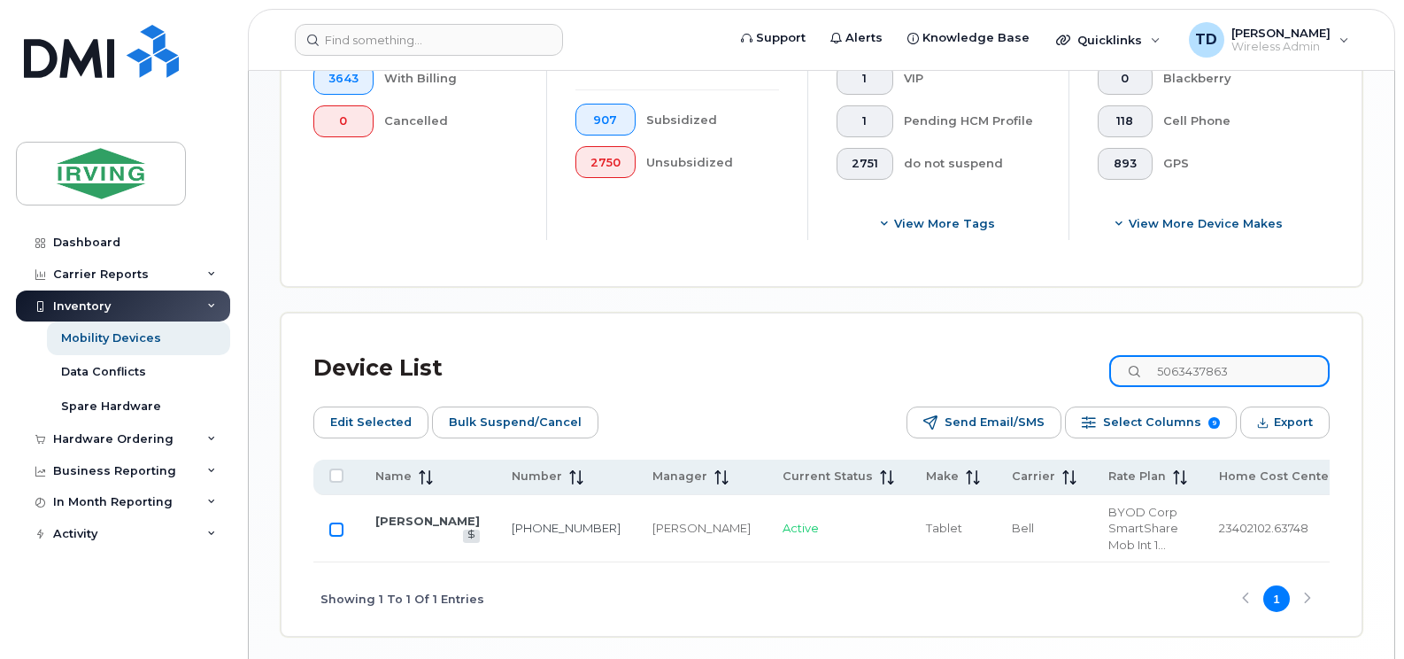
type input "5063437863"
click at [335, 522] on input "Row Unselected" at bounding box center [336, 529] width 14 height 14
checkbox input "true"
click at [503, 414] on span "Bulk Suspend/Cancel" at bounding box center [515, 422] width 133 height 27
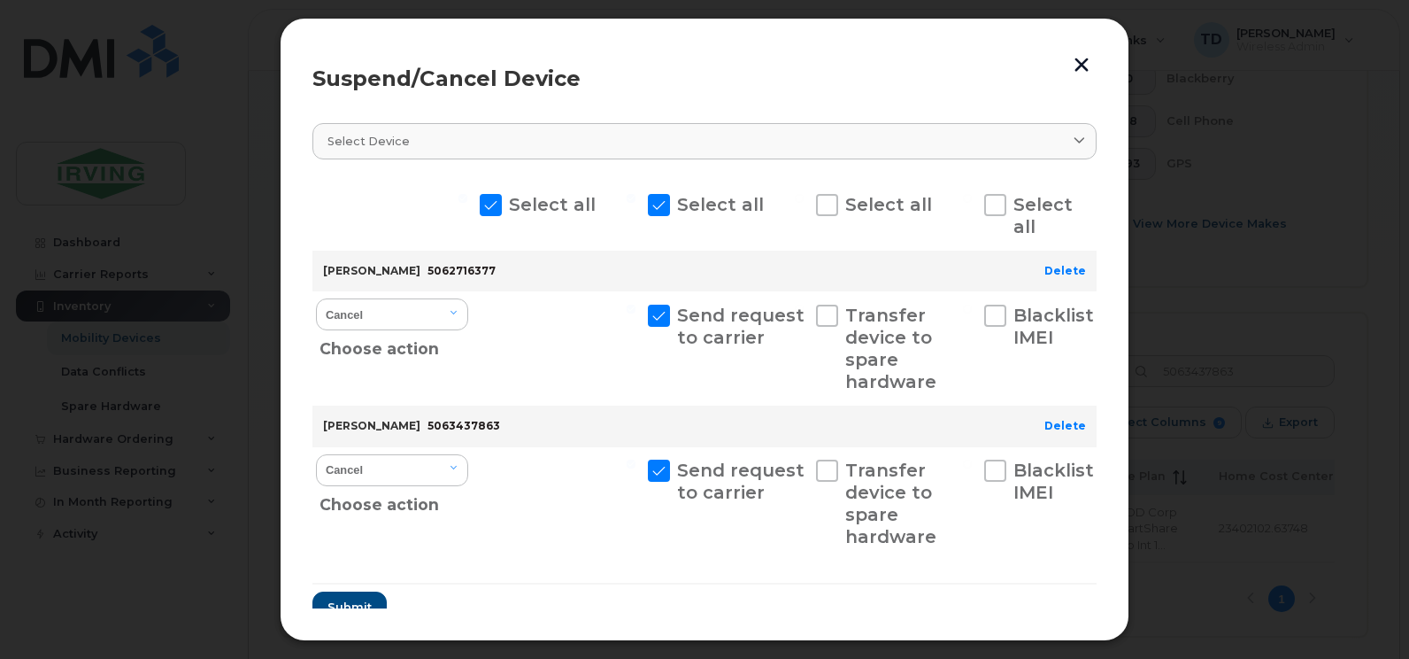
click at [1075, 58] on button "button" at bounding box center [1081, 64] width 27 height 29
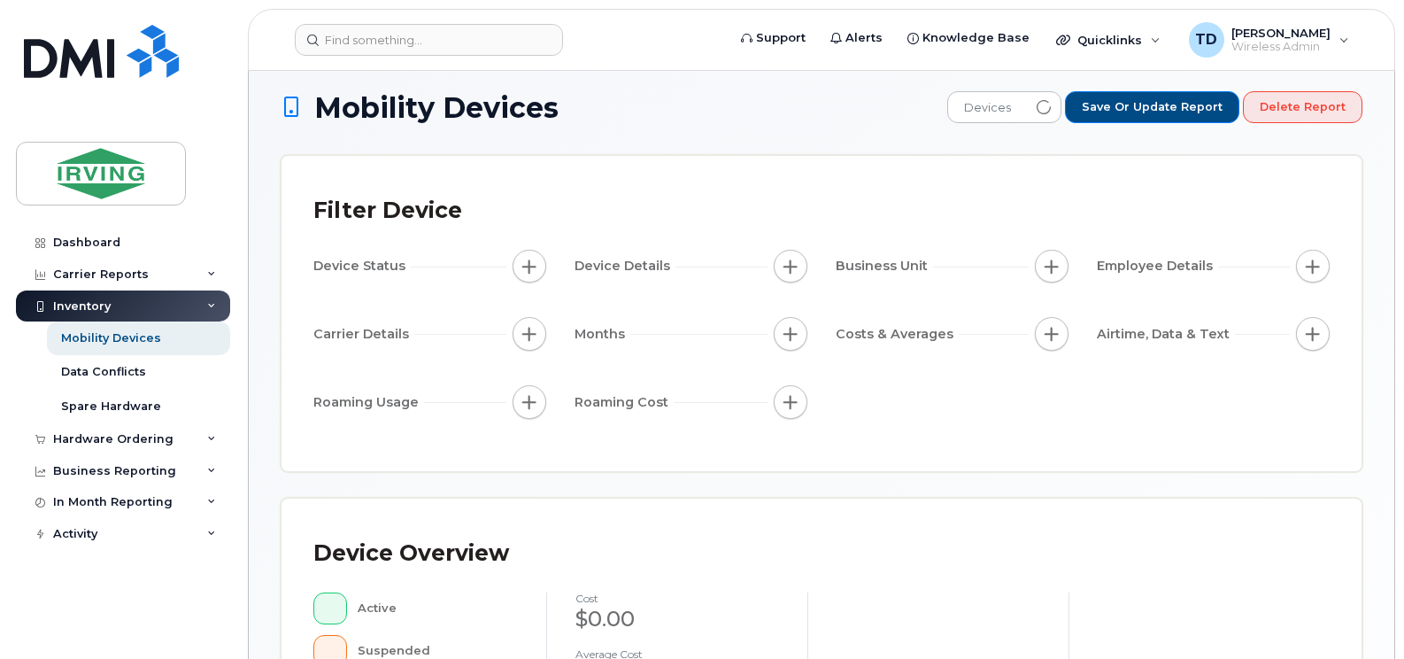
scroll to position [443, 0]
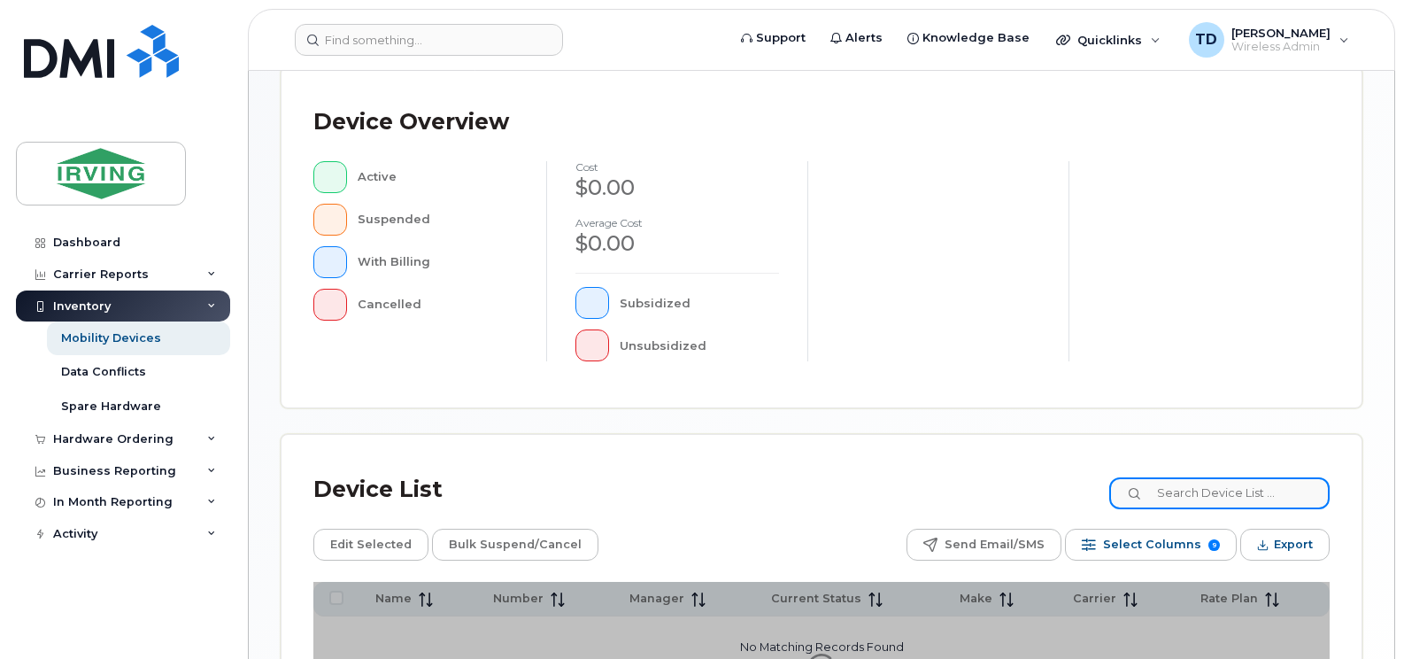
click at [1222, 498] on input at bounding box center [1219, 493] width 220 height 32
paste input "5063437863"
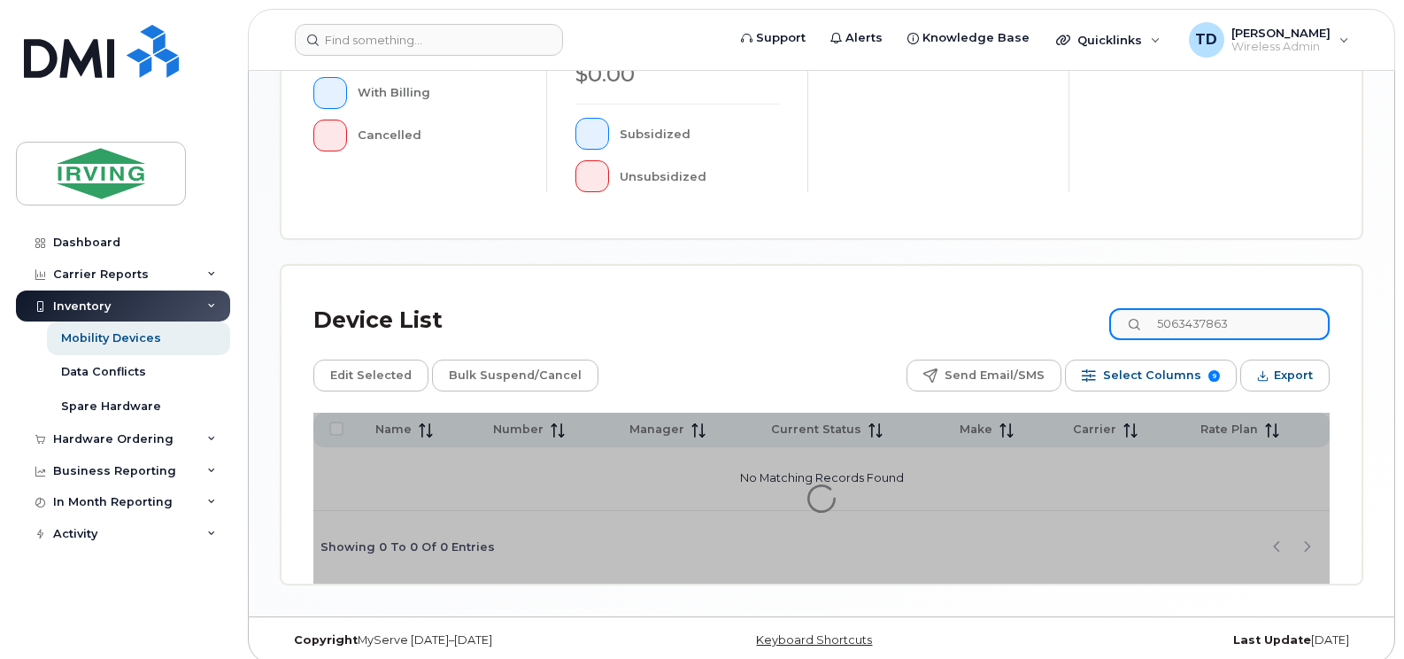
scroll to position [626, 0]
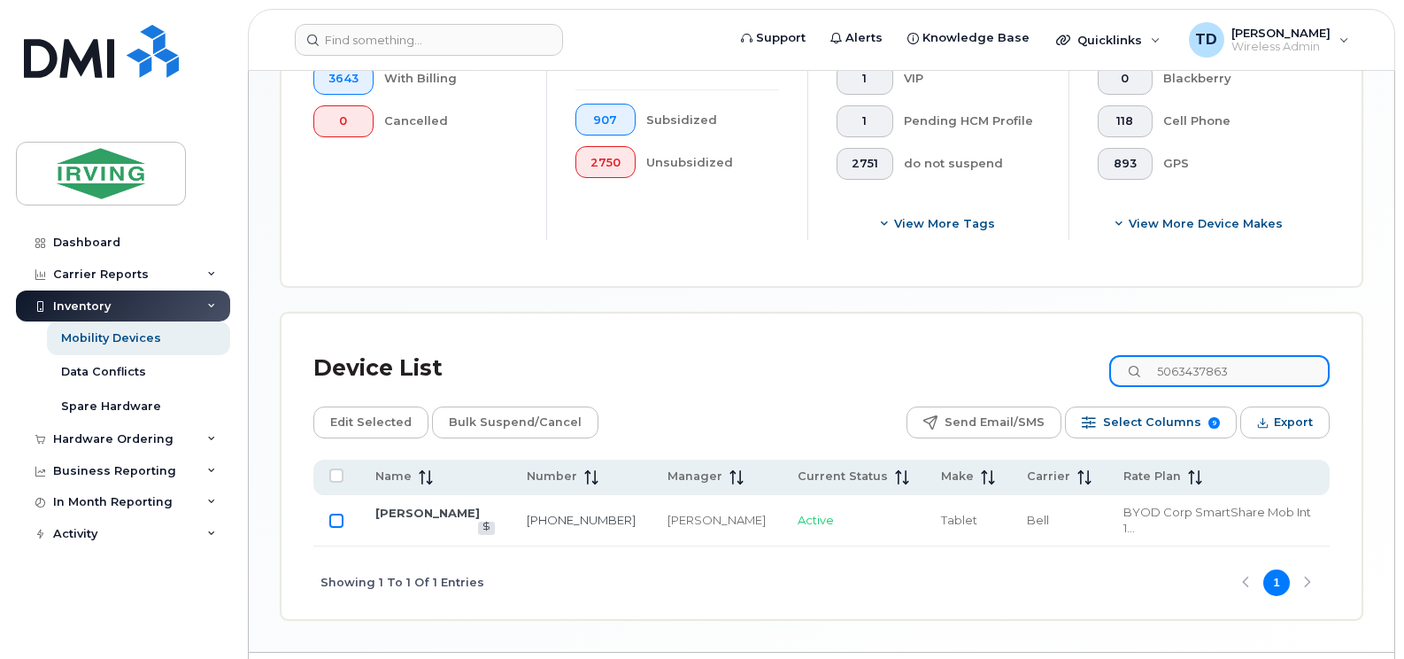
type input "5063437863"
click at [332, 513] on input "Row Unselected" at bounding box center [336, 520] width 14 height 14
checkbox input "true"
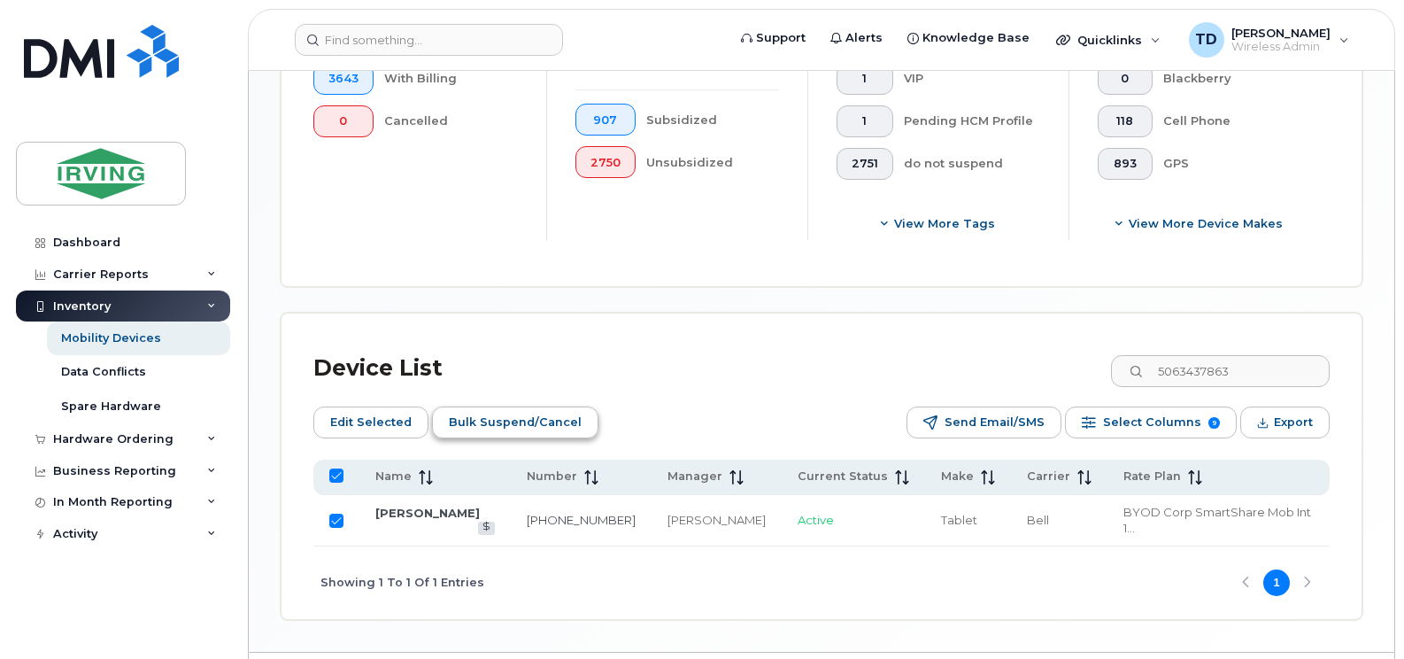
click at [485, 422] on span "Bulk Suspend/Cancel" at bounding box center [515, 422] width 133 height 27
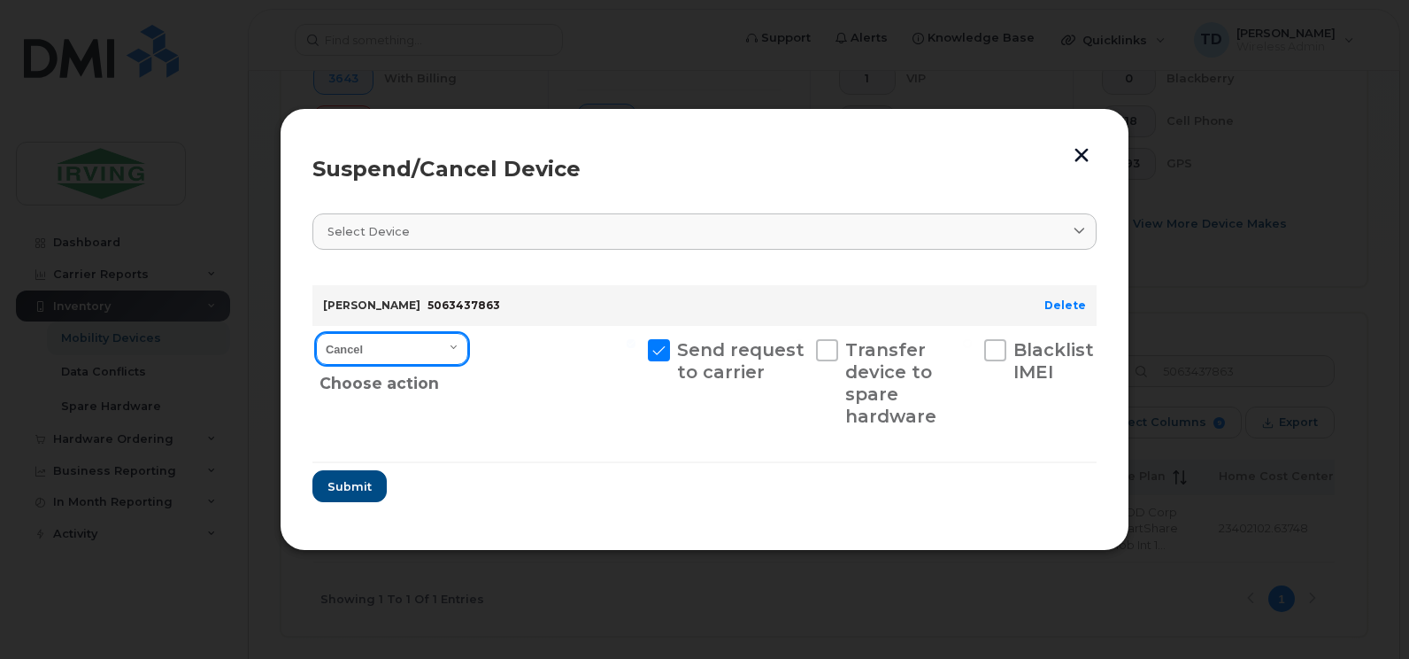
click at [443, 346] on select "Cancel Suspend - Extend Suspension Suspend - Reduced Rate Suspend - Full Rate S…" at bounding box center [392, 349] width 152 height 32
select select "[object Object]"
click at [316, 333] on select "Cancel Suspend - Extend Suspension Suspend - Reduced Rate Suspend - Full Rate S…" at bounding box center [392, 349] width 152 height 32
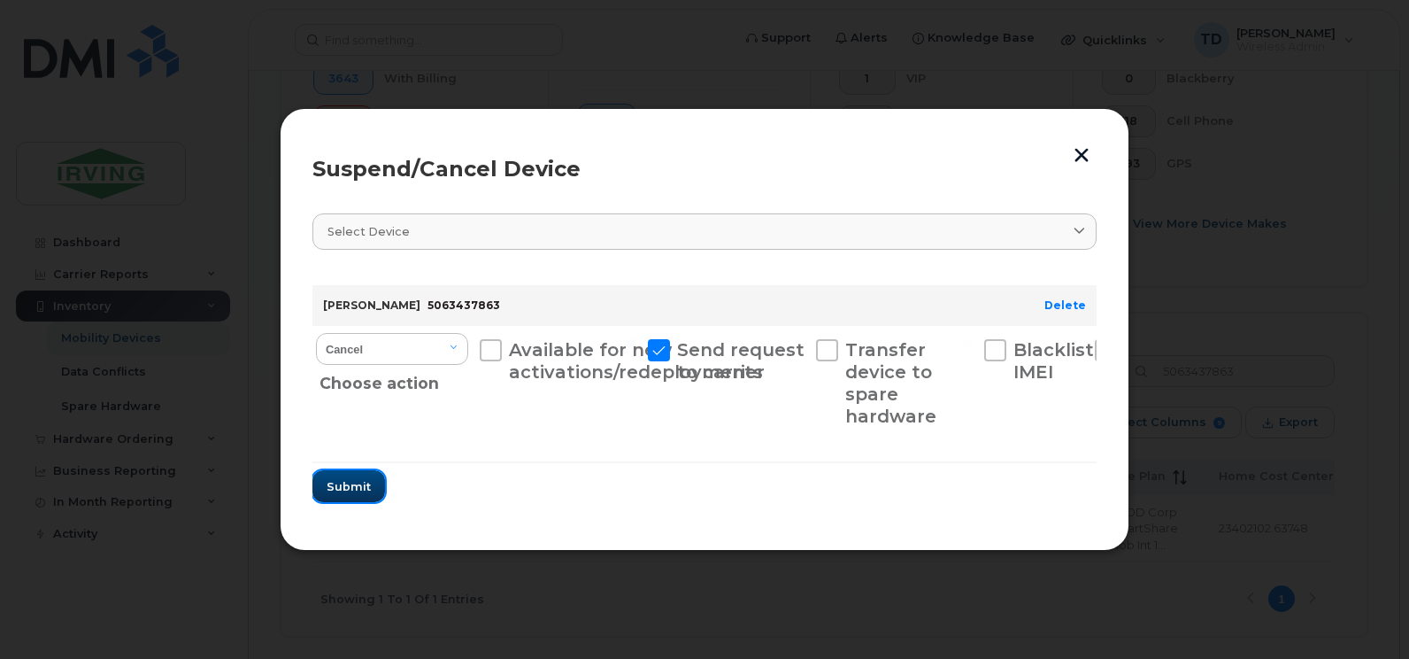
click at [366, 495] on span "Submit" at bounding box center [349, 486] width 44 height 17
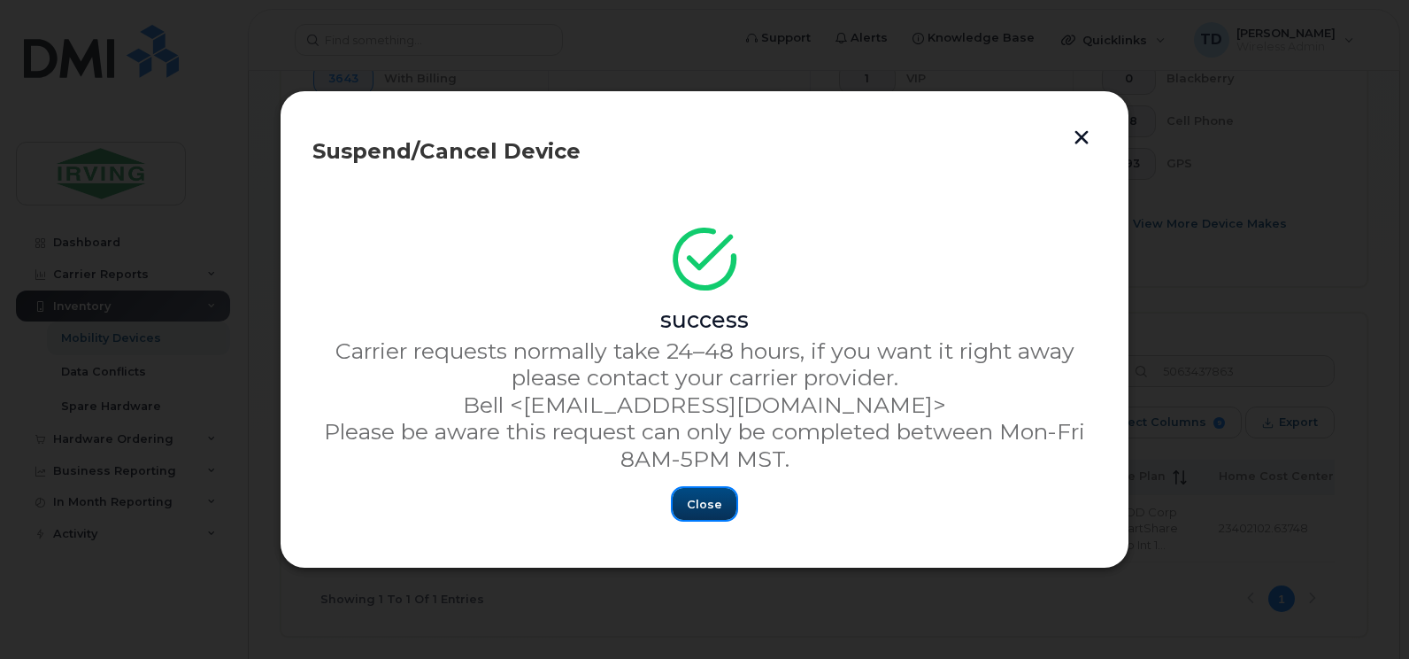
click at [697, 497] on span "Close" at bounding box center [704, 504] width 35 height 17
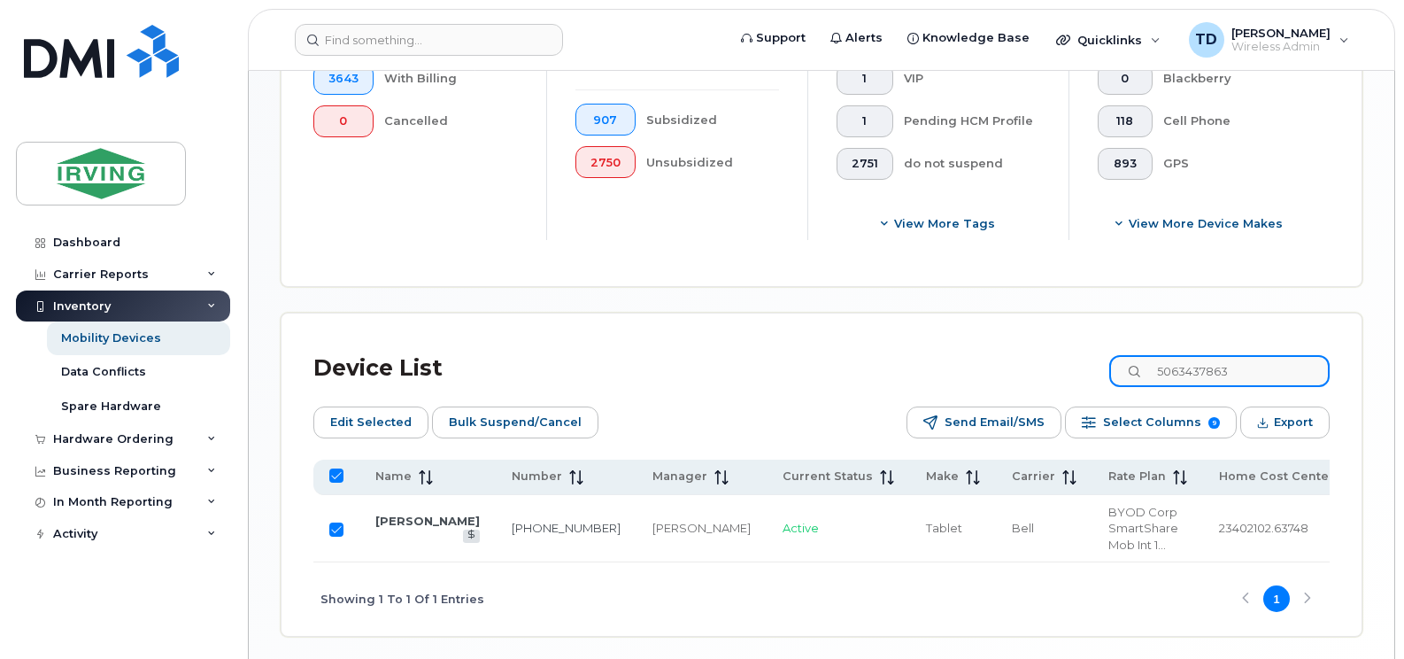
click at [1230, 374] on input "5063437863" at bounding box center [1219, 371] width 220 height 32
paste input "96849"
type input "5063496849"
checkbox input "false"
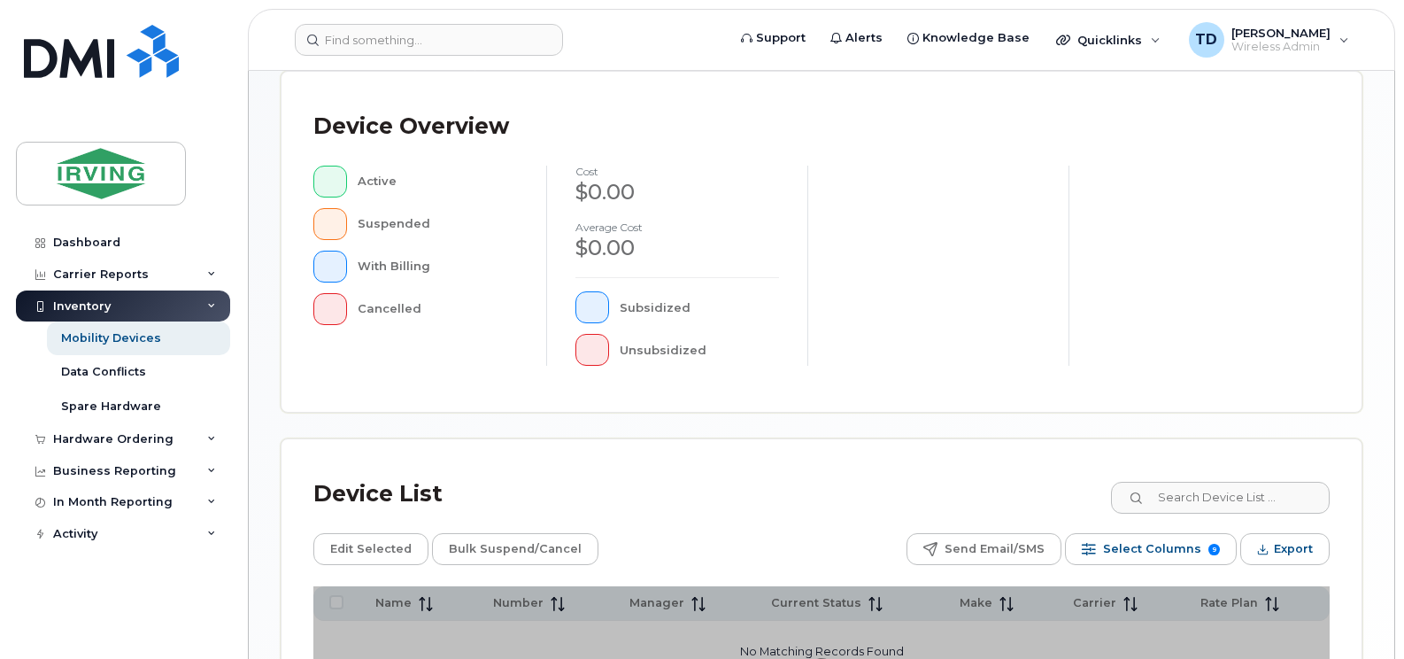
scroll to position [443, 0]
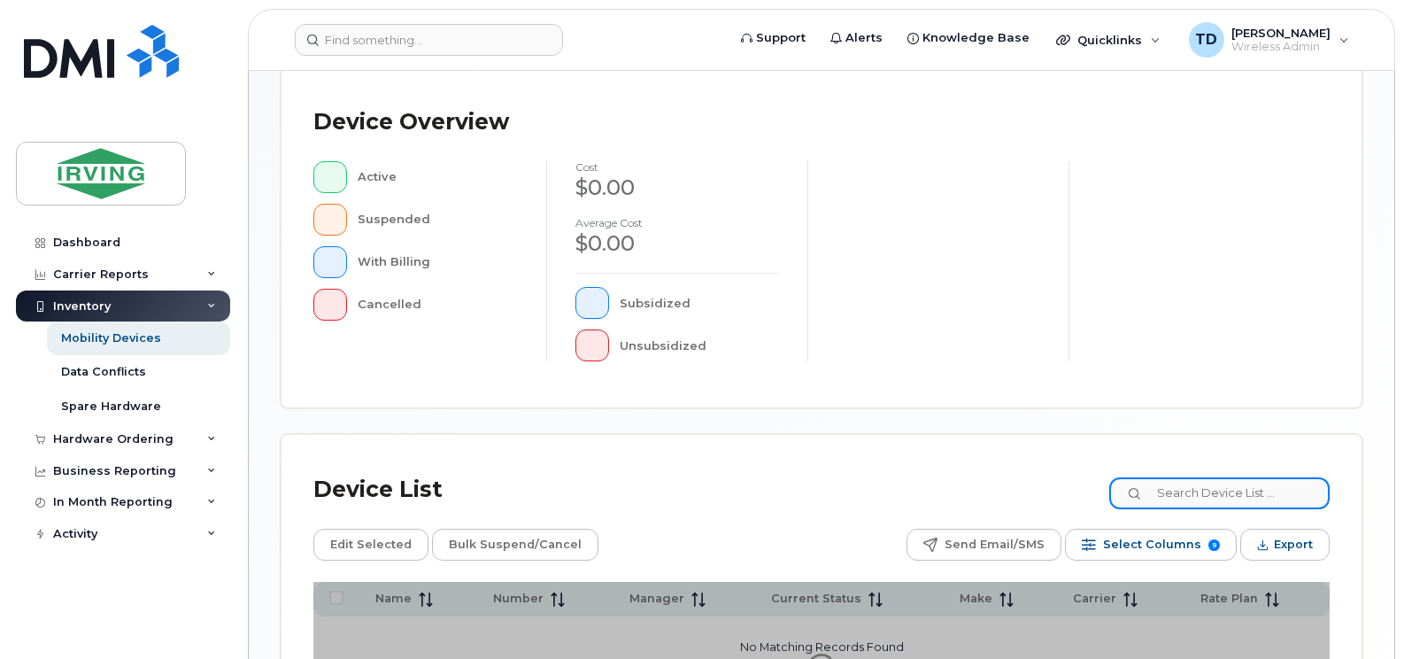
click at [1205, 485] on input at bounding box center [1219, 493] width 220 height 32
paste input "5063496849"
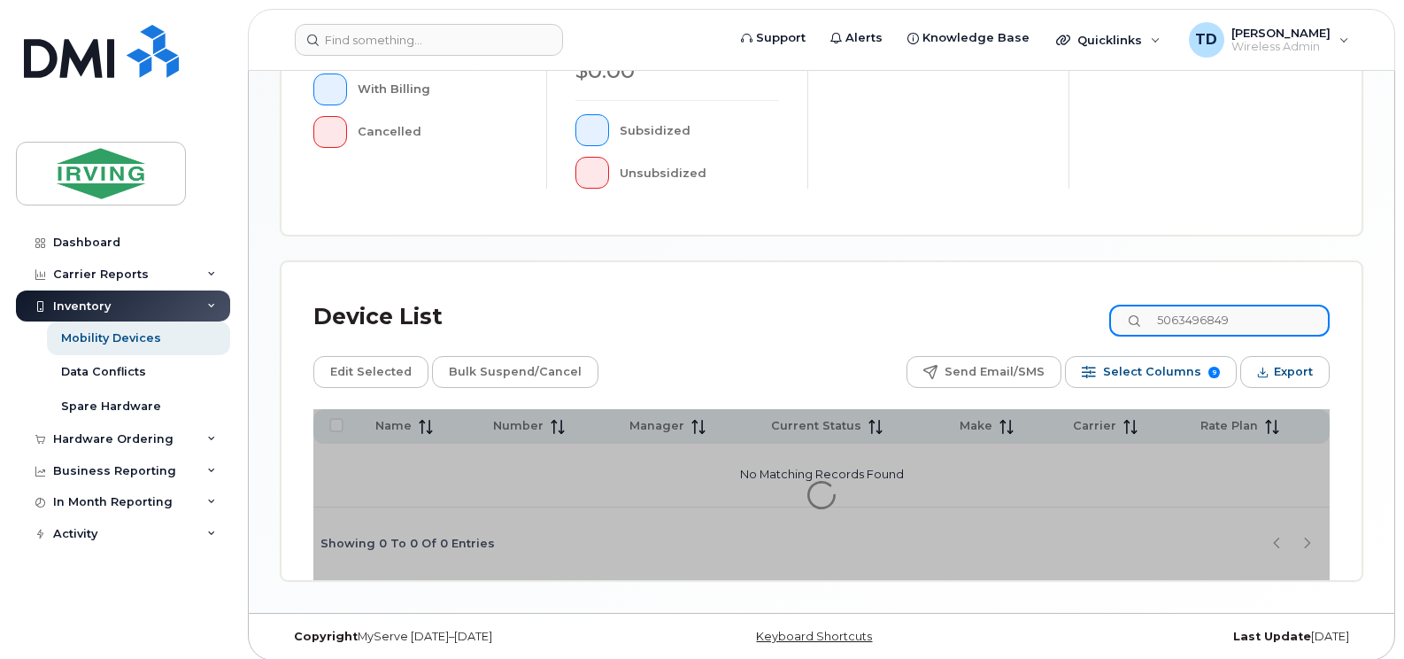
scroll to position [626, 0]
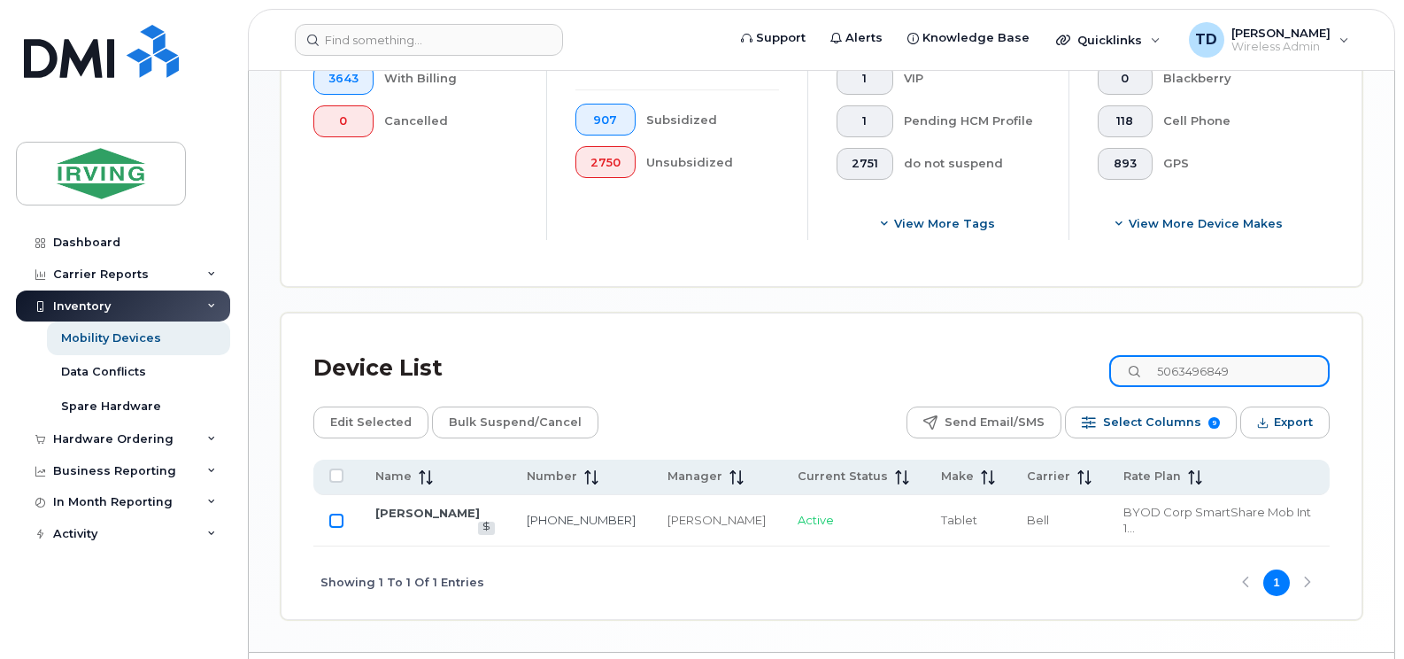
type input "5063496849"
drag, startPoint x: 335, startPoint y: 514, endPoint x: 350, endPoint y: 514, distance: 15.0
click at [335, 514] on input "Row Unselected" at bounding box center [336, 520] width 14 height 14
checkbox input "true"
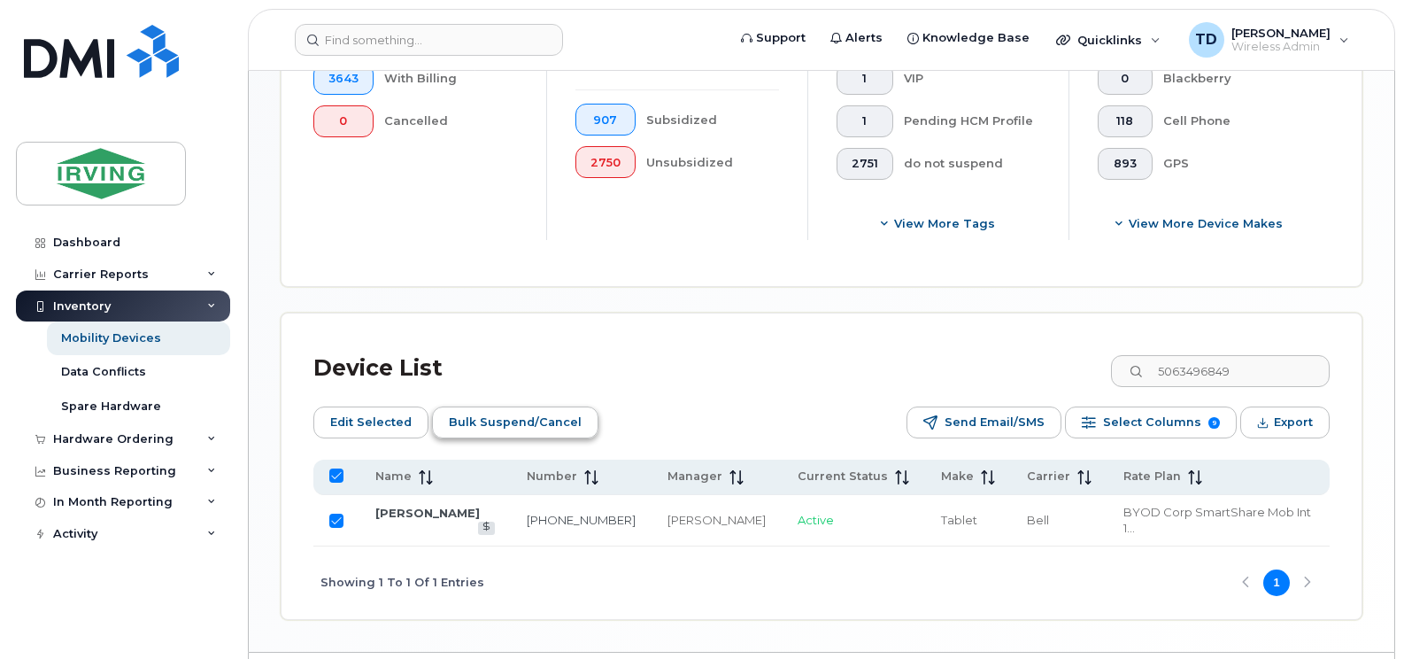
click at [475, 427] on span "Bulk Suspend/Cancel" at bounding box center [515, 422] width 133 height 27
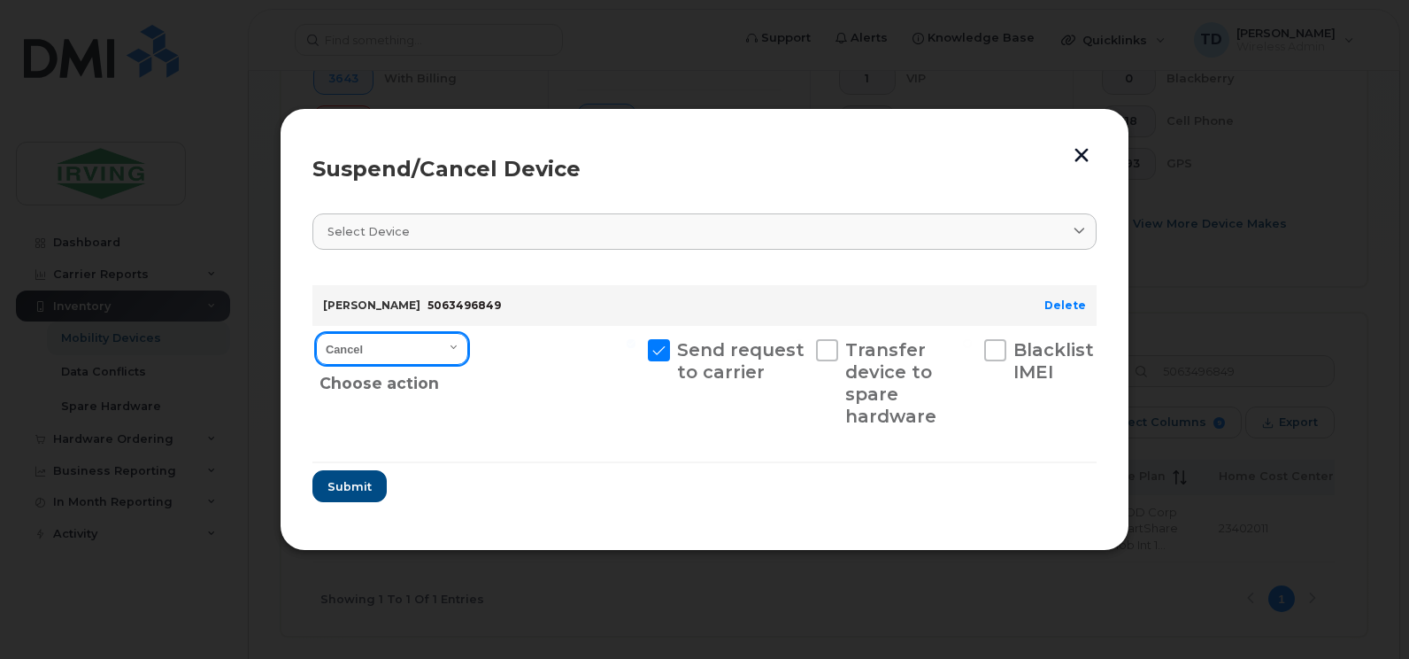
click at [426, 357] on select "Cancel Suspend - Extend Suspension Suspend - Reduced Rate Suspend - Full Rate S…" at bounding box center [392, 349] width 152 height 32
select select "[object Object]"
click at [316, 333] on select "Cancel Suspend - Extend Suspension Suspend - Reduced Rate Suspend - Full Rate S…" at bounding box center [392, 349] width 152 height 32
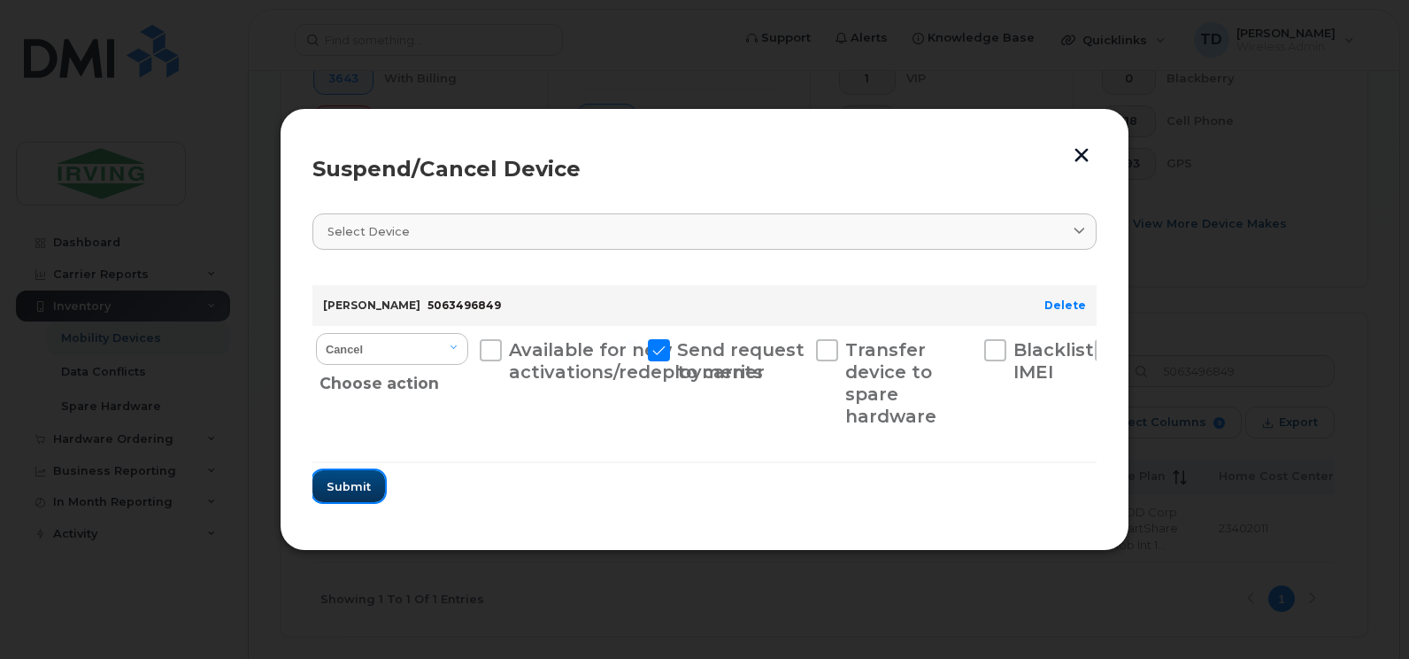
click at [351, 487] on span "Submit" at bounding box center [349, 486] width 44 height 17
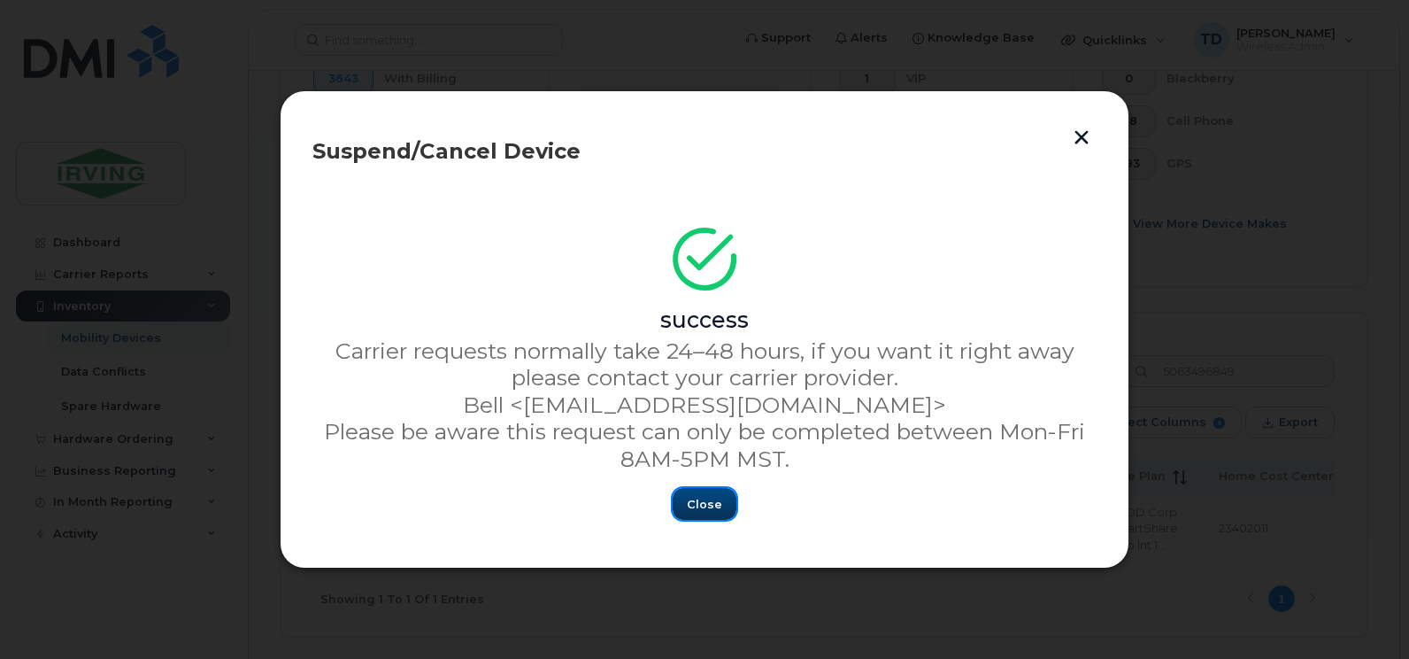
click at [707, 501] on span "Close" at bounding box center [704, 504] width 35 height 17
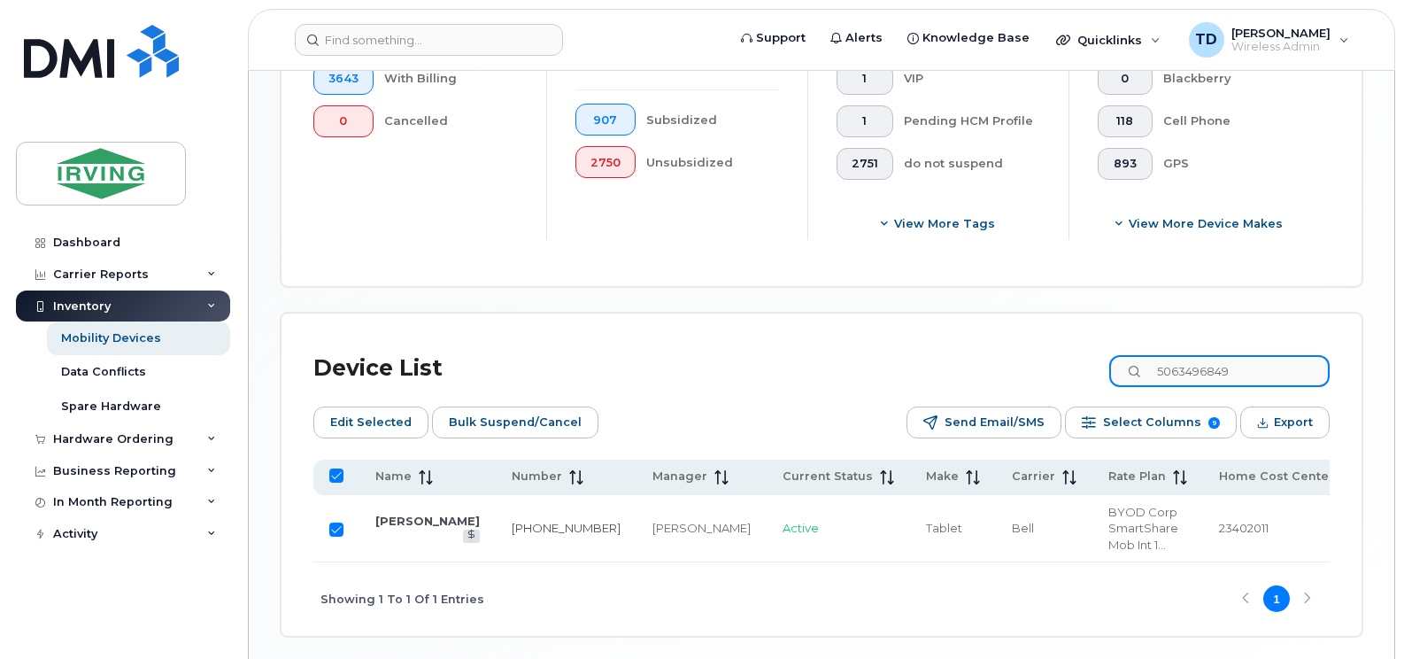
click at [1230, 364] on input "5063496849" at bounding box center [1219, 371] width 220 height 32
paste input "7826416190"
click at [1230, 364] on input "5063496849" at bounding box center [1219, 371] width 220 height 32
type input "7826416190"
checkbox input "false"
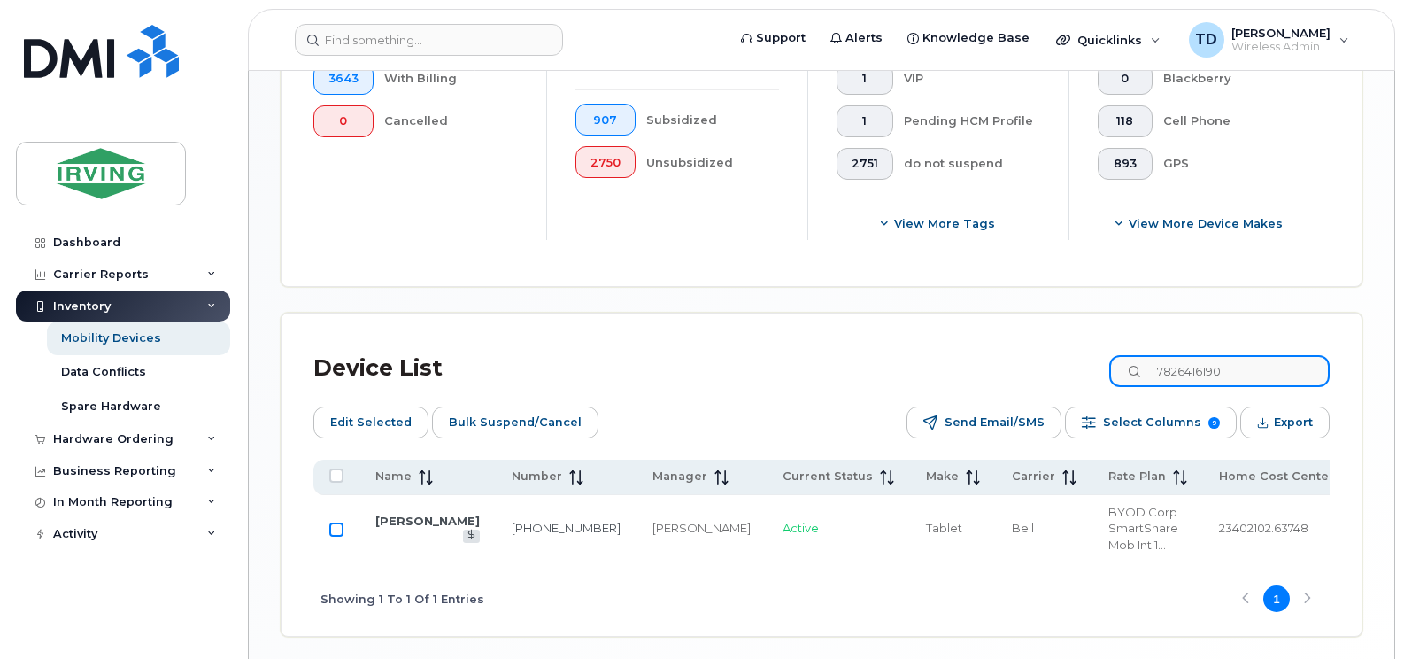
type input "7826416190"
click at [332, 522] on input "Row Unselected" at bounding box center [336, 529] width 14 height 14
checkbox input "true"
click at [517, 428] on span "Bulk Suspend/Cancel" at bounding box center [515, 422] width 133 height 27
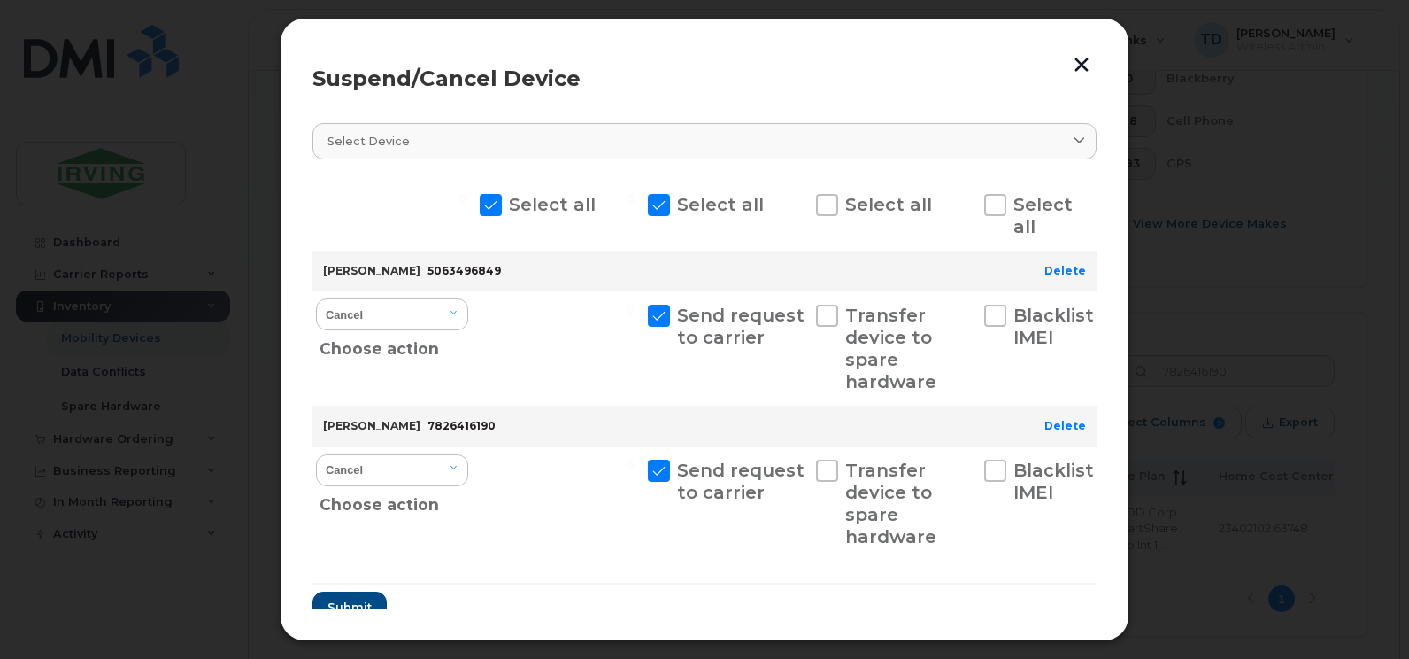
click at [1078, 68] on button "button" at bounding box center [1081, 64] width 27 height 29
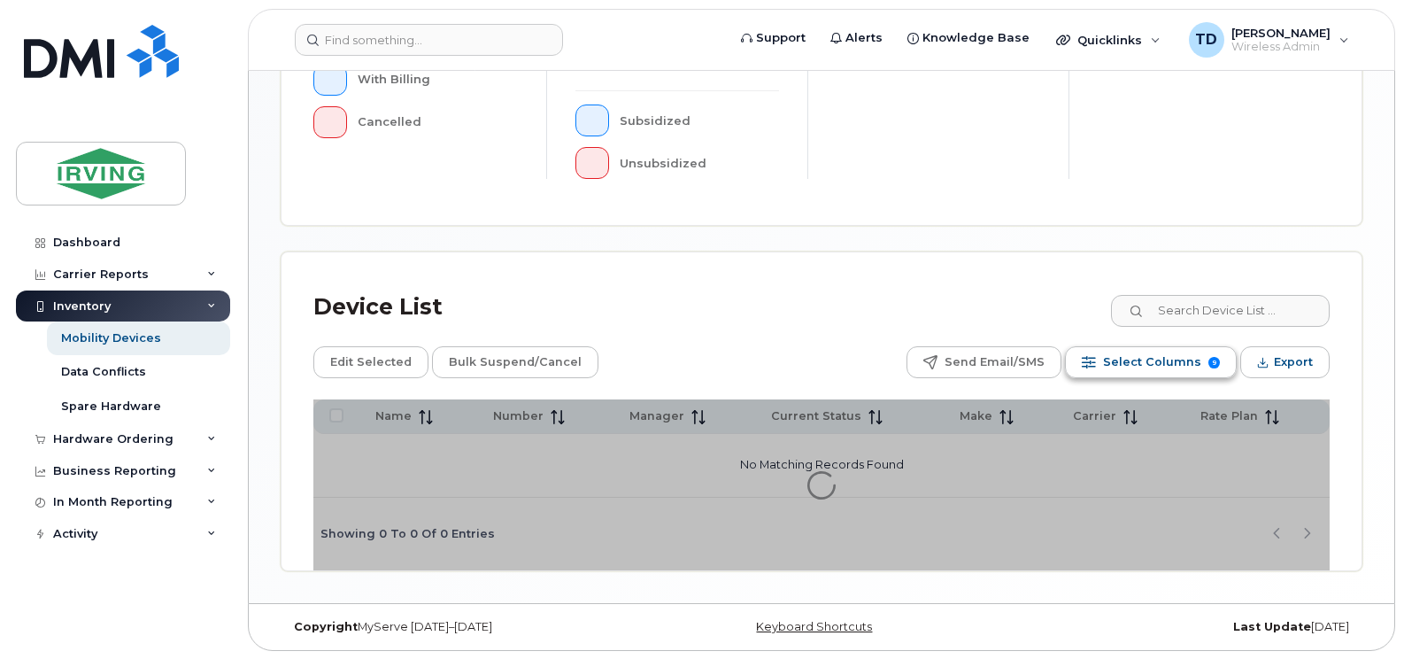
scroll to position [626, 0]
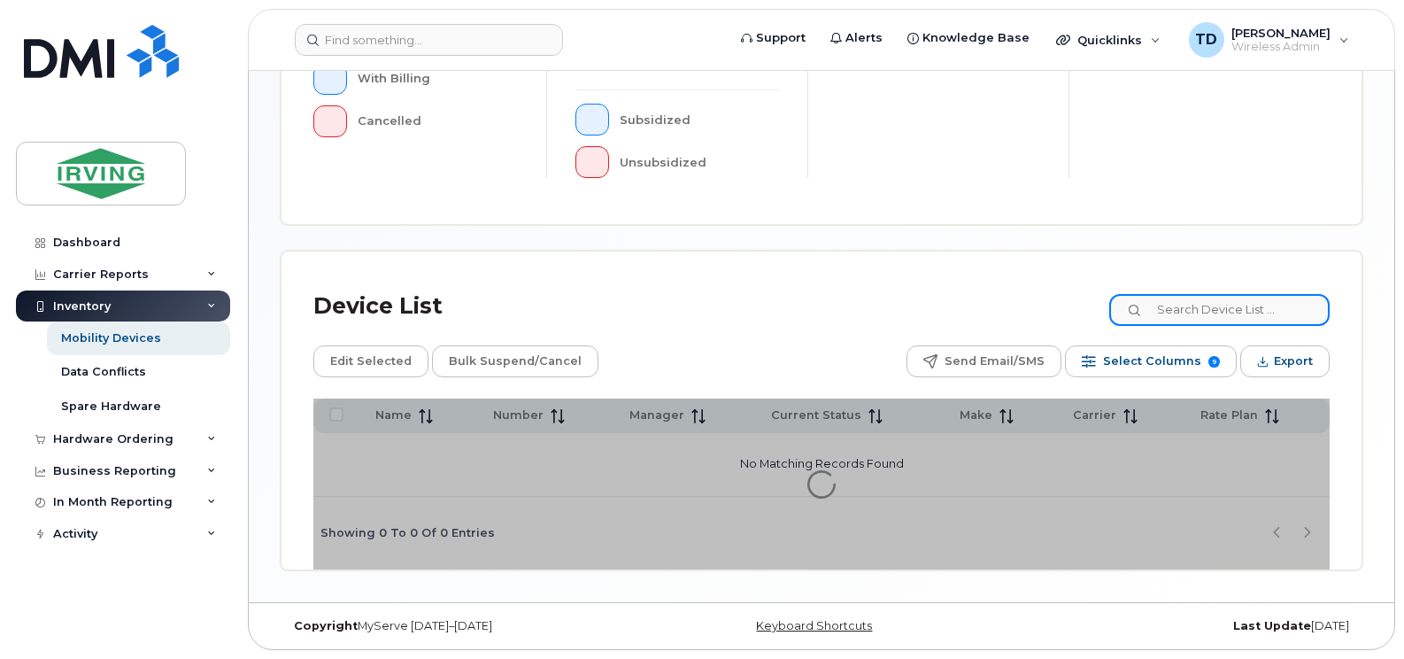
click at [1227, 313] on input at bounding box center [1219, 310] width 220 height 32
paste input "7826416190"
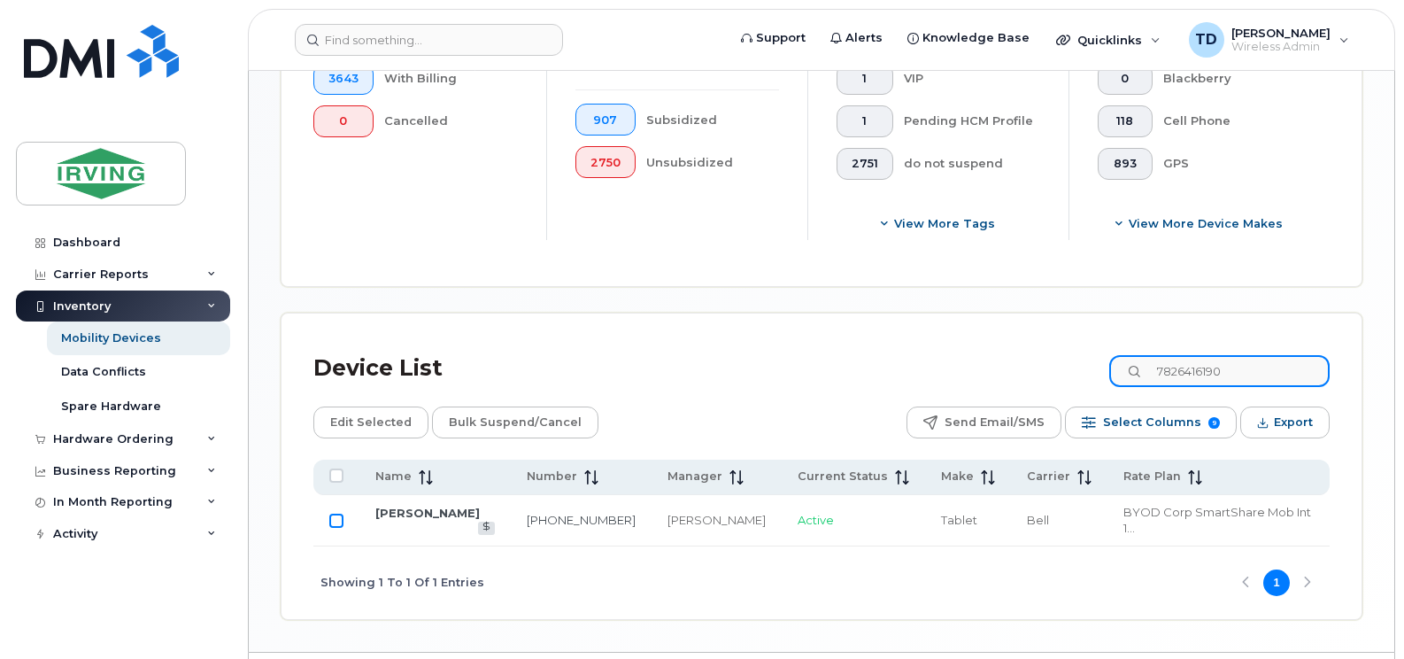
type input "7826416190"
click at [335, 513] on input "Row Unselected" at bounding box center [336, 520] width 14 height 14
checkbox input "true"
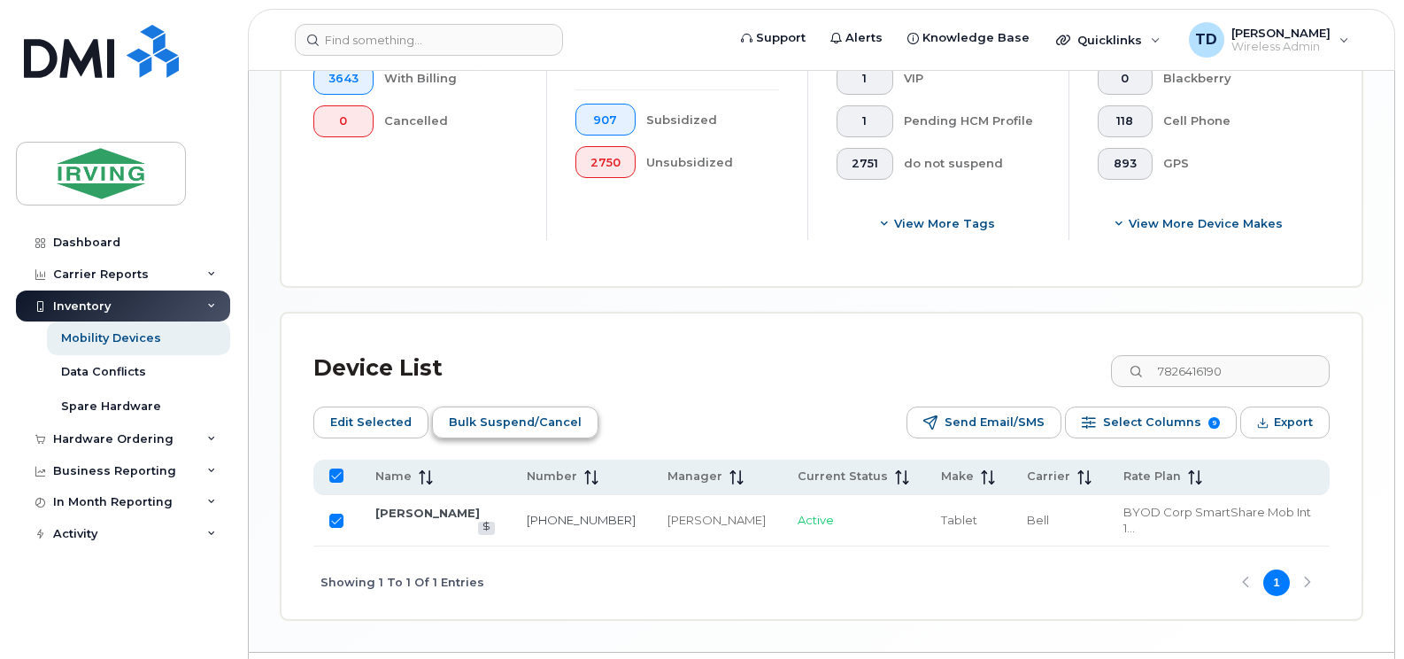
click at [545, 428] on span "Bulk Suspend/Cancel" at bounding box center [515, 422] width 133 height 27
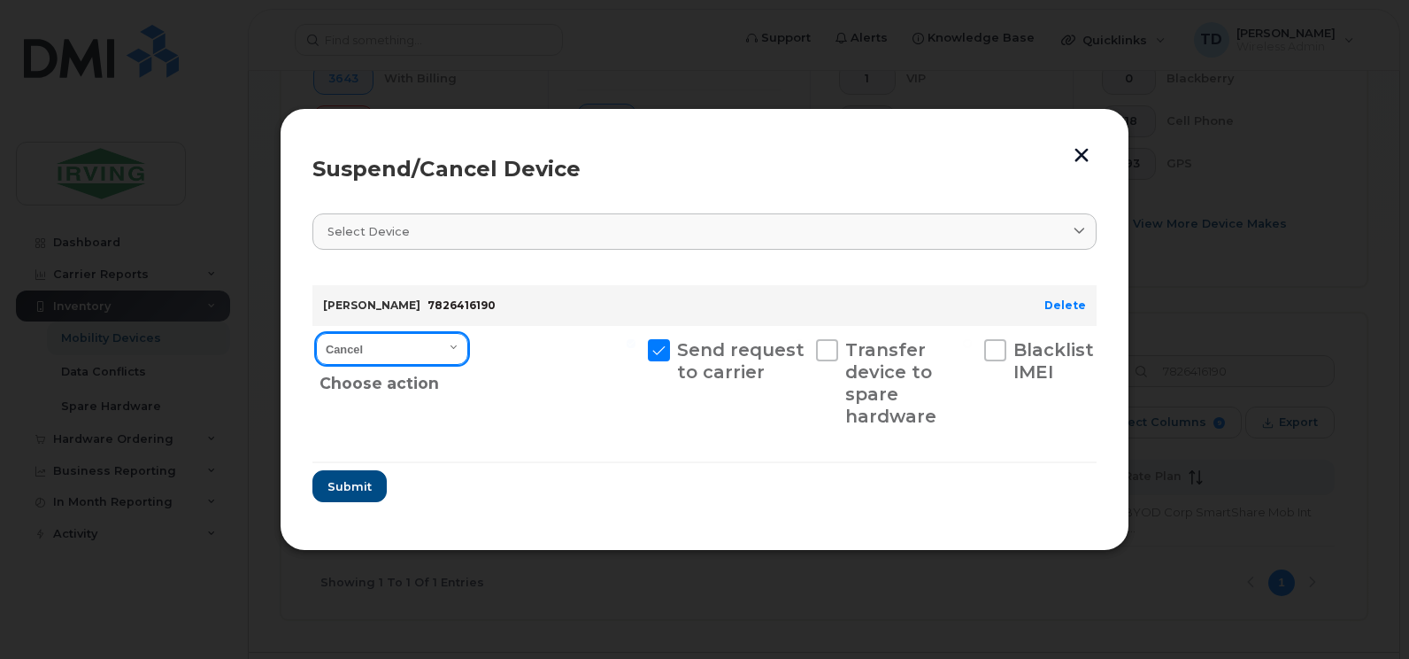
click at [442, 357] on select "Cancel Suspend - Extend Suspension Suspend - Reduced Rate Suspend - Full Rate S…" at bounding box center [392, 349] width 152 height 32
select select "[object Object]"
click at [316, 333] on select "Cancel Suspend - Extend Suspension Suspend - Reduced Rate Suspend - Full Rate S…" at bounding box center [392, 349] width 152 height 32
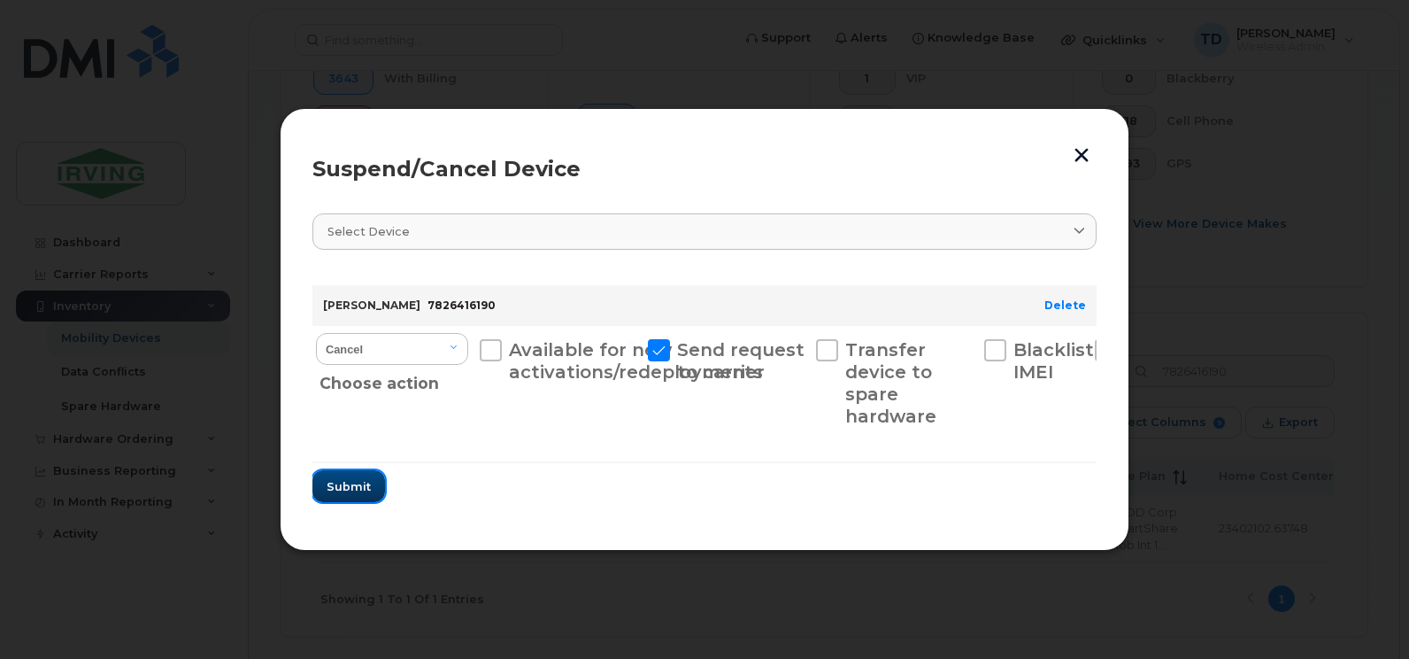
click at [351, 491] on span "Submit" at bounding box center [349, 486] width 44 height 17
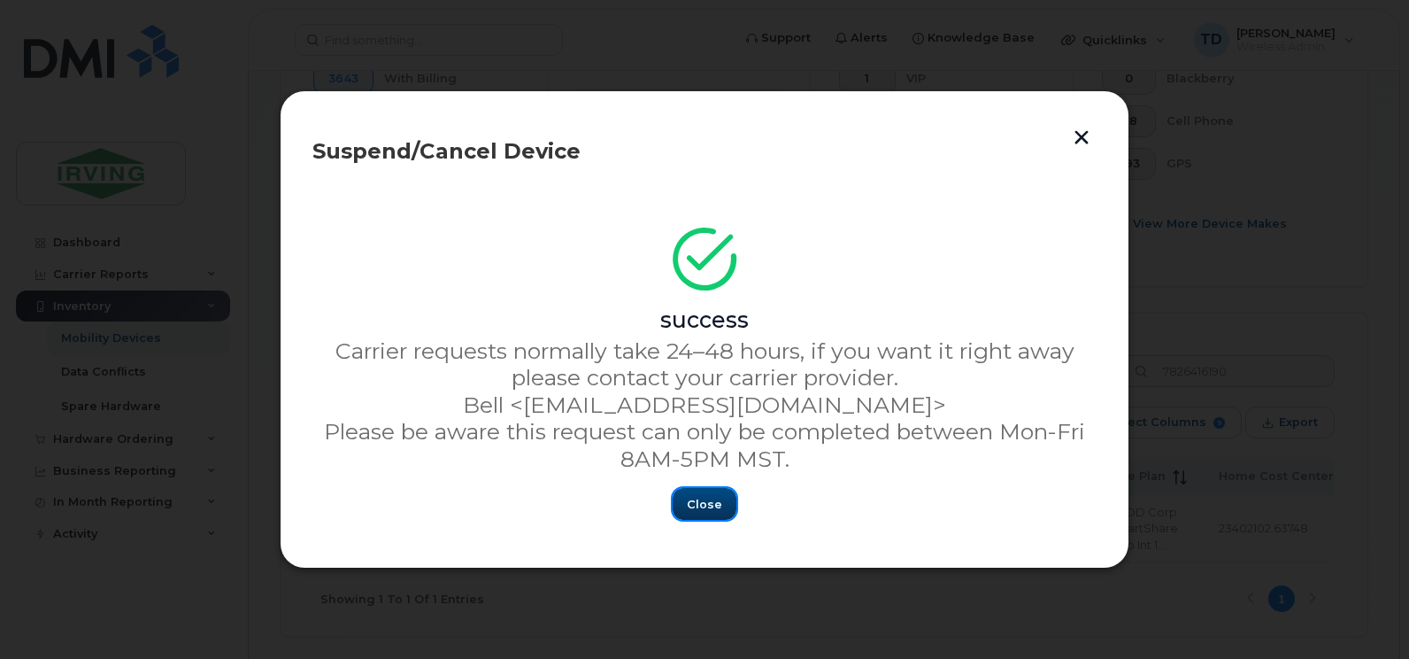
click at [700, 494] on button "Close" at bounding box center [705, 504] width 64 height 32
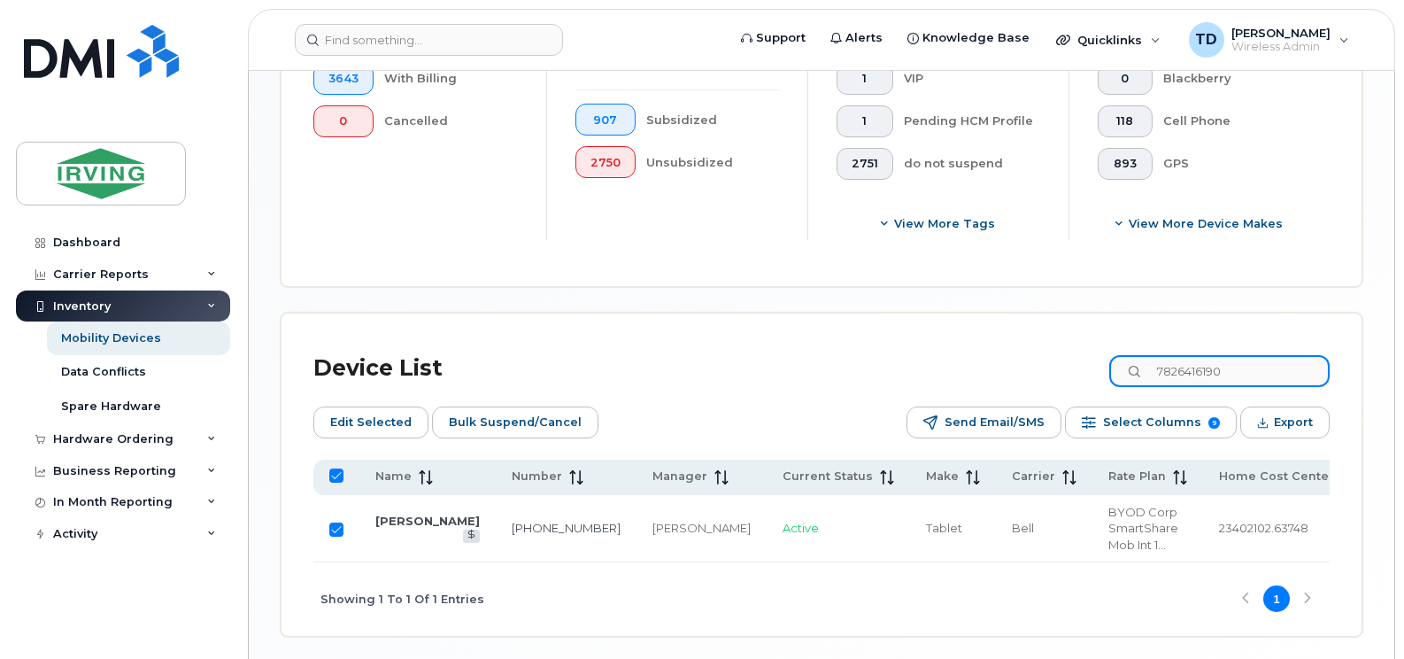
click at [1212, 378] on input "7826416190" at bounding box center [1219, 371] width 220 height 32
paste input "9027199534"
type input "9027199534"
checkbox input "false"
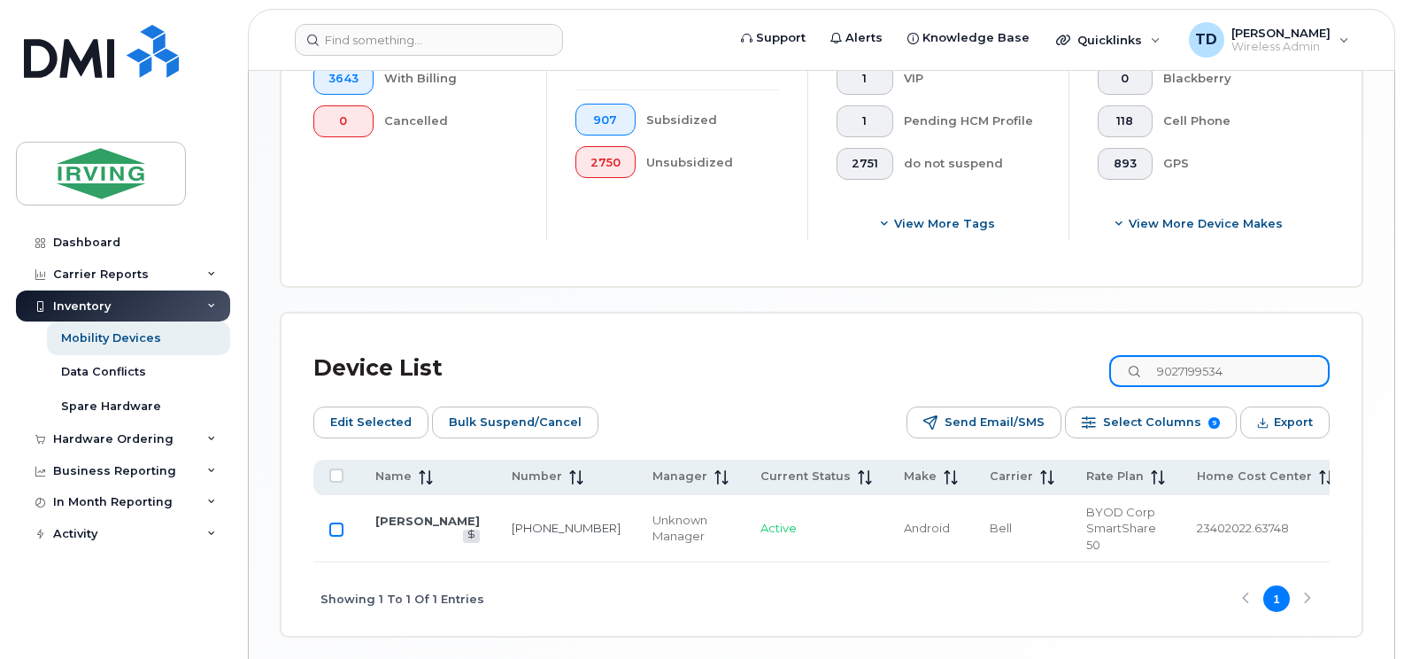
type input "9027199534"
click at [336, 522] on input "Row Unselected" at bounding box center [336, 529] width 14 height 14
checkbox input "true"
click at [536, 414] on span "Bulk Suspend/Cancel" at bounding box center [515, 422] width 133 height 27
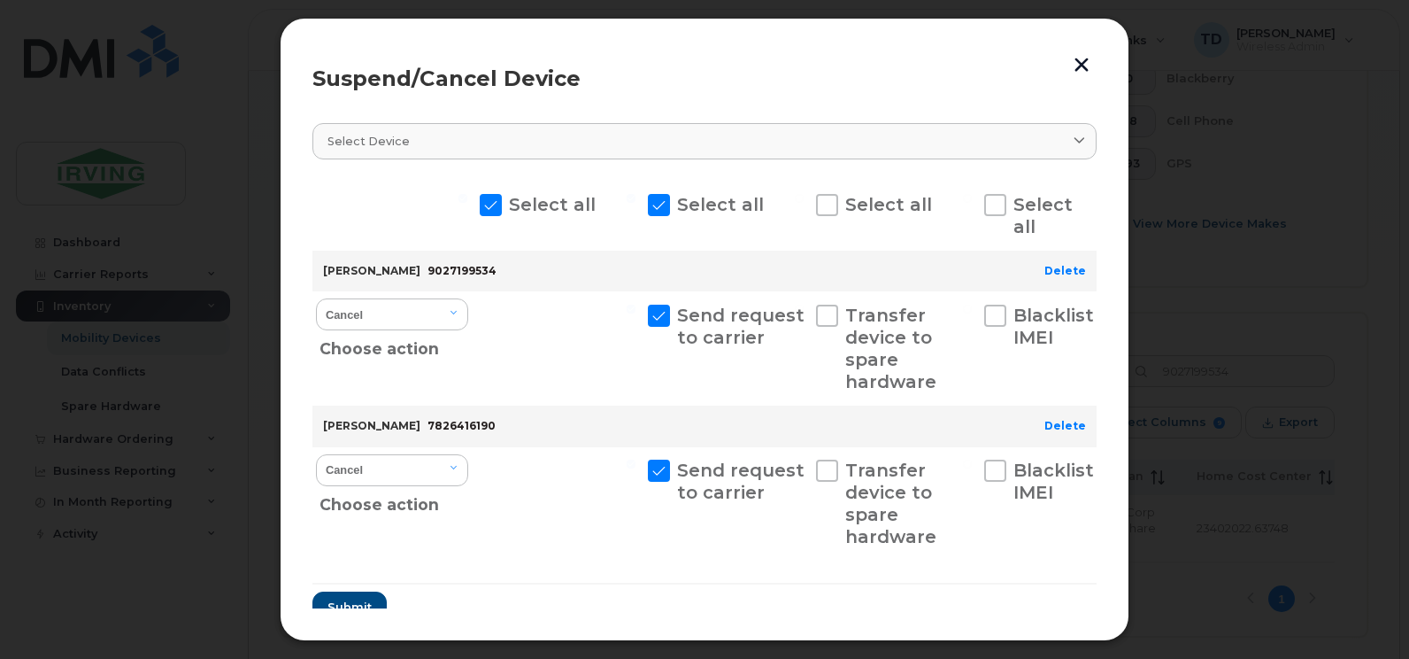
click at [1074, 69] on button "button" at bounding box center [1081, 64] width 27 height 29
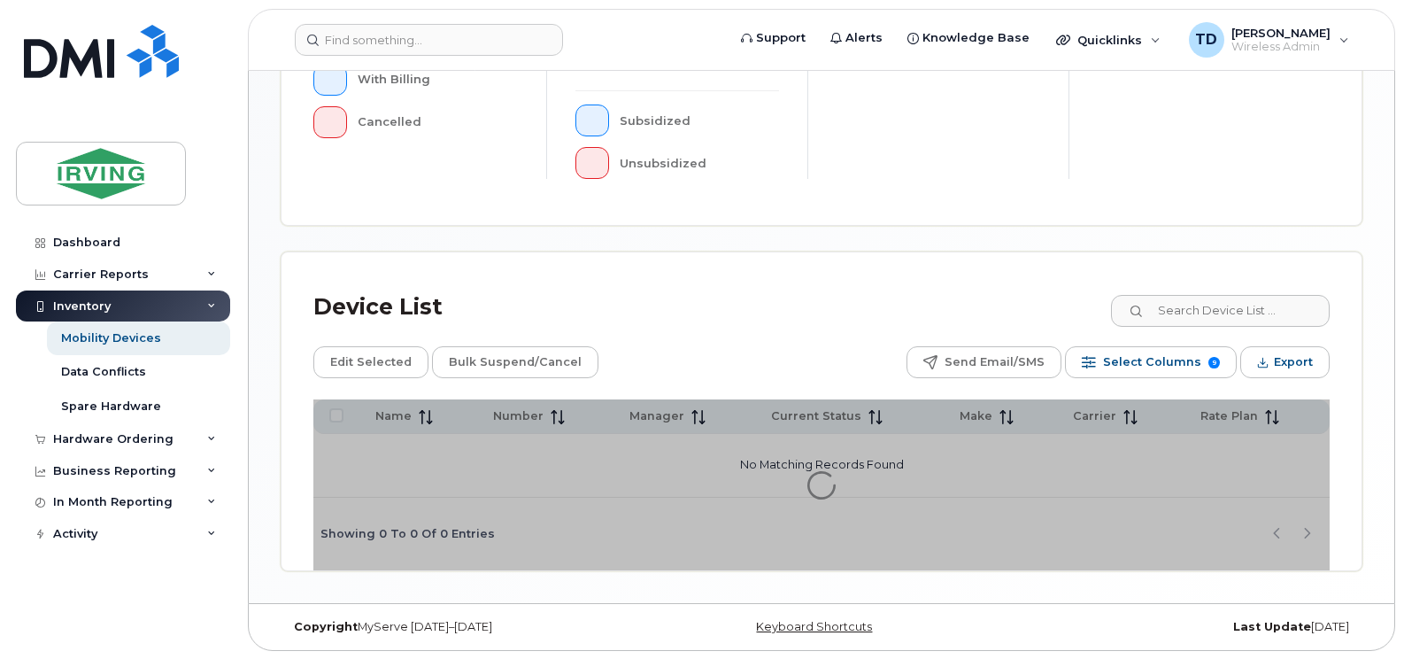
scroll to position [626, 0]
click at [1166, 305] on input at bounding box center [1219, 310] width 220 height 32
paste input "9027199534"
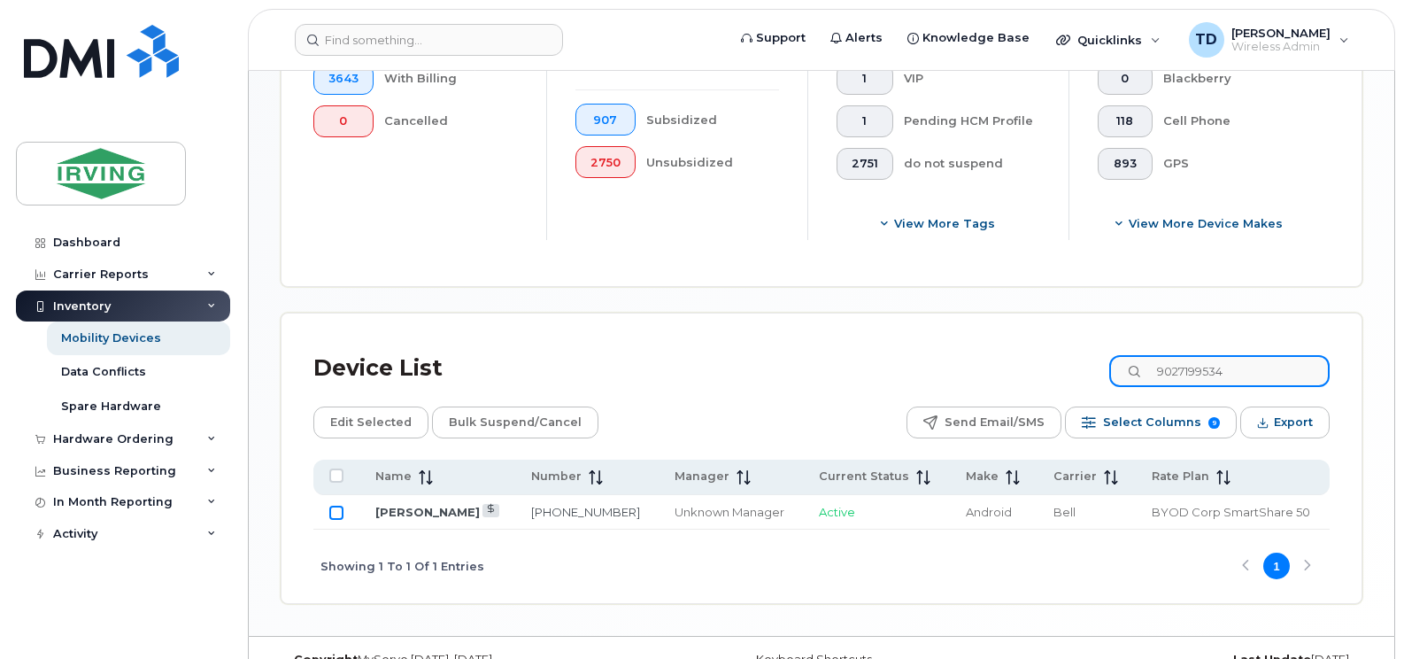
type input "9027199534"
click at [331, 510] on input "Row Unselected" at bounding box center [336, 512] width 14 height 14
checkbox input "true"
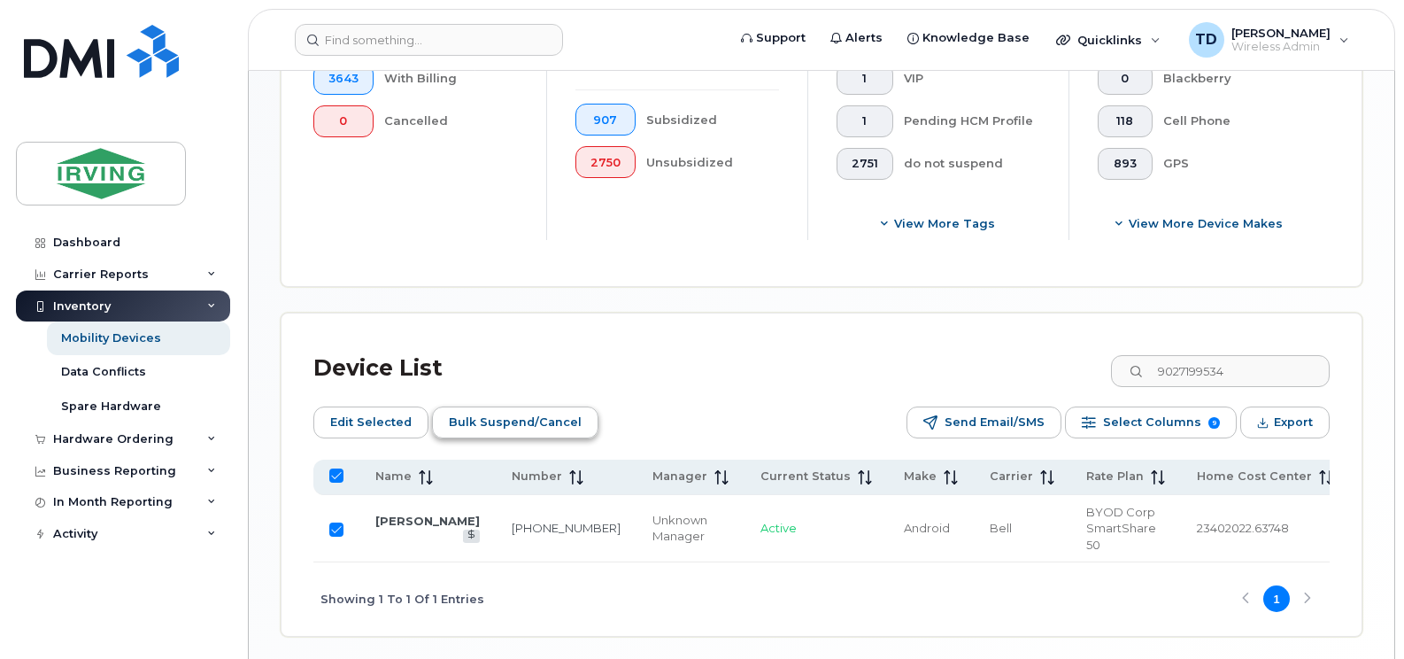
click at [531, 416] on span "Bulk Suspend/Cancel" at bounding box center [515, 422] width 133 height 27
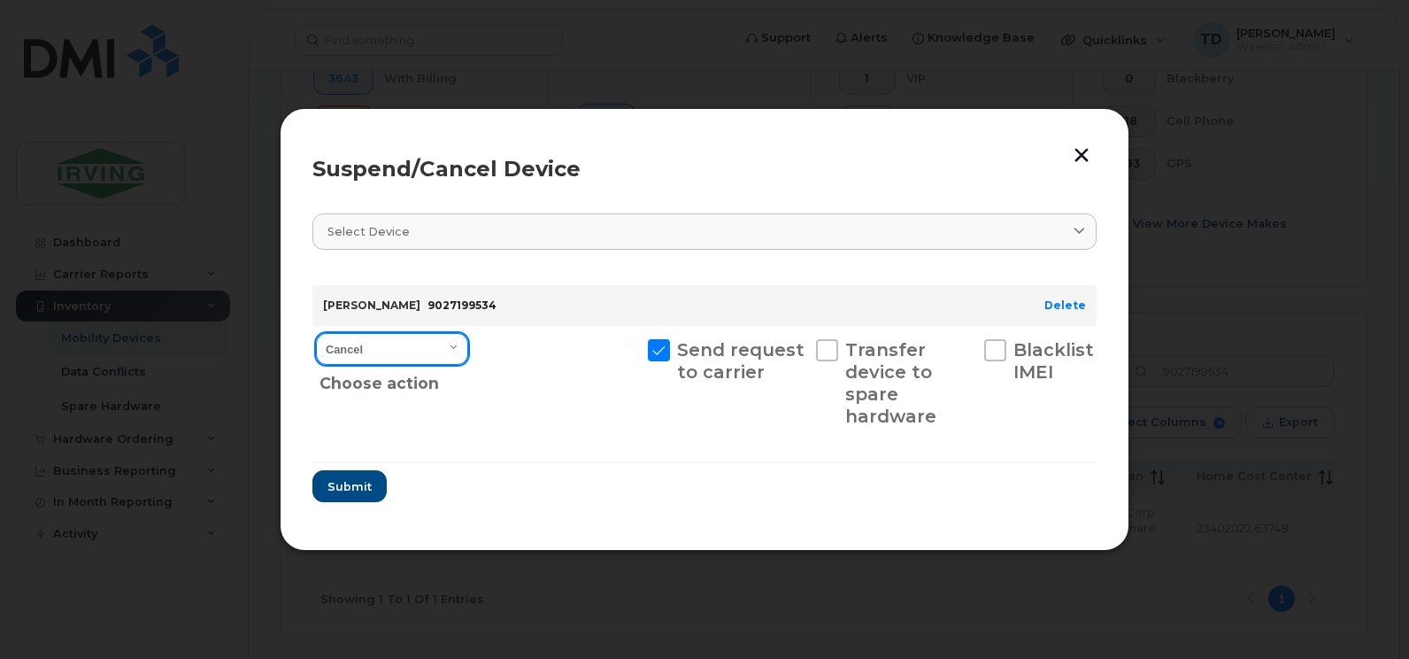
click at [442, 339] on select "Cancel Suspend - Extend Suspension Suspend - Reduced Rate Suspend - Full Rate S…" at bounding box center [392, 349] width 152 height 32
select select "[object Object]"
click at [316, 333] on select "Cancel Suspend - Extend Suspension Suspend - Reduced Rate Suspend - Full Rate S…" at bounding box center [392, 349] width 152 height 32
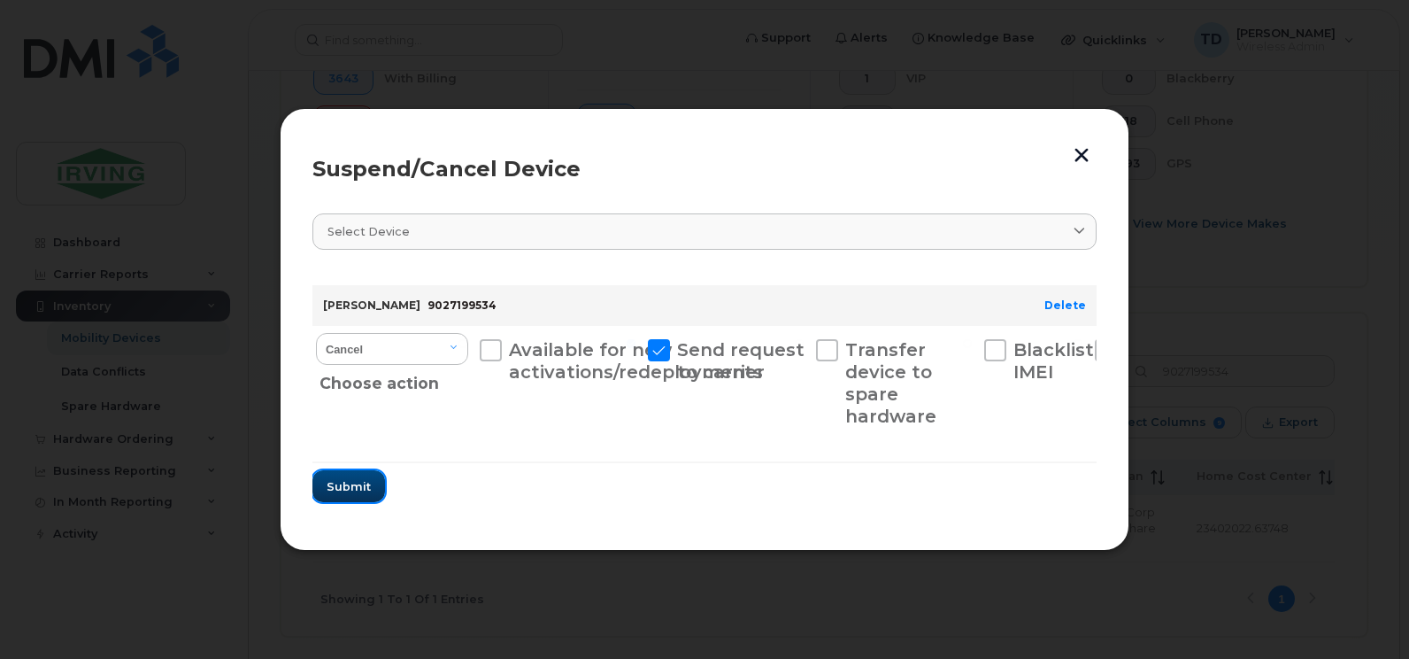
click at [353, 489] on span "Submit" at bounding box center [349, 486] width 44 height 17
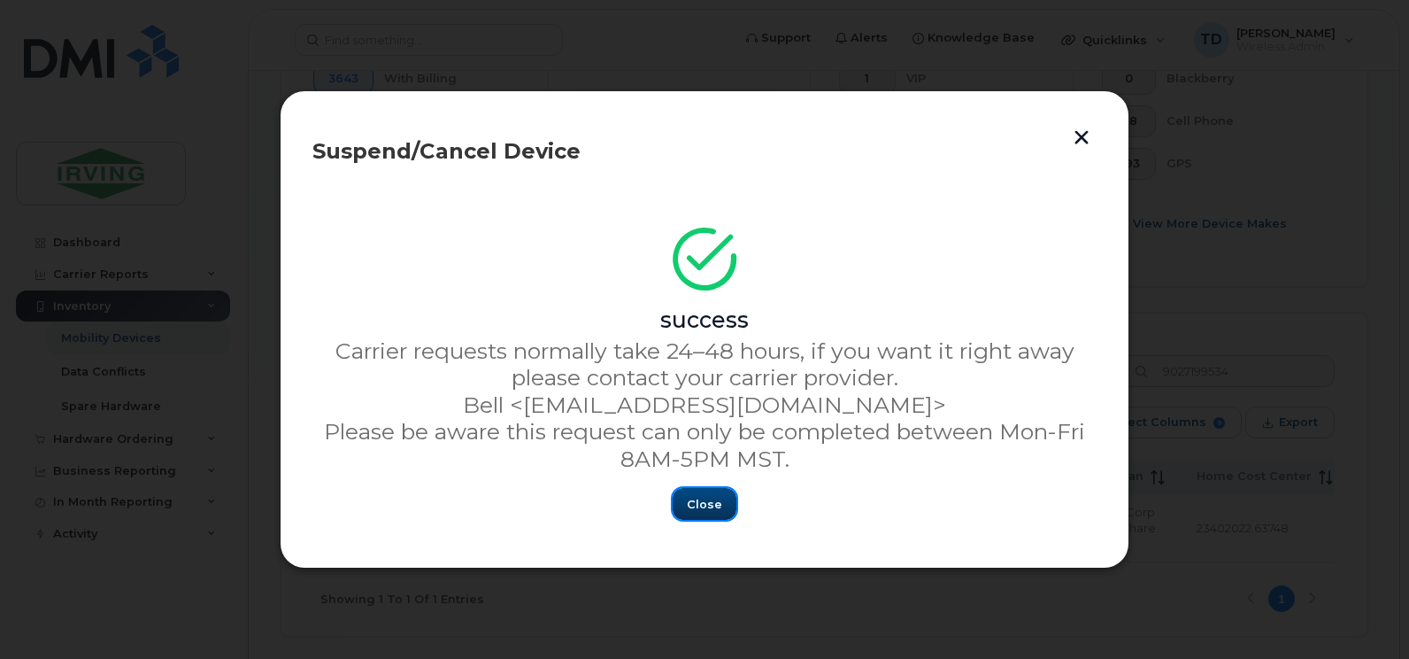
click at [706, 493] on button "Close" at bounding box center [705, 504] width 64 height 32
